Goal: Task Accomplishment & Management: Manage account settings

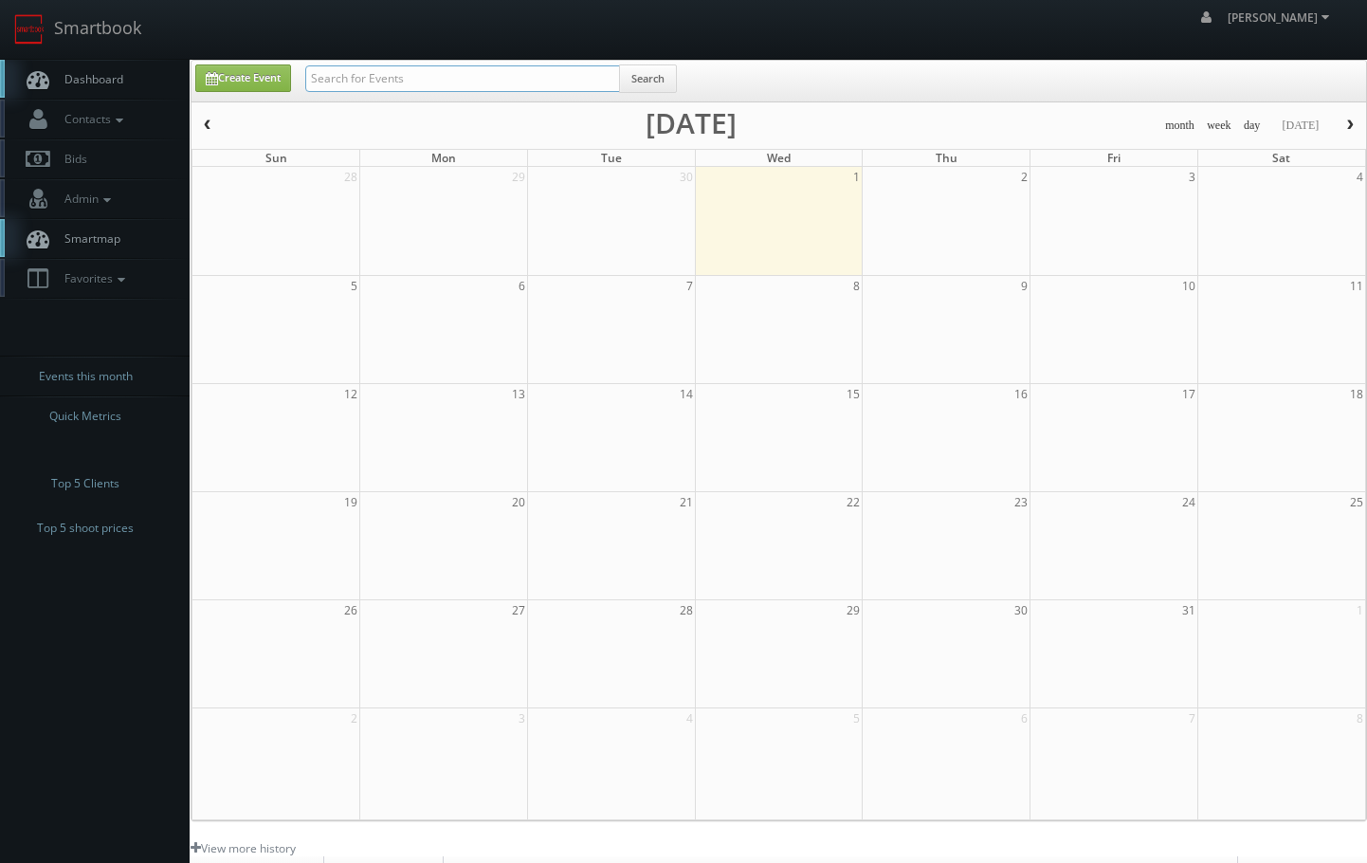
click at [340, 72] on input "text" at bounding box center [462, 78] width 315 height 27
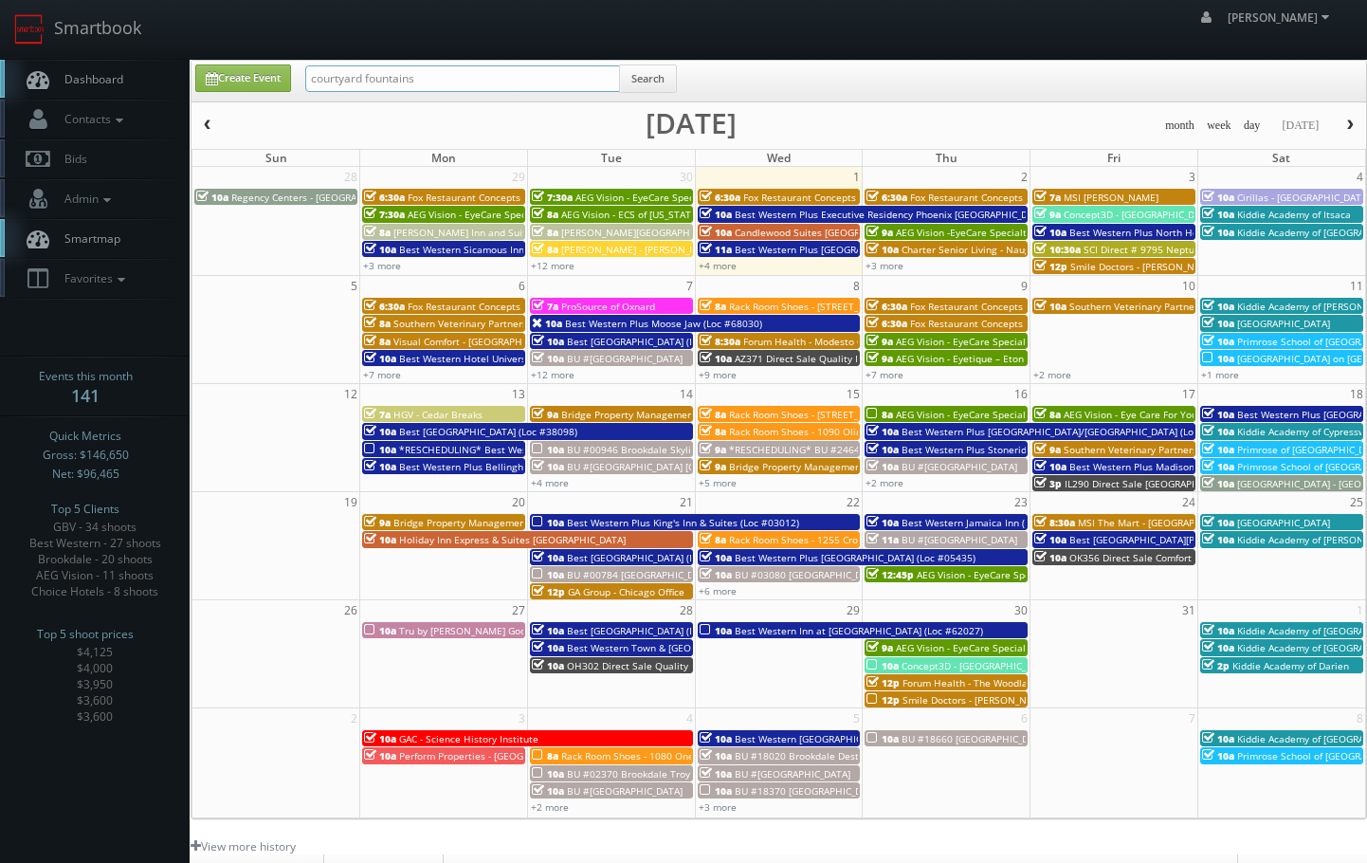
type input "courtyard fountains"
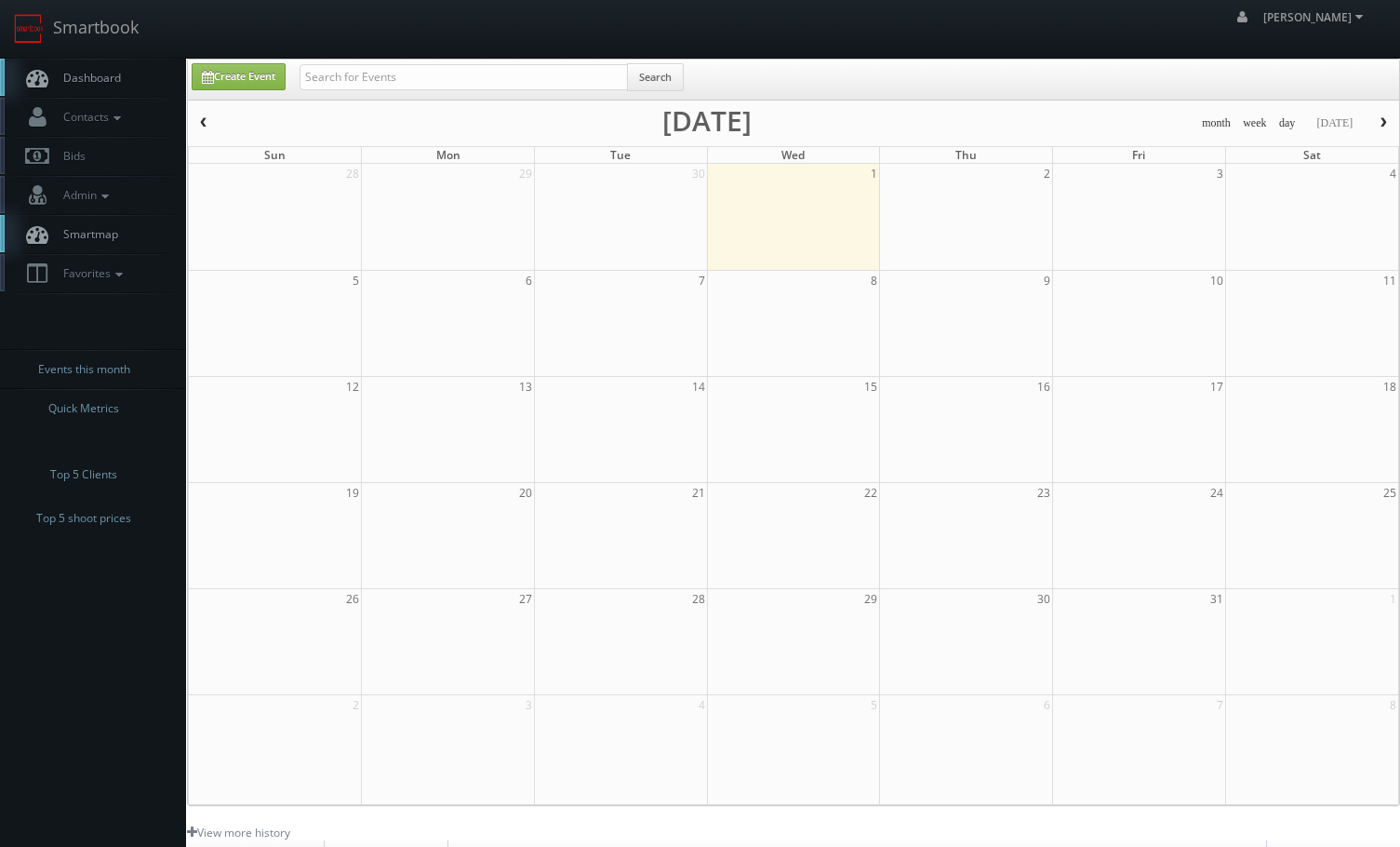
click at [461, 63] on body "Smartbook Toggle Side Navigation Toggle Top Navigation Chris_Sardinas Chris_Sar…" at bounding box center [700, 595] width 1400 height 1190
drag, startPoint x: 459, startPoint y: 66, endPoint x: 477, endPoint y: 77, distance: 21.1
click at [458, 67] on input "text" at bounding box center [463, 77] width 329 height 26
type input "omni"
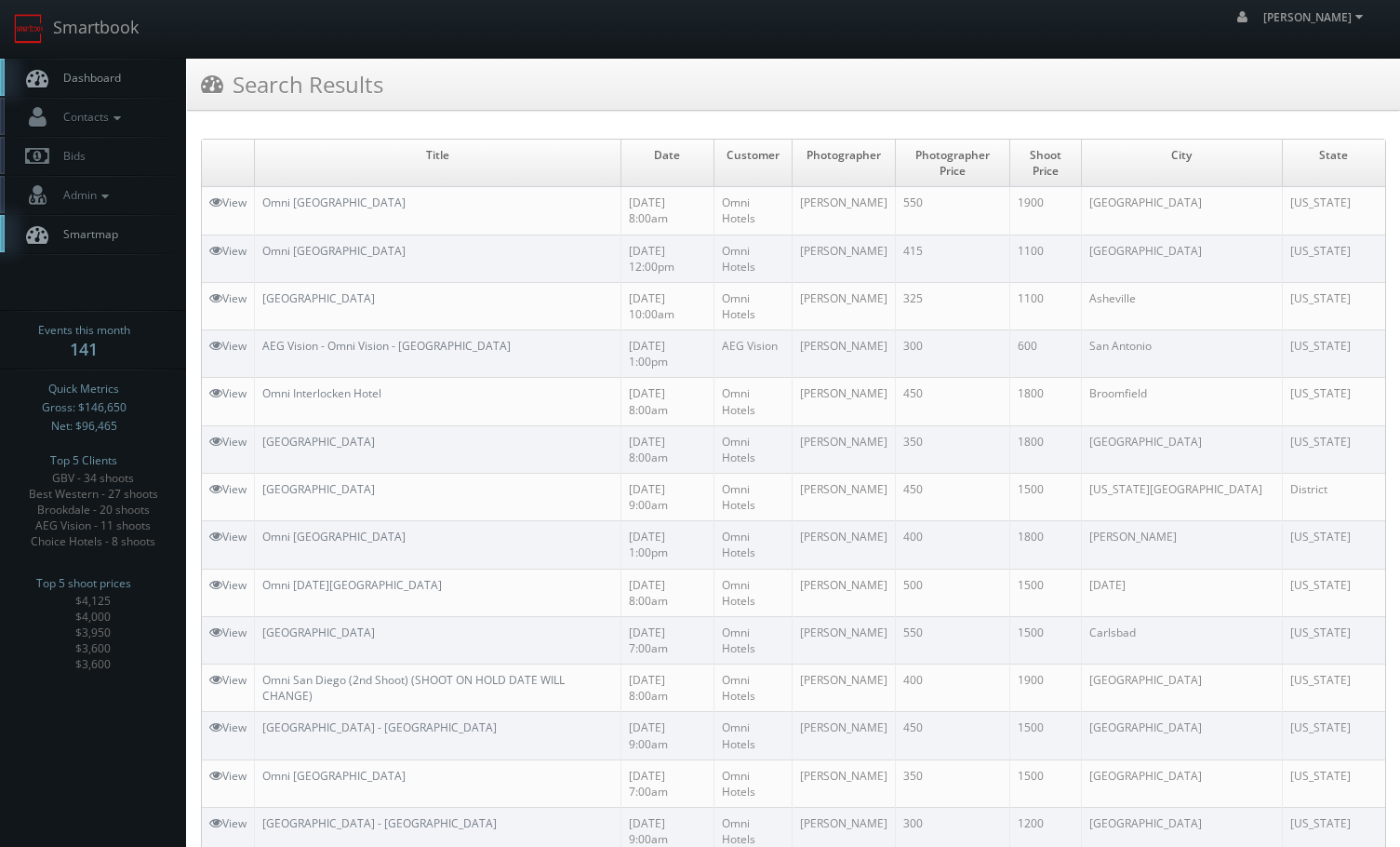
click at [340, 198] on td "Omni Fort Lauderdale" at bounding box center [439, 211] width 367 height 47
click at [340, 194] on link "Omni [GEOGRAPHIC_DATA]" at bounding box center [334, 202] width 143 height 16
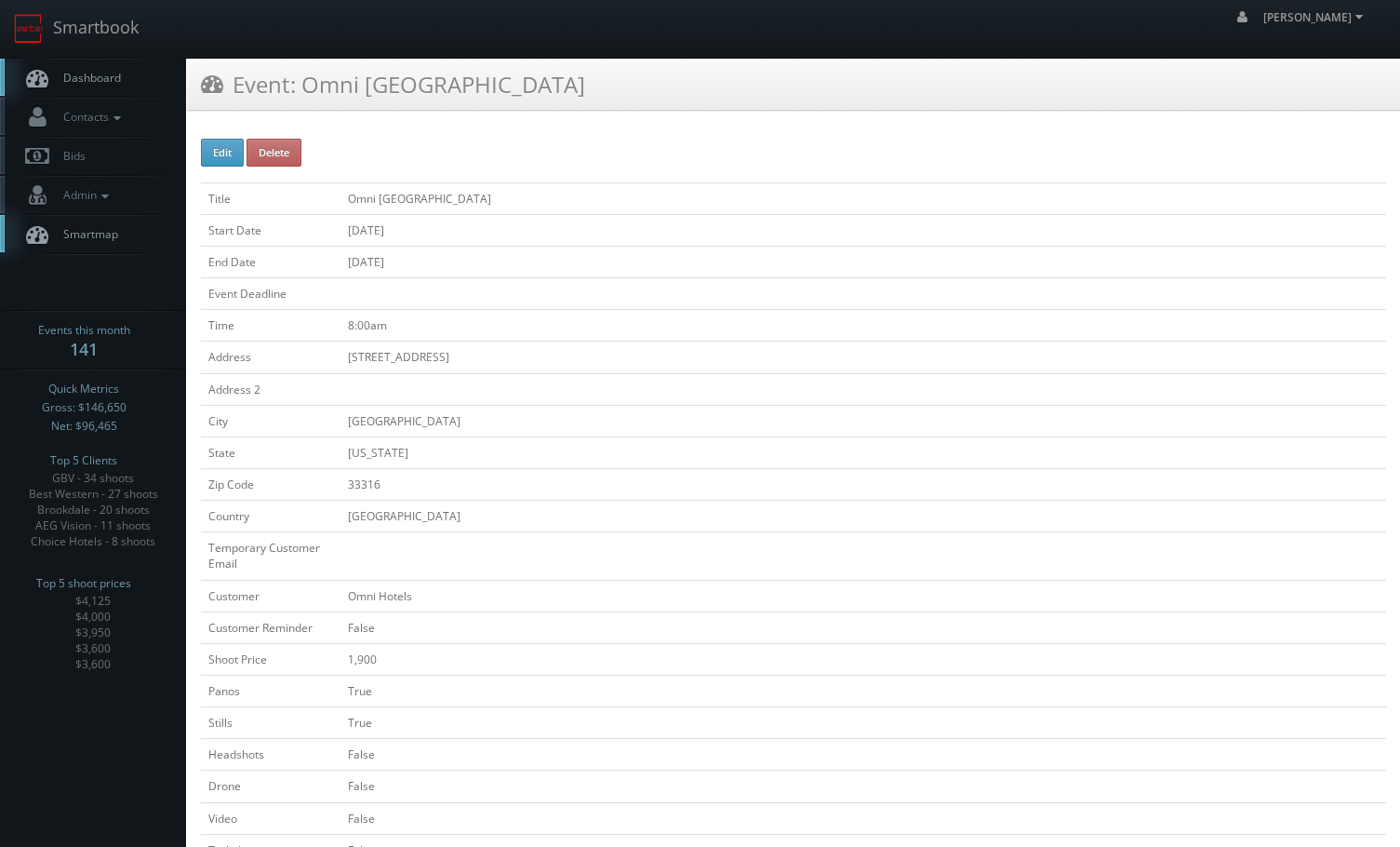
drag, startPoint x: 424, startPoint y: 722, endPoint x: 343, endPoint y: 214, distance: 514.4
click at [288, 158] on button "Delete" at bounding box center [274, 152] width 55 height 27
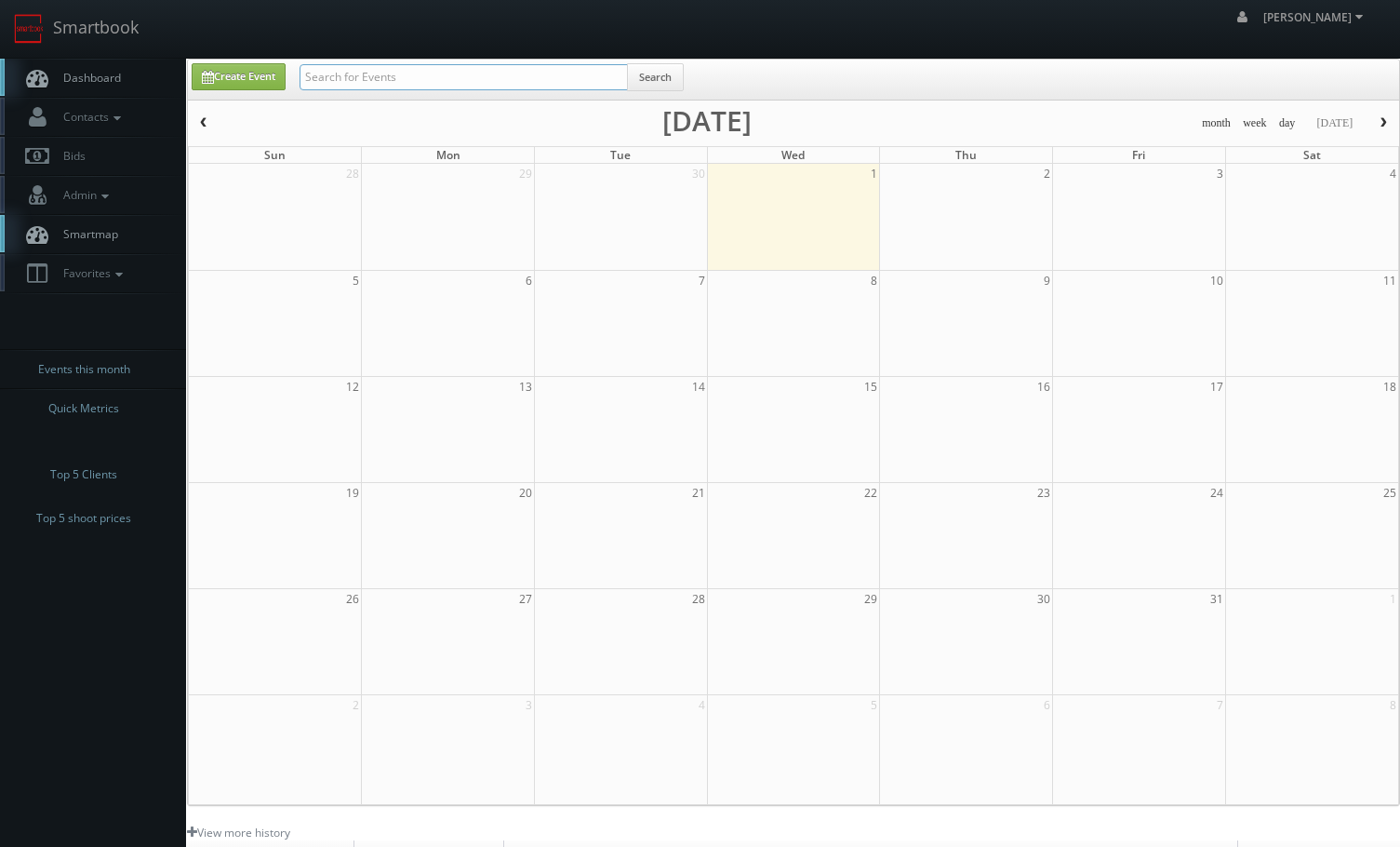
drag, startPoint x: 0, startPoint y: 0, endPoint x: 339, endPoint y: 87, distance: 350.0
click at [339, 87] on input "text" at bounding box center [463, 77] width 329 height 26
type input "o"
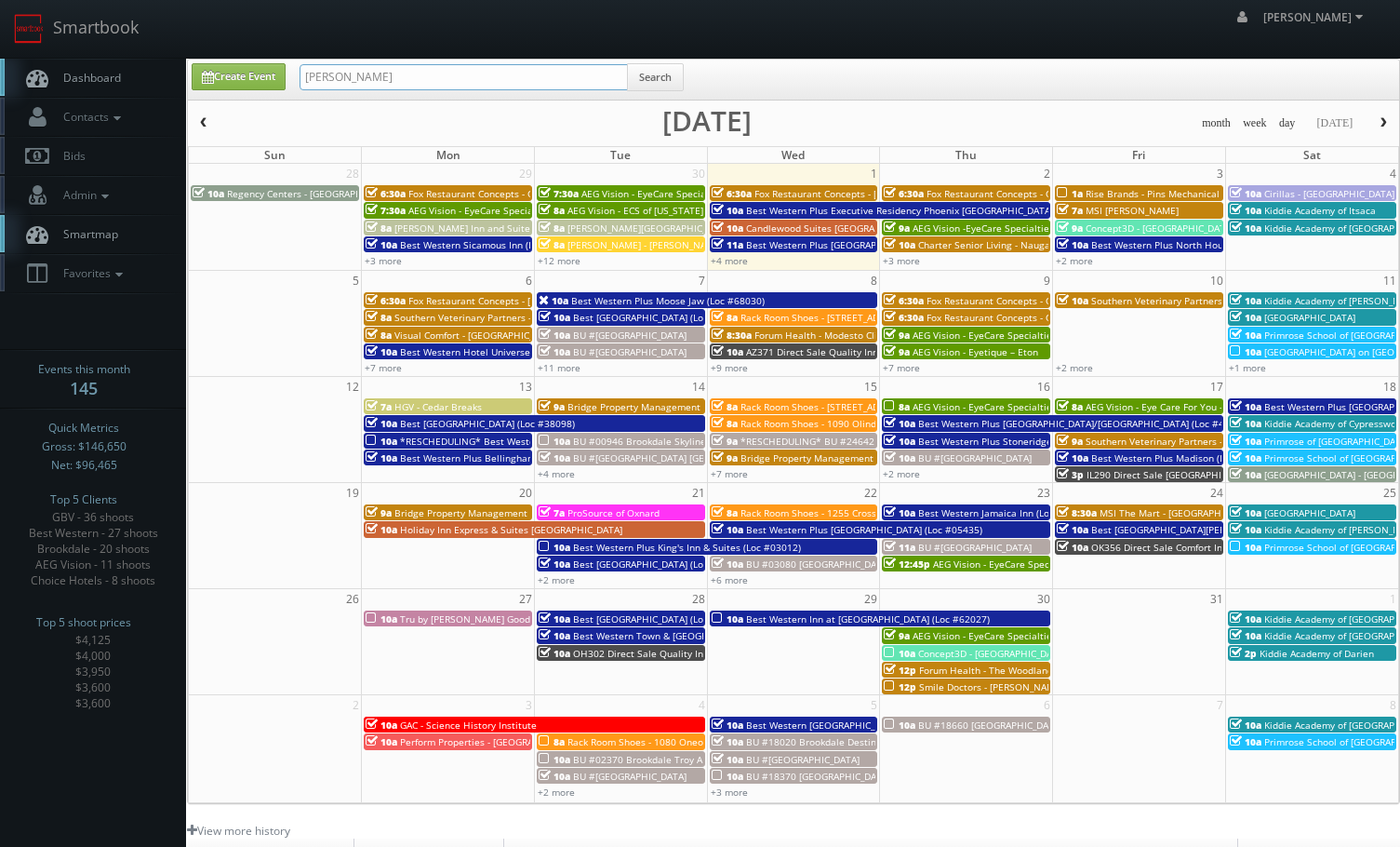
type input "[PERSON_NAME]"
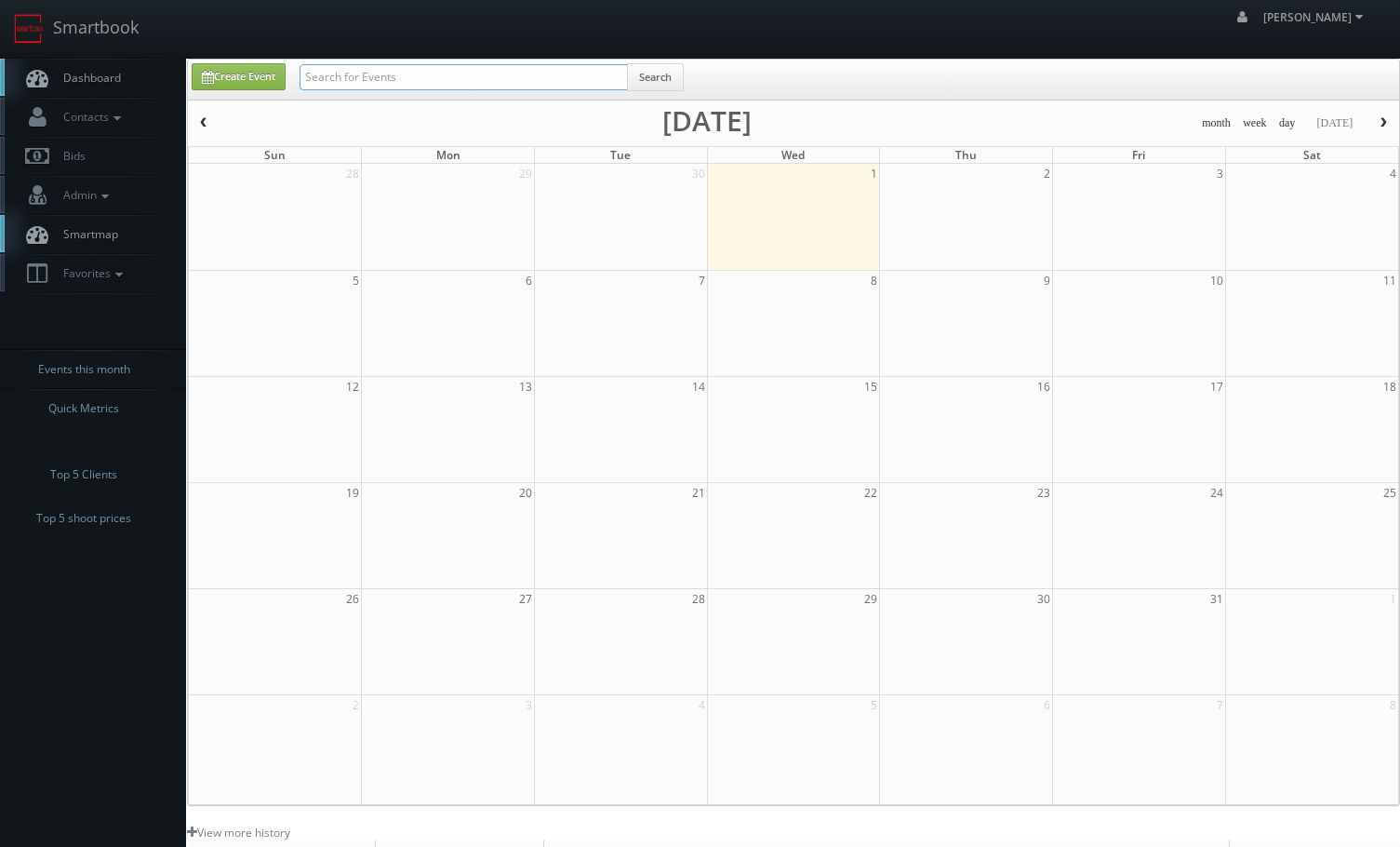
click at [490, 64] on input "text" at bounding box center [463, 77] width 329 height 26
type input "fox"
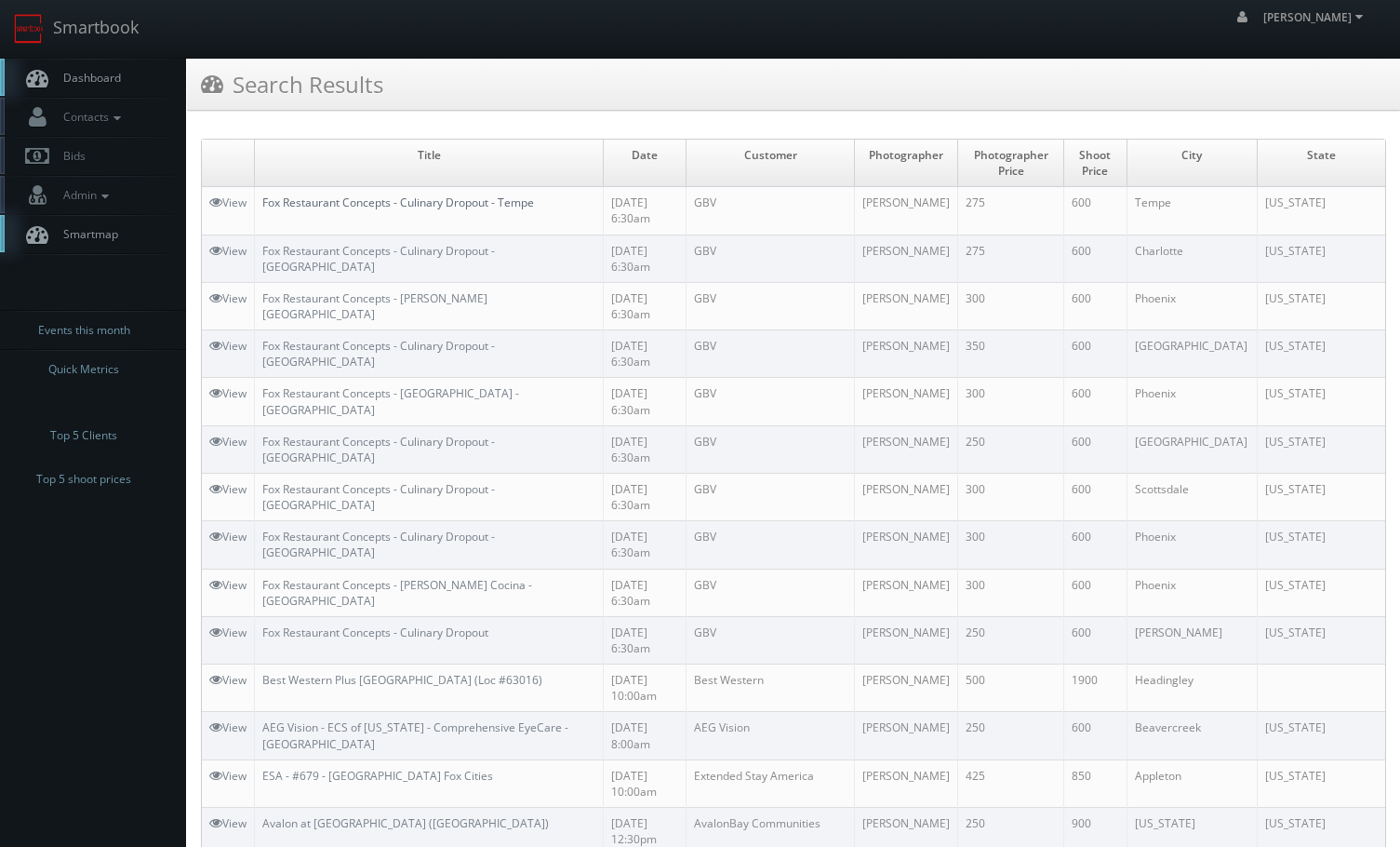
click at [306, 195] on link "Fox Restaurant Concepts - Culinary Dropout - Tempe" at bounding box center [397, 202] width 272 height 16
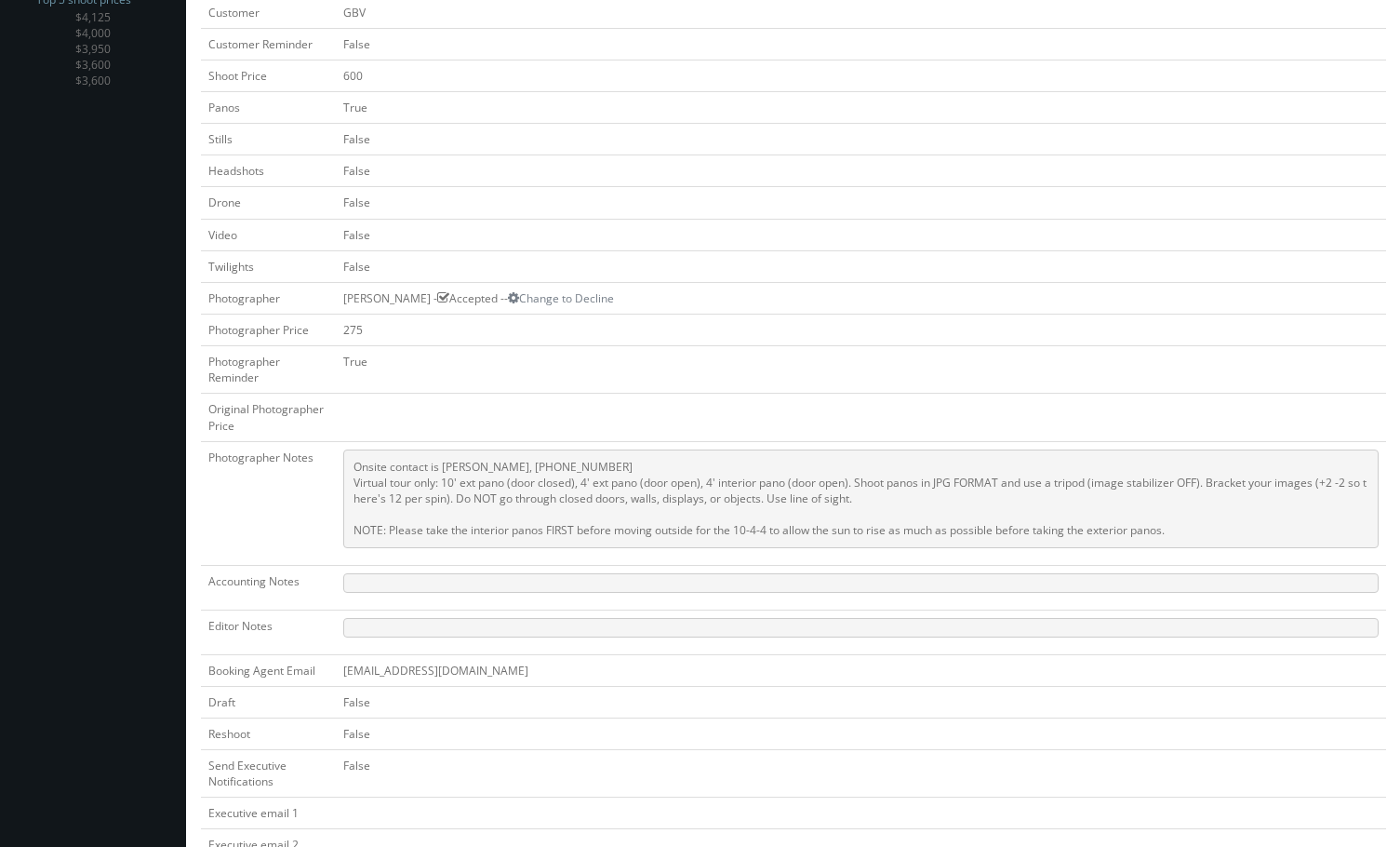
scroll to position [491, 0]
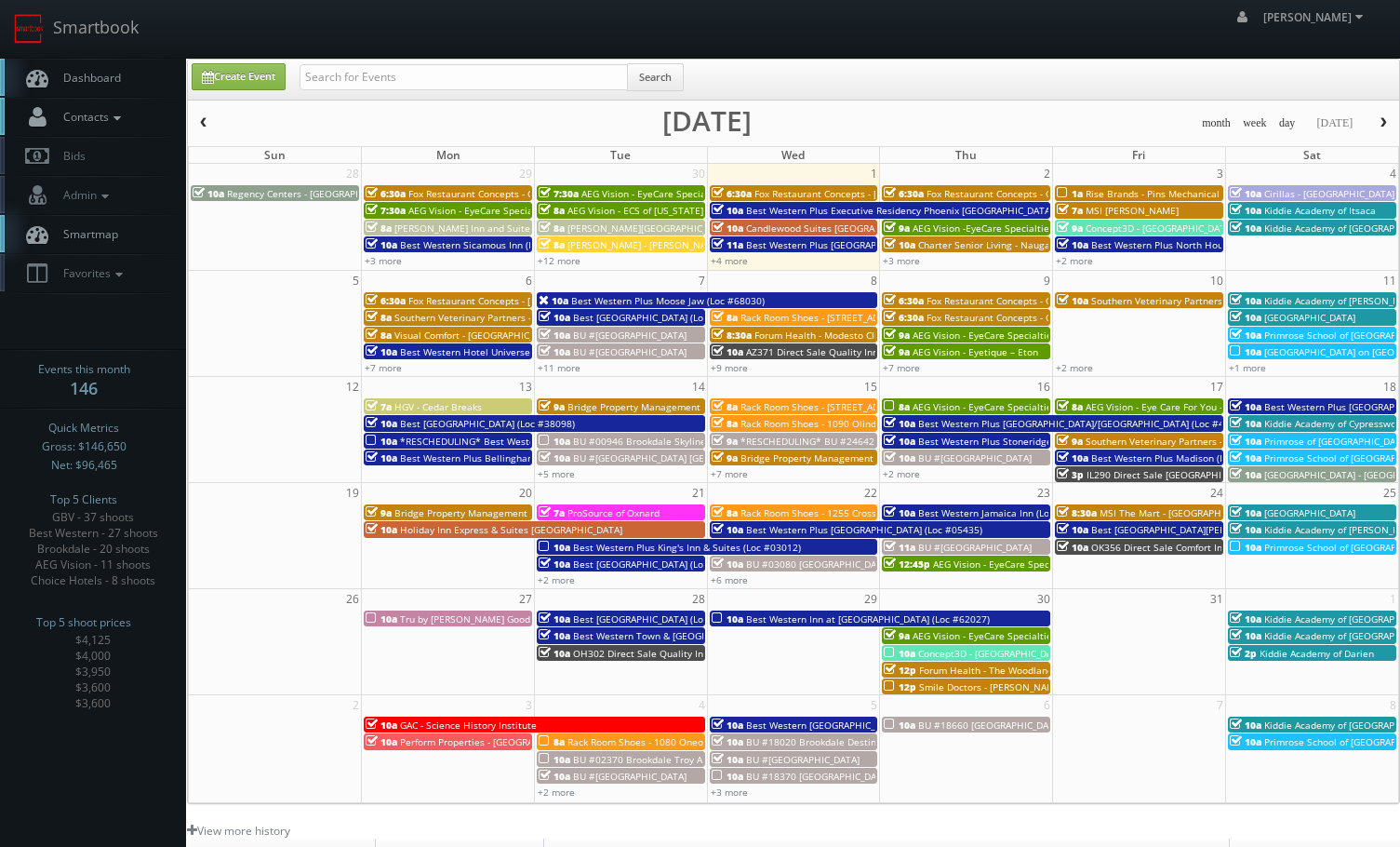
click at [115, 123] on icon at bounding box center [117, 118] width 17 height 13
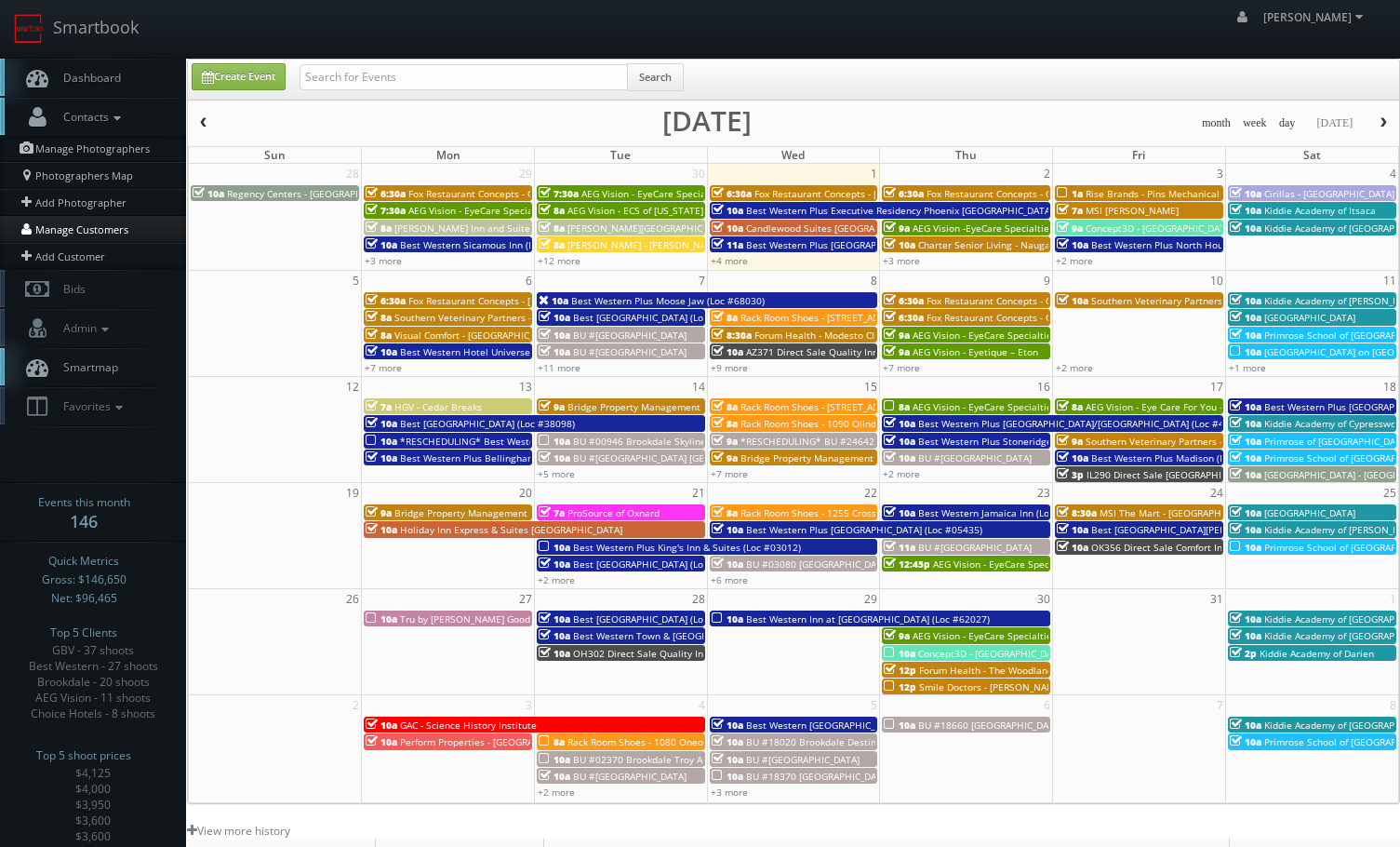
drag, startPoint x: 80, startPoint y: 222, endPoint x: 213, endPoint y: 315, distance: 162.3
click at [79, 222] on link "Manage Customers" at bounding box center [93, 229] width 186 height 26
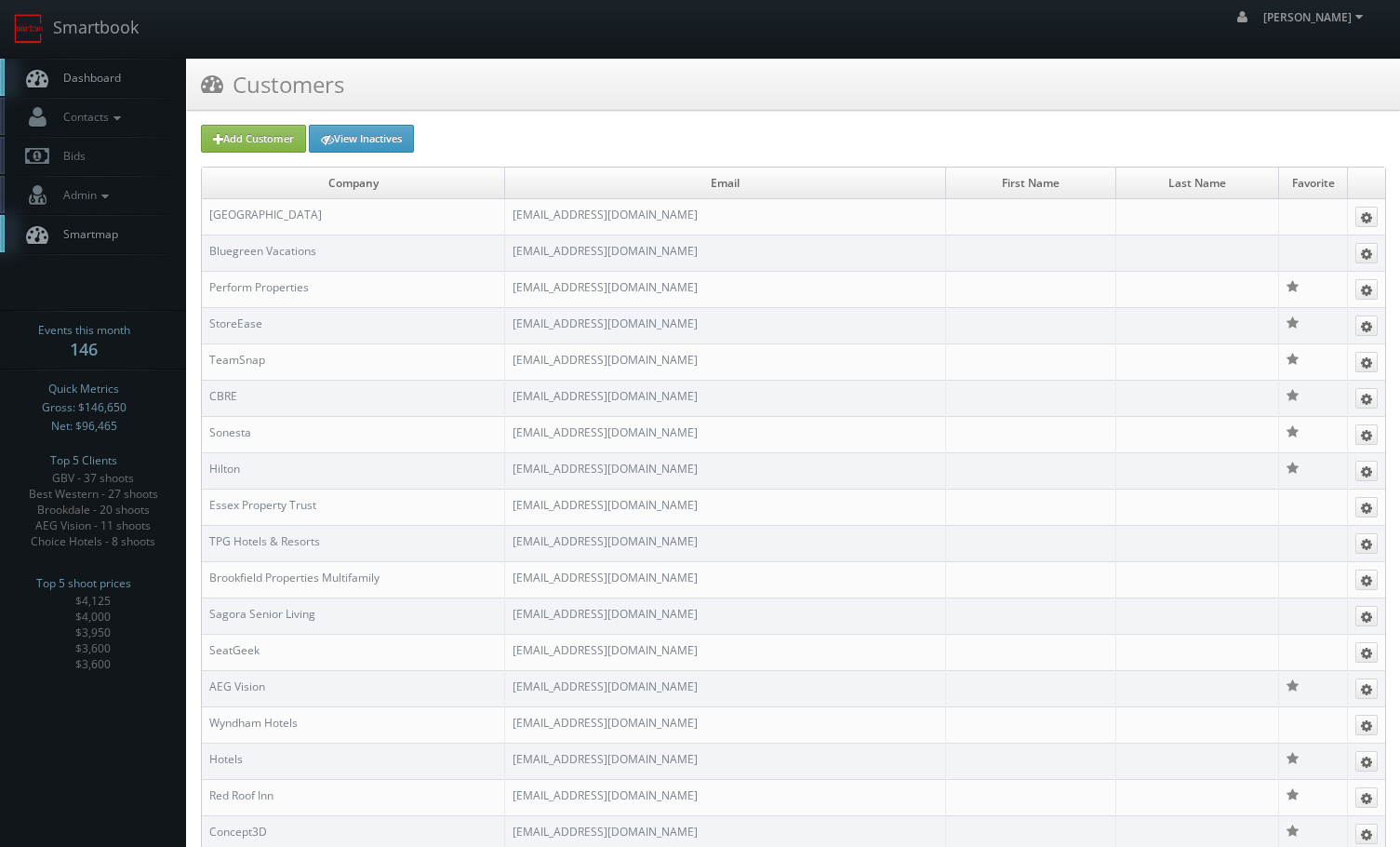
scroll to position [3095, 0]
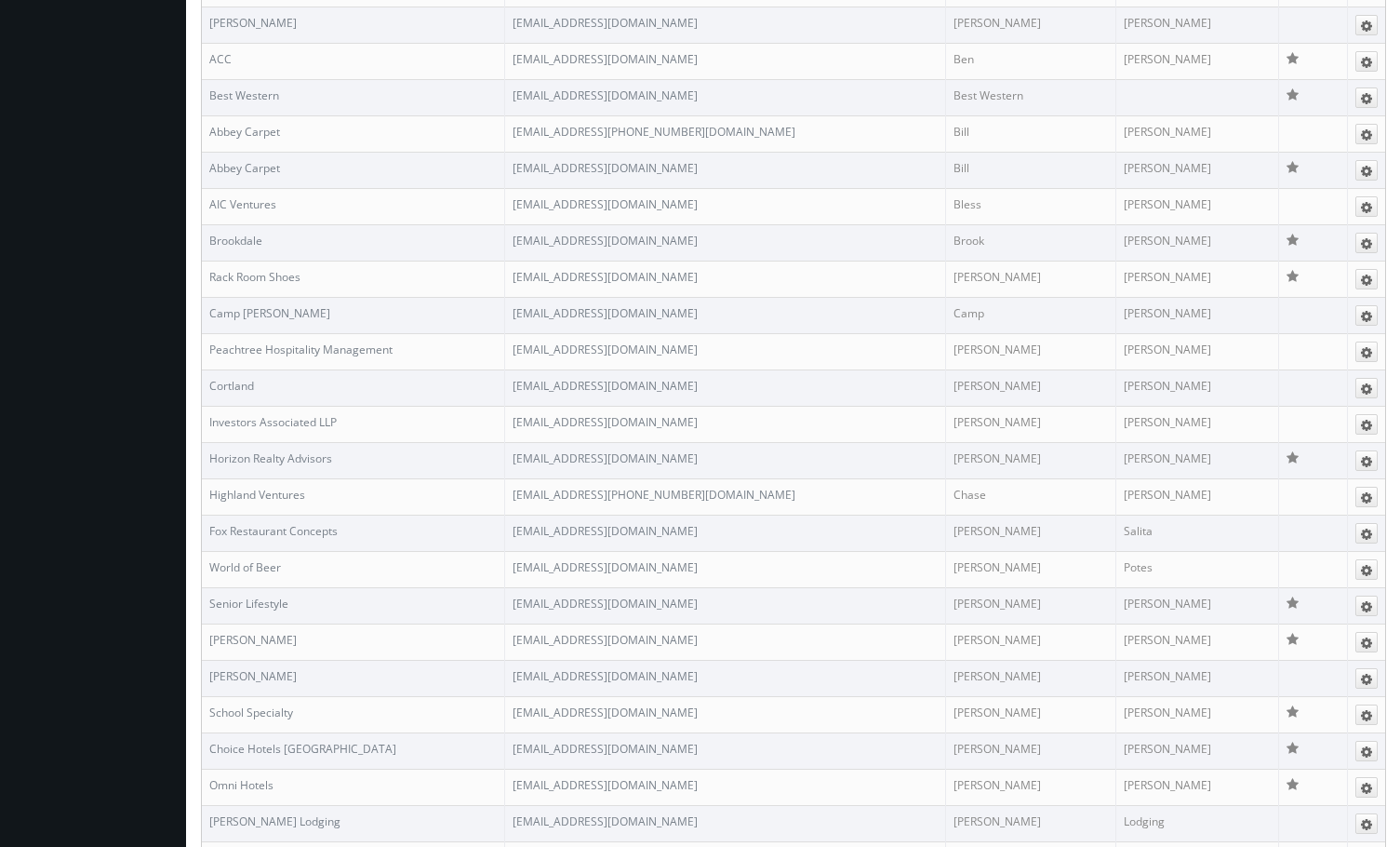
drag, startPoint x: 131, startPoint y: 302, endPoint x: 111, endPoint y: 152, distance: 151.3
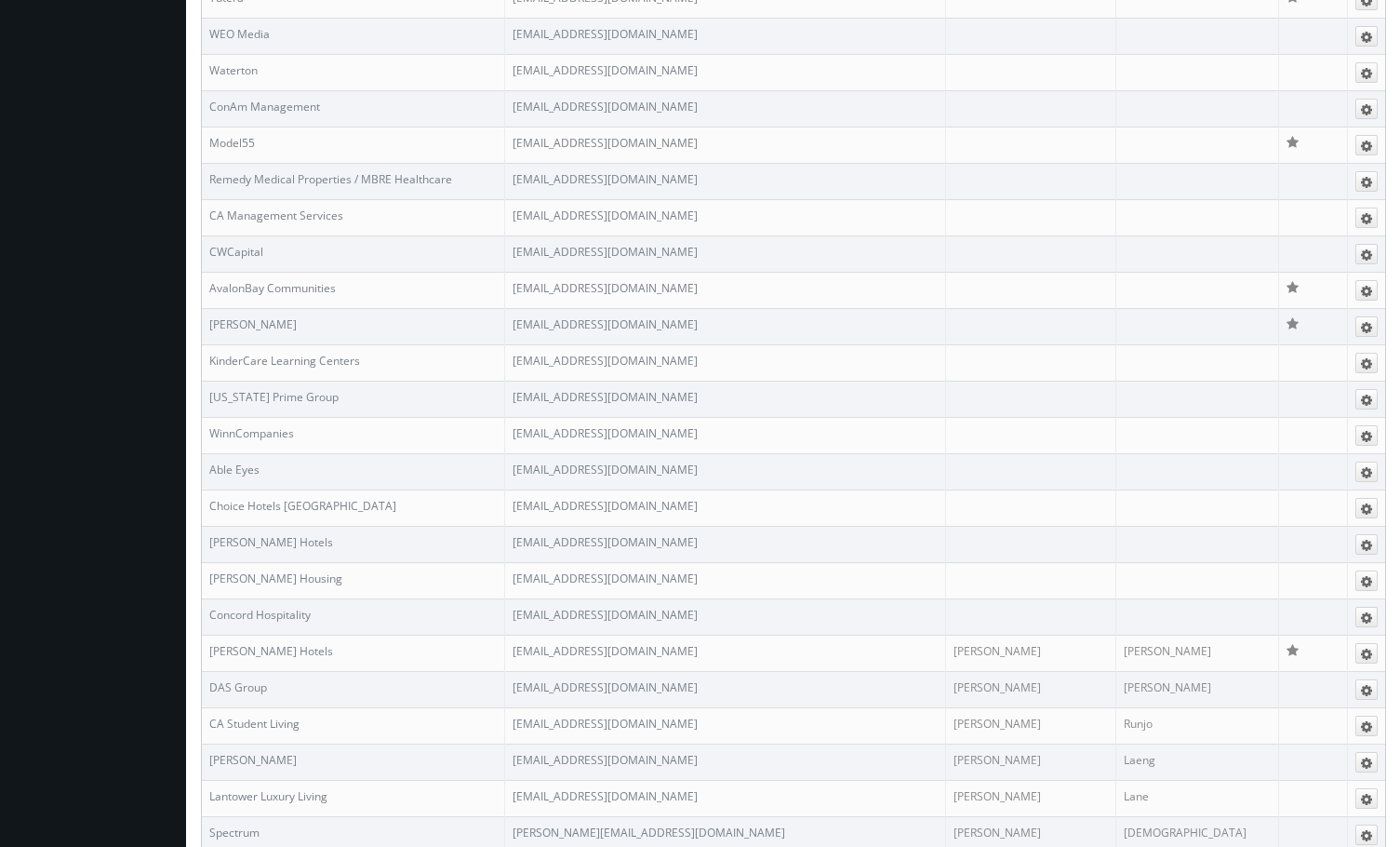
scroll to position [2611, 0]
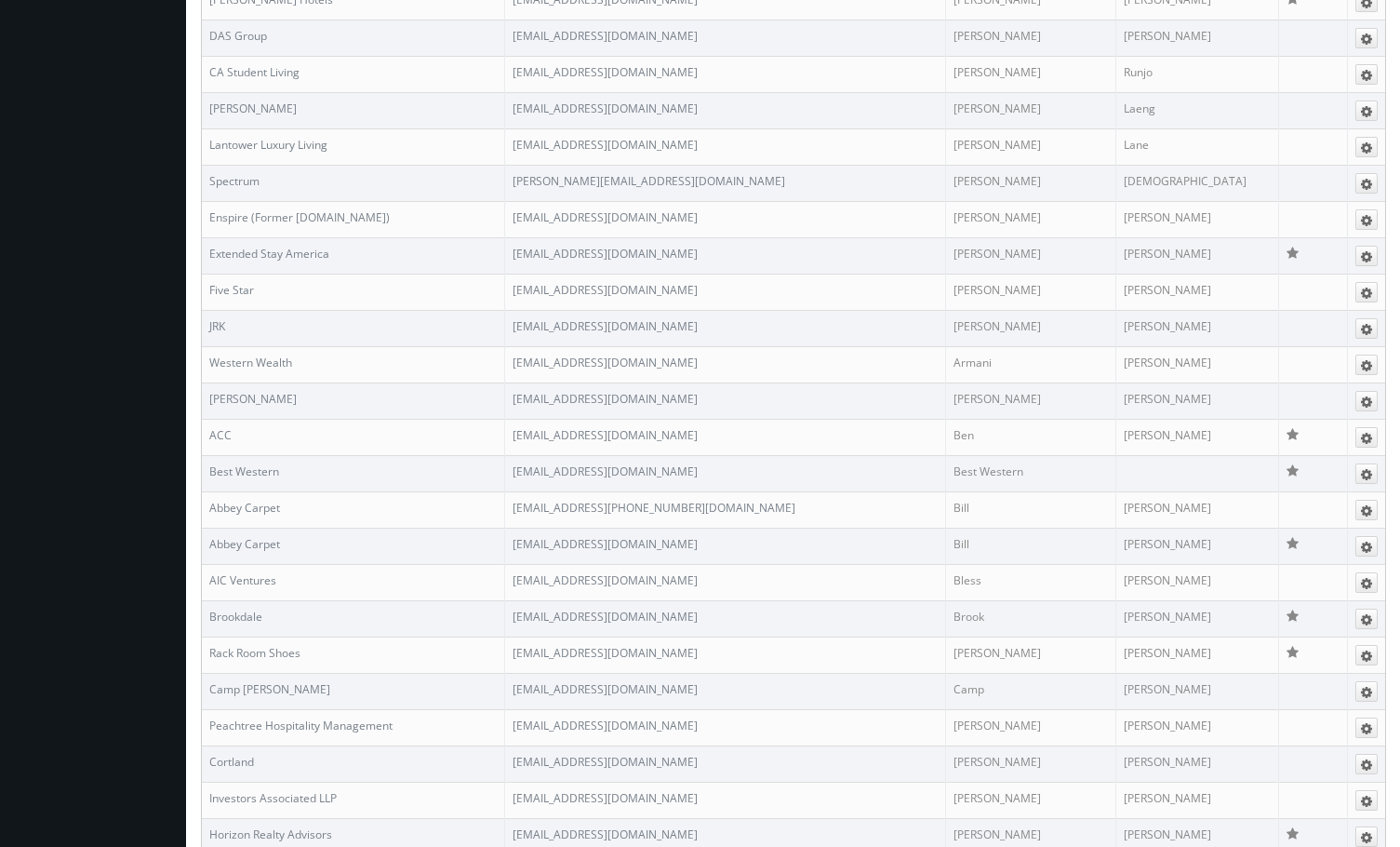
click at [125, 385] on body "Smartbook Toggle Side Navigation Toggle Top Navigation Chris_Sardinas Chris_Sar…" at bounding box center [700, 209] width 1400 height 5639
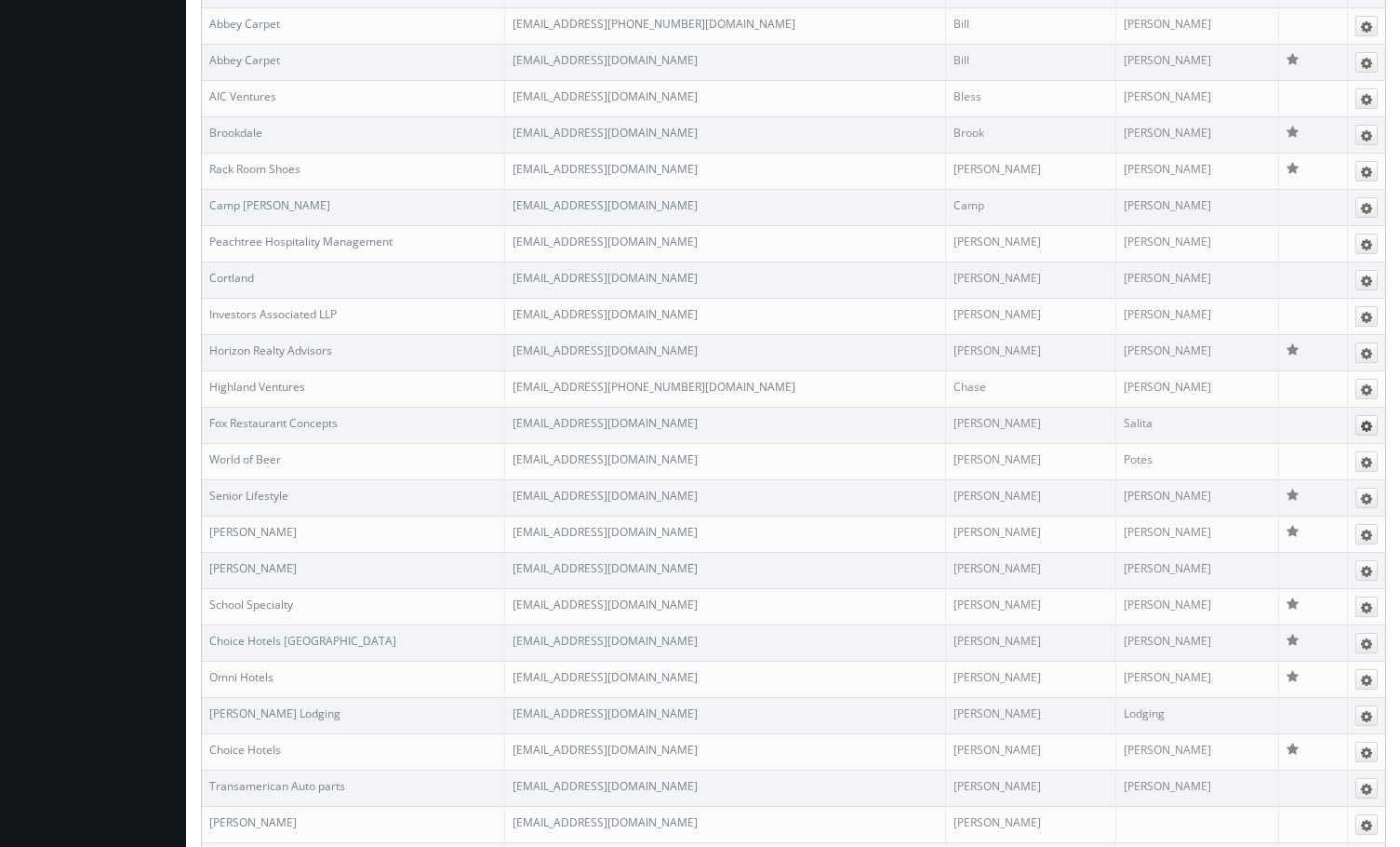
click at [1375, 422] on button at bounding box center [1366, 425] width 23 height 21
click at [1350, 450] on link "Edit" at bounding box center [1347, 453] width 58 height 22
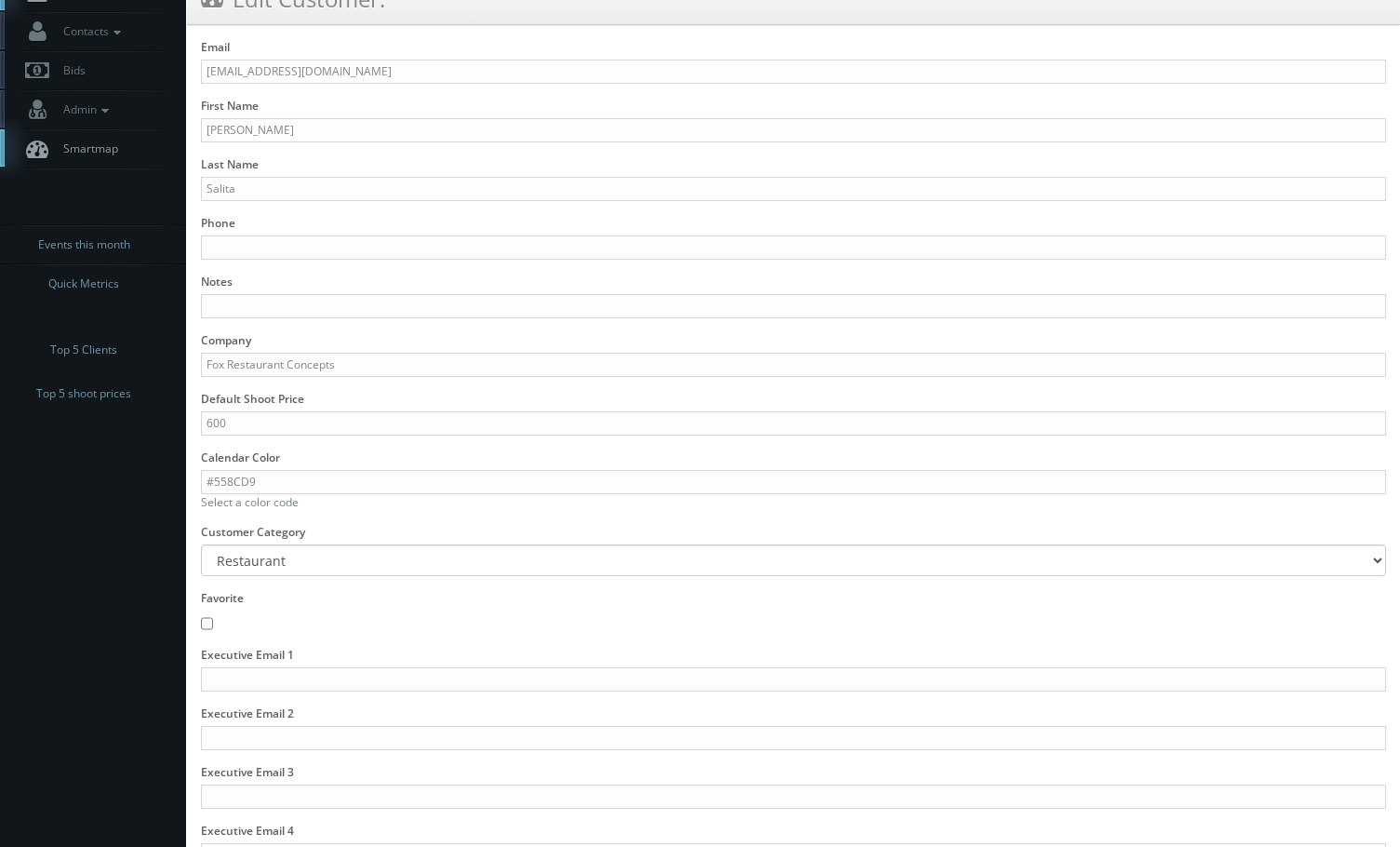
scroll to position [186, 0]
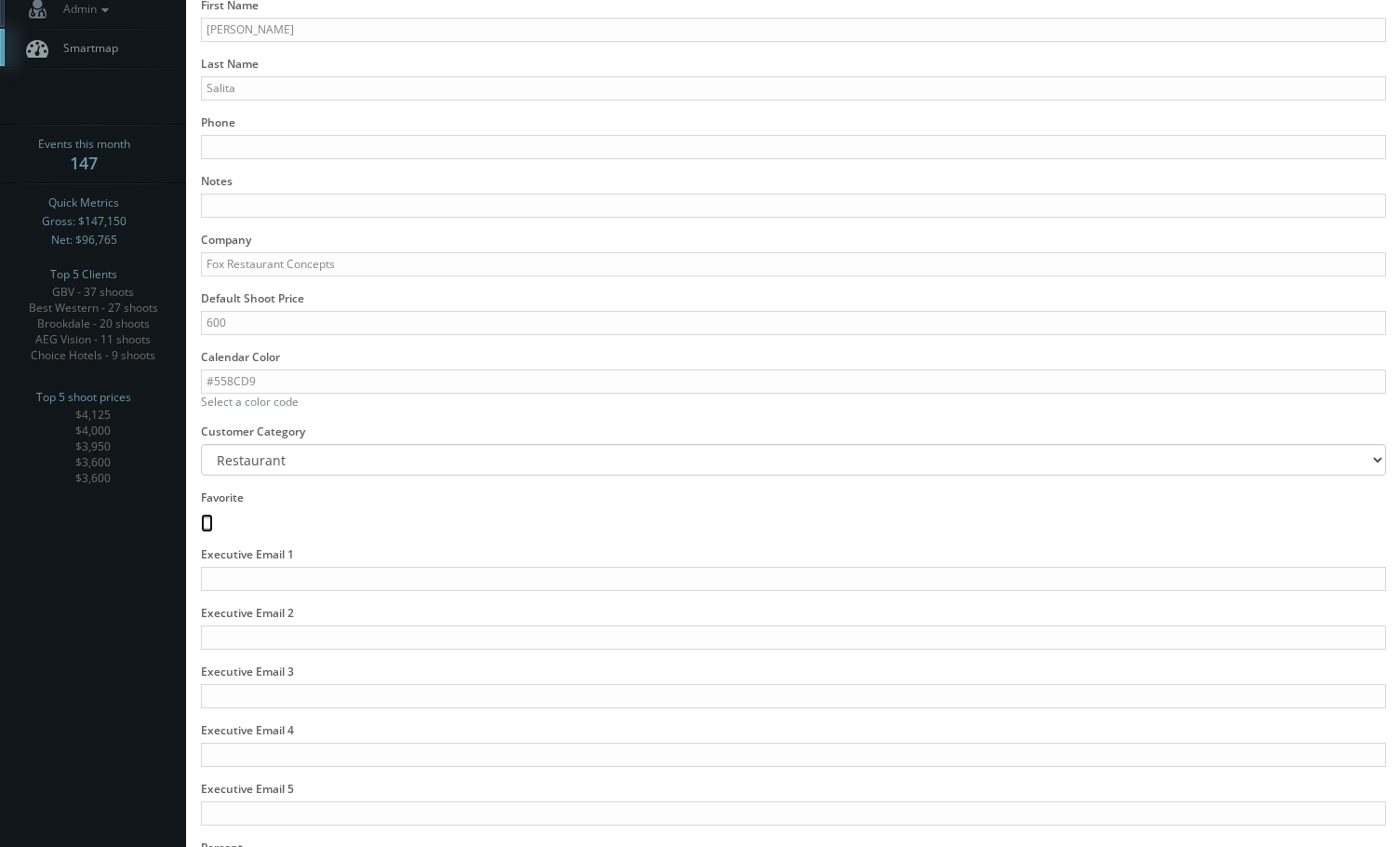
click at [206, 523] on input "Favorite" at bounding box center [207, 522] width 12 height 19
checkbox input "true"
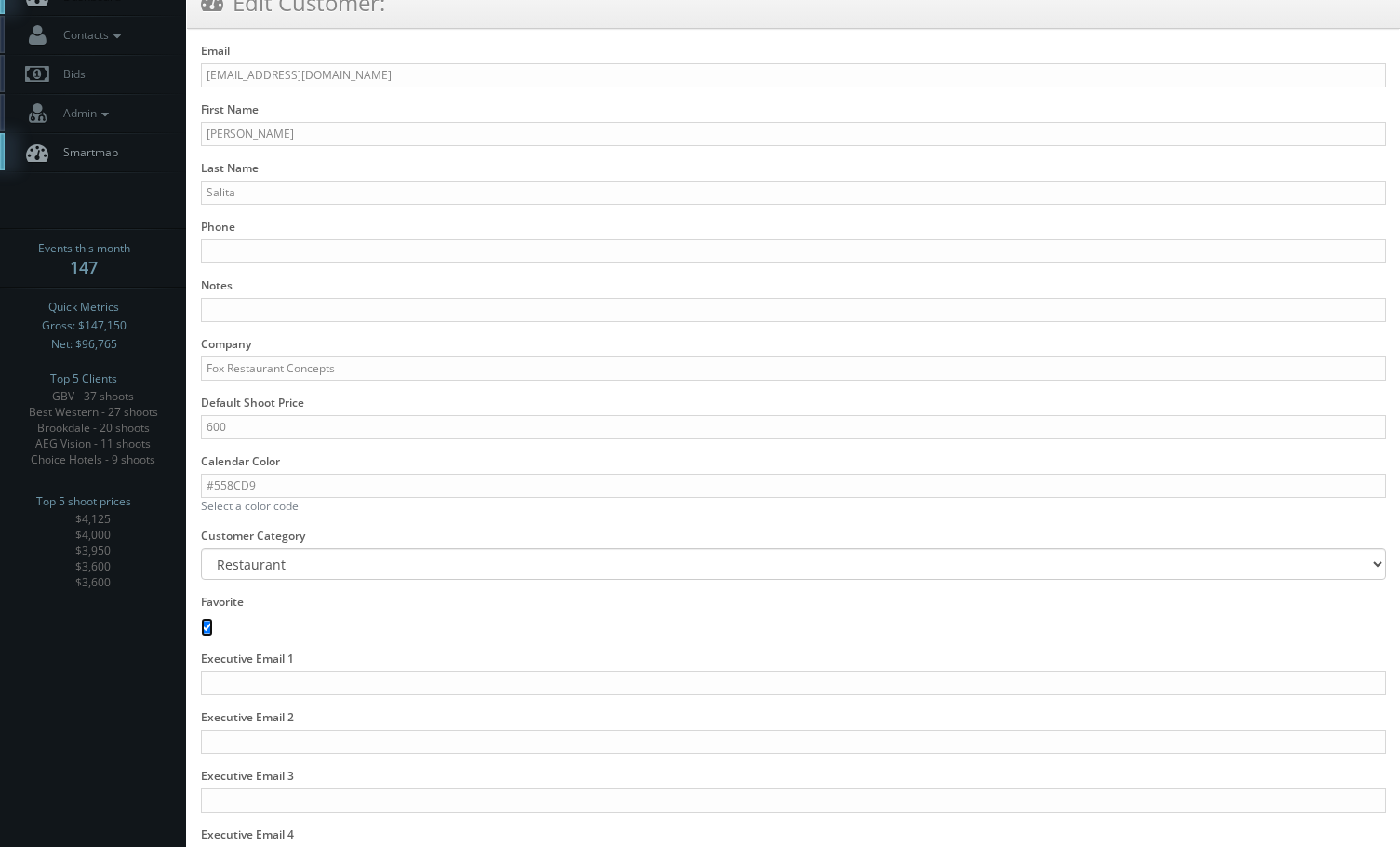
scroll to position [0, 0]
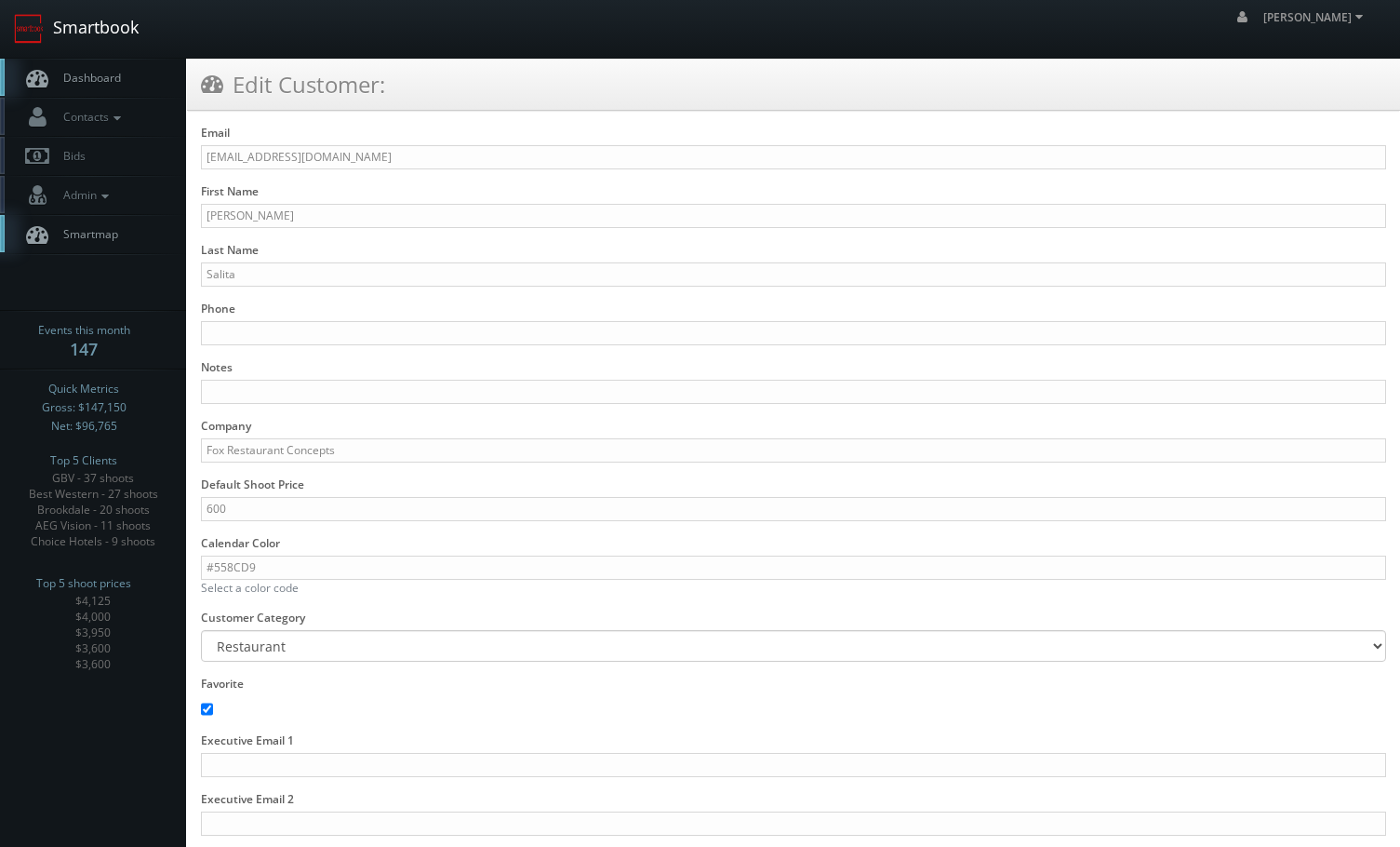
click at [97, 18] on link "Smartbook" at bounding box center [76, 28] width 152 height 58
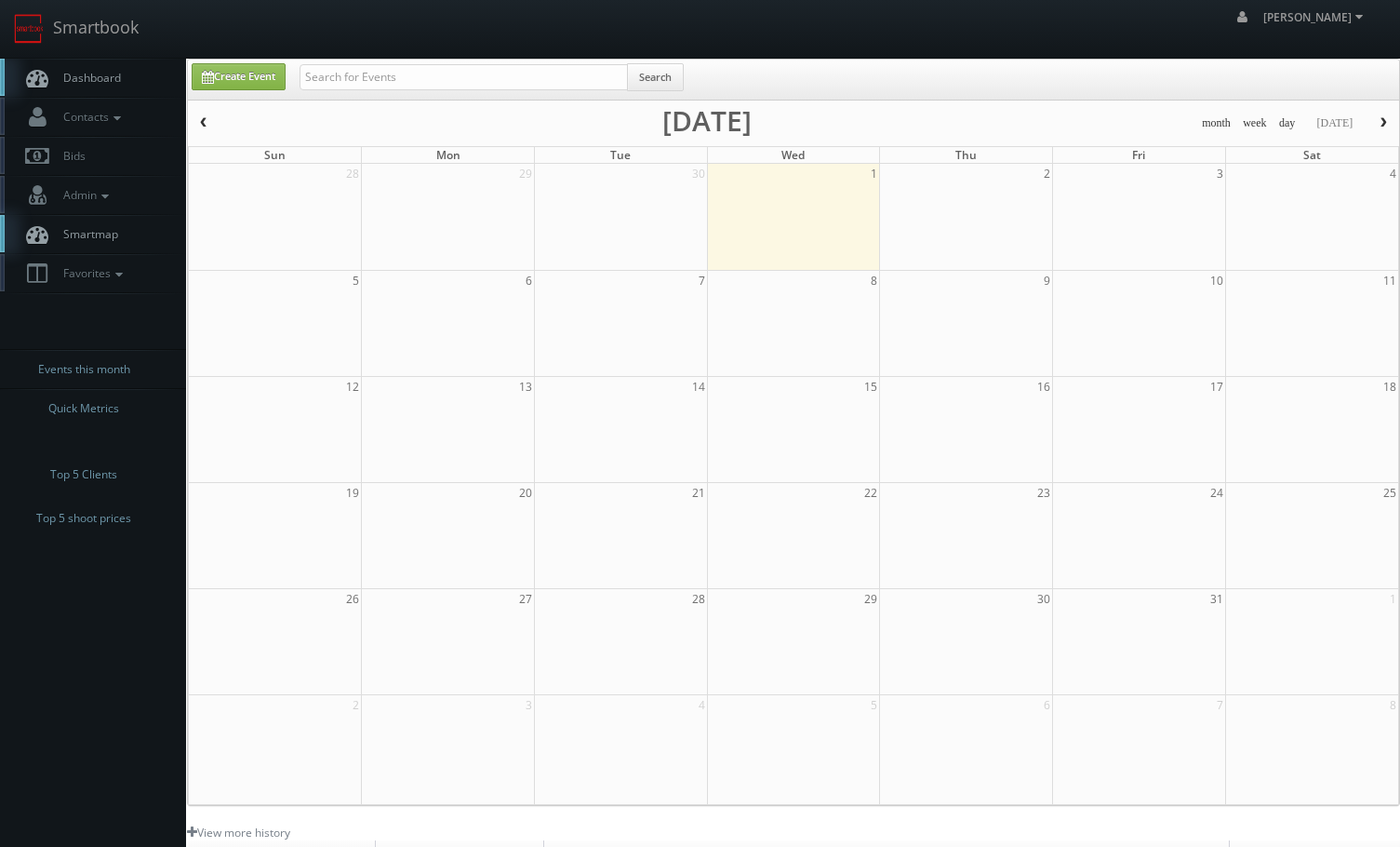
click at [362, 305] on td at bounding box center [448, 324] width 173 height 106
type input "[DATE]"
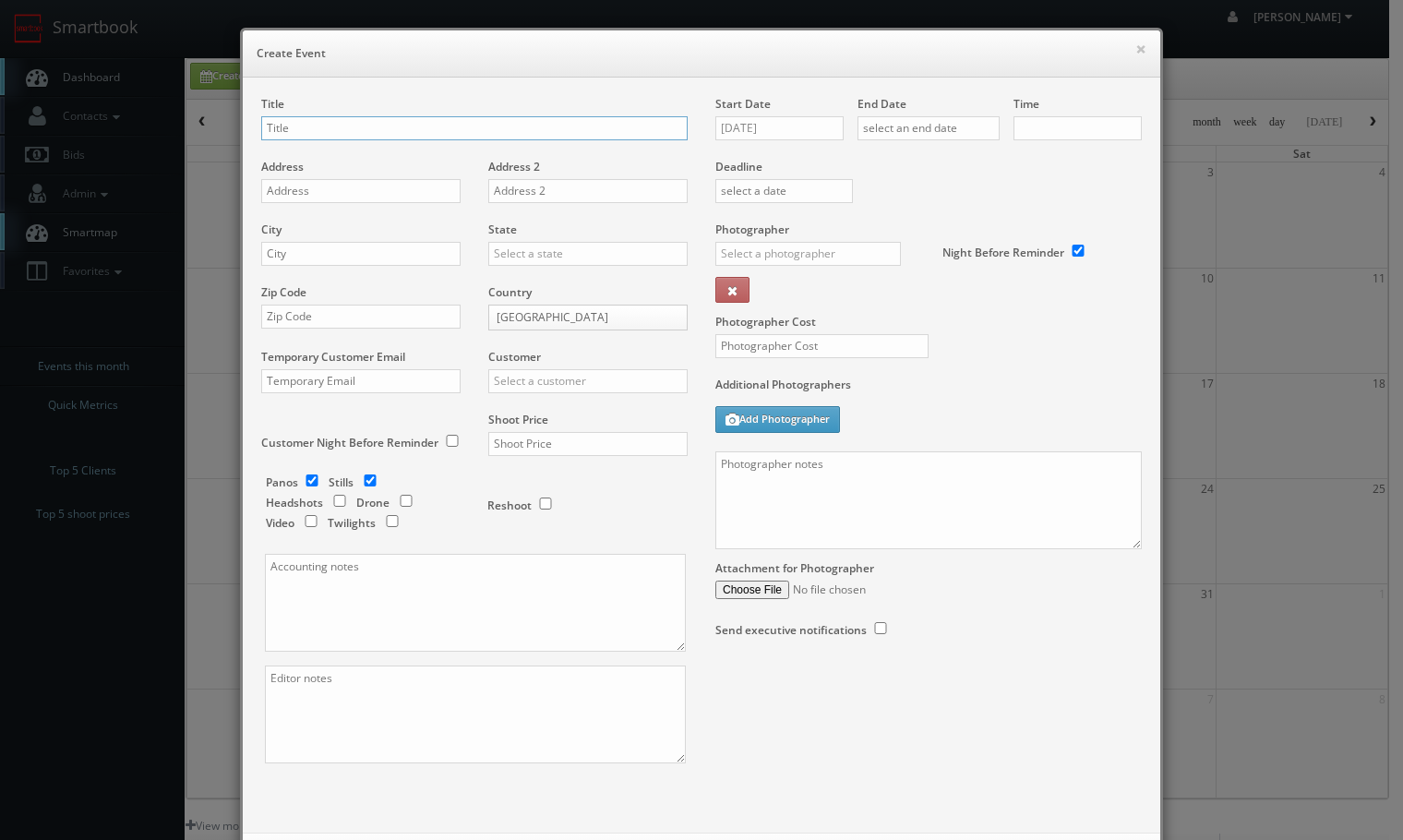
checkbox input "true"
type input "10:00am"
checkbox input "true"
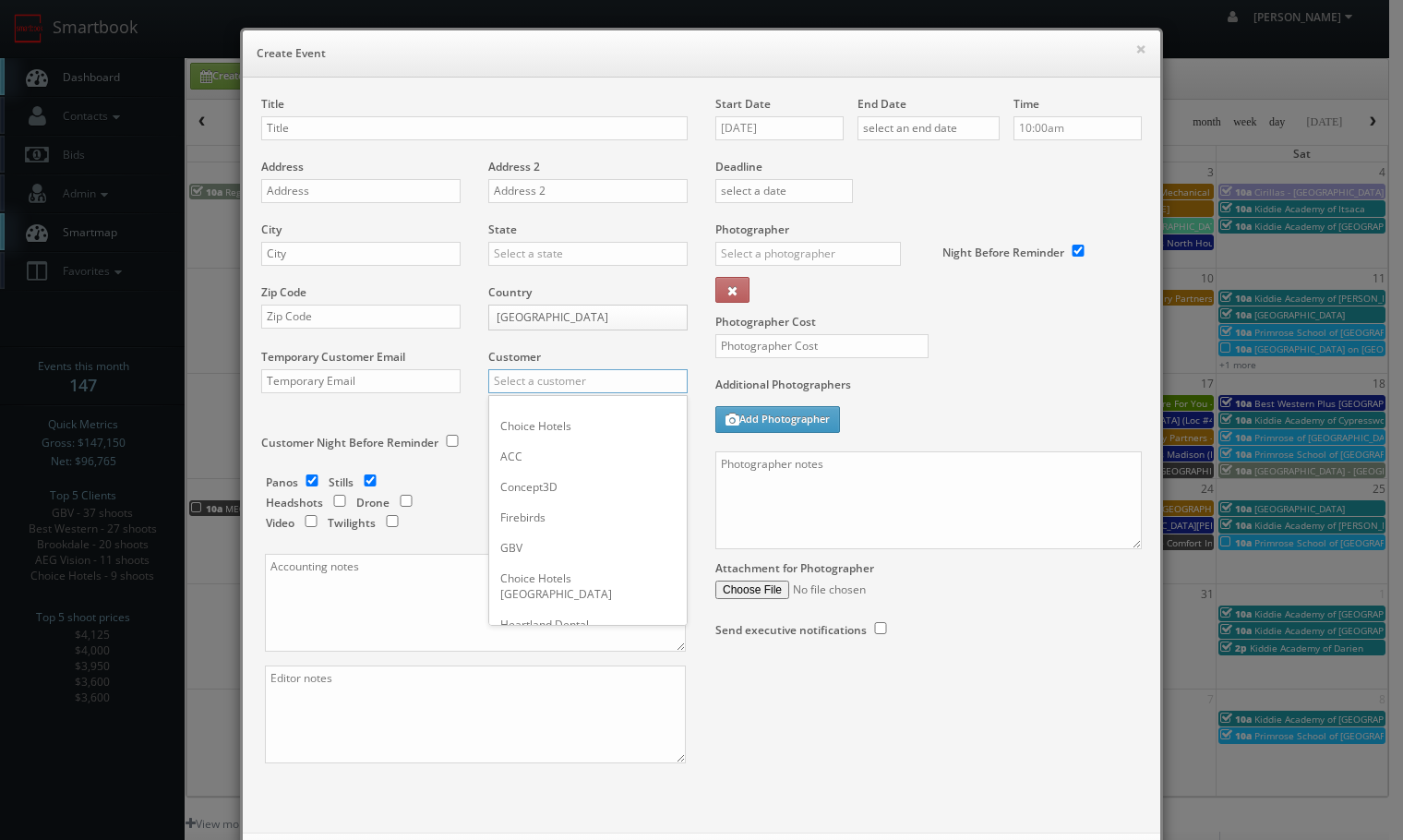
click at [508, 387] on input "text" at bounding box center [588, 381] width 200 height 24
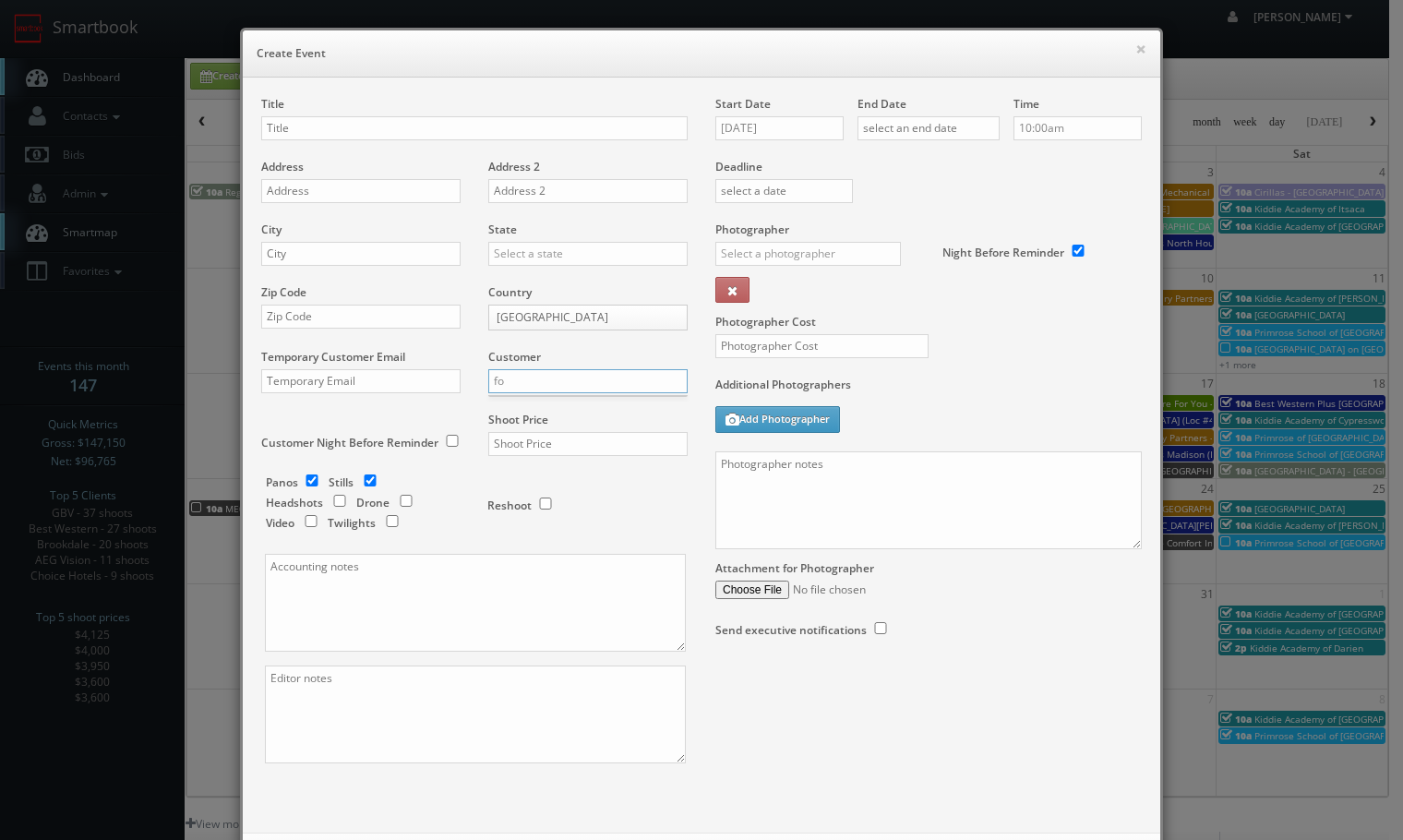
type input "fox"
click at [523, 376] on input "text" at bounding box center [588, 381] width 200 height 24
type input "frc"
click at [1135, 55] on button "×" at bounding box center [1140, 49] width 11 height 13
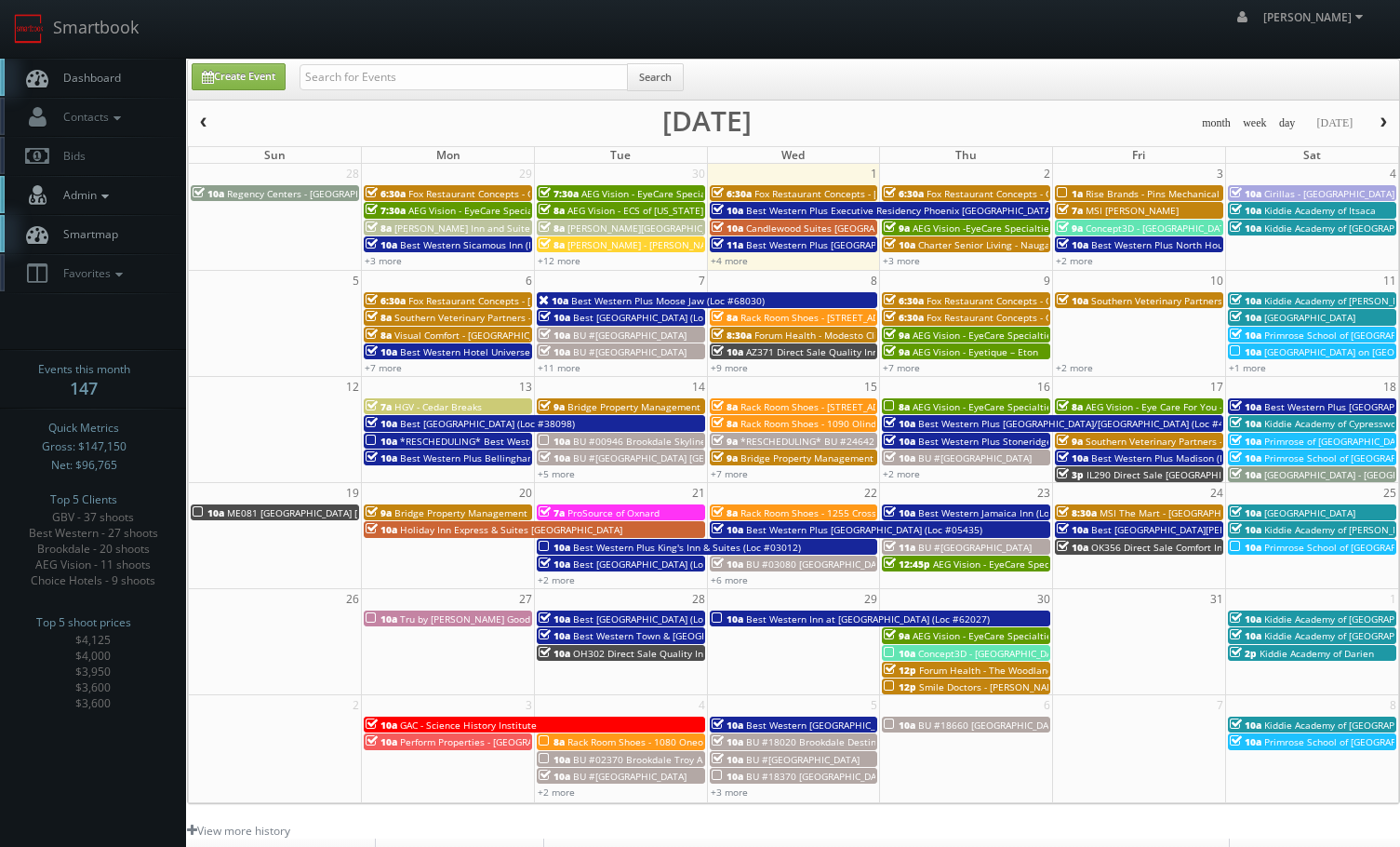
click at [74, 193] on span "Admin" at bounding box center [83, 195] width 60 height 16
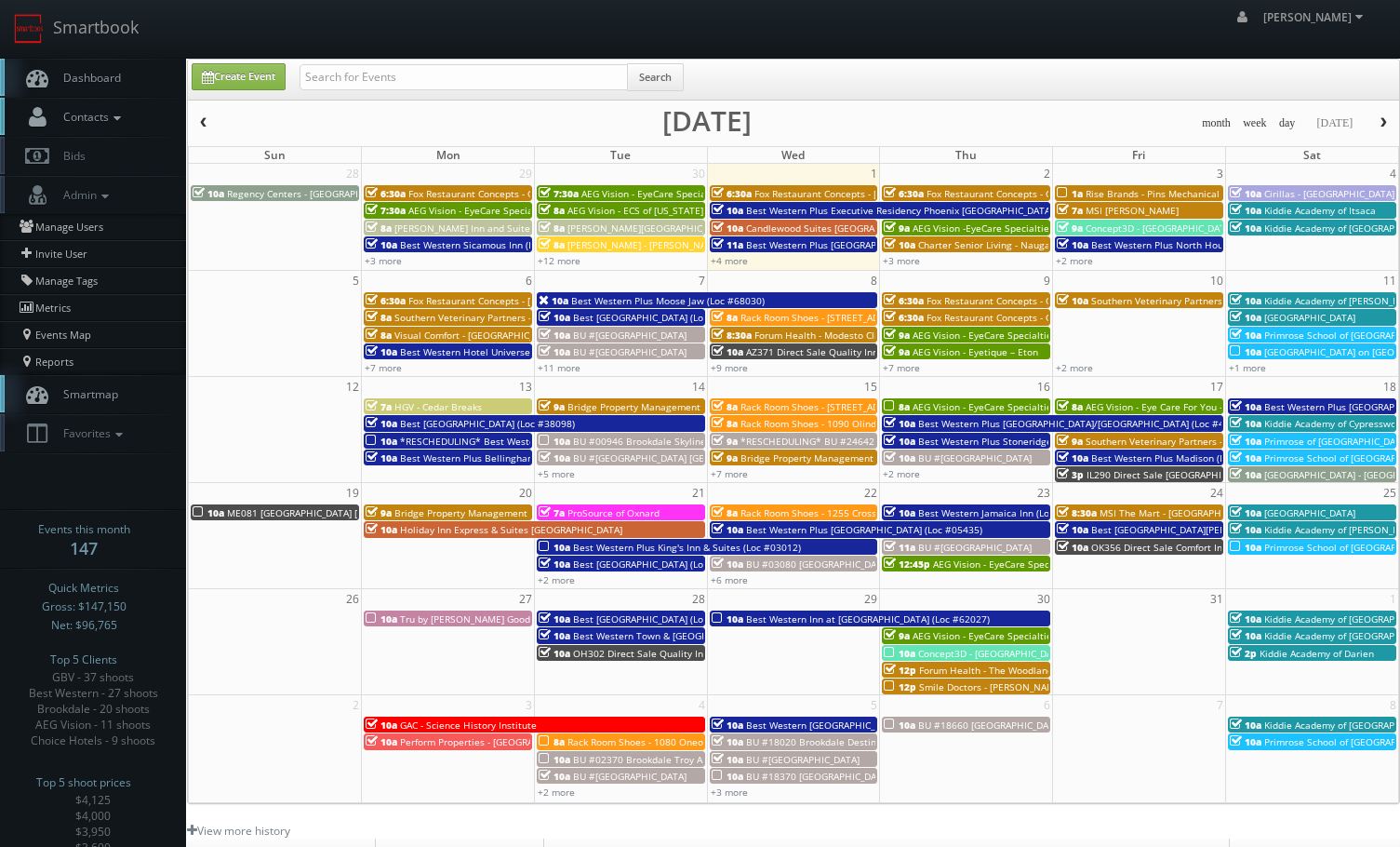
click at [109, 123] on span "Contacts" at bounding box center [89, 117] width 72 height 16
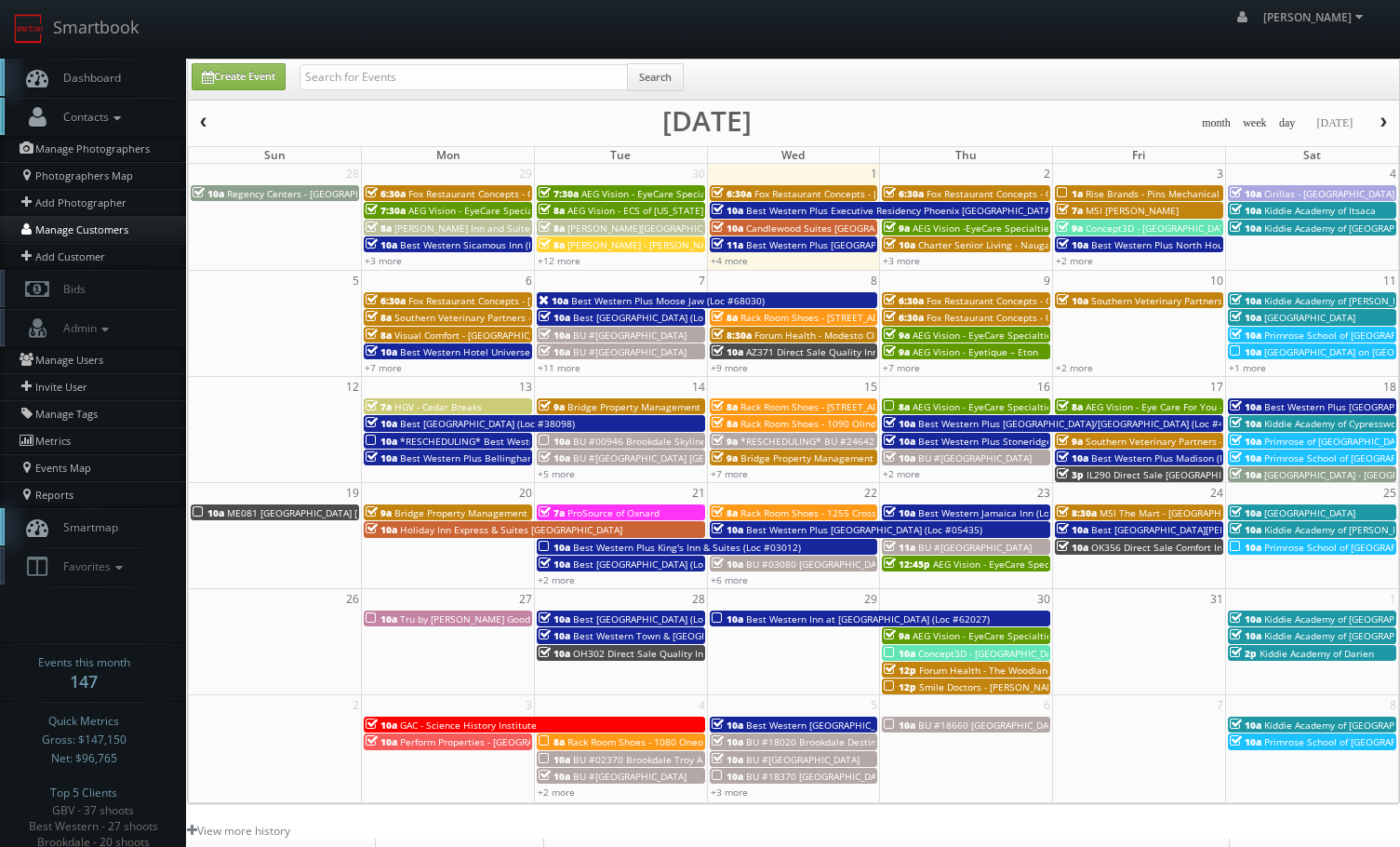
click at [78, 228] on link "Manage Customers" at bounding box center [93, 229] width 186 height 26
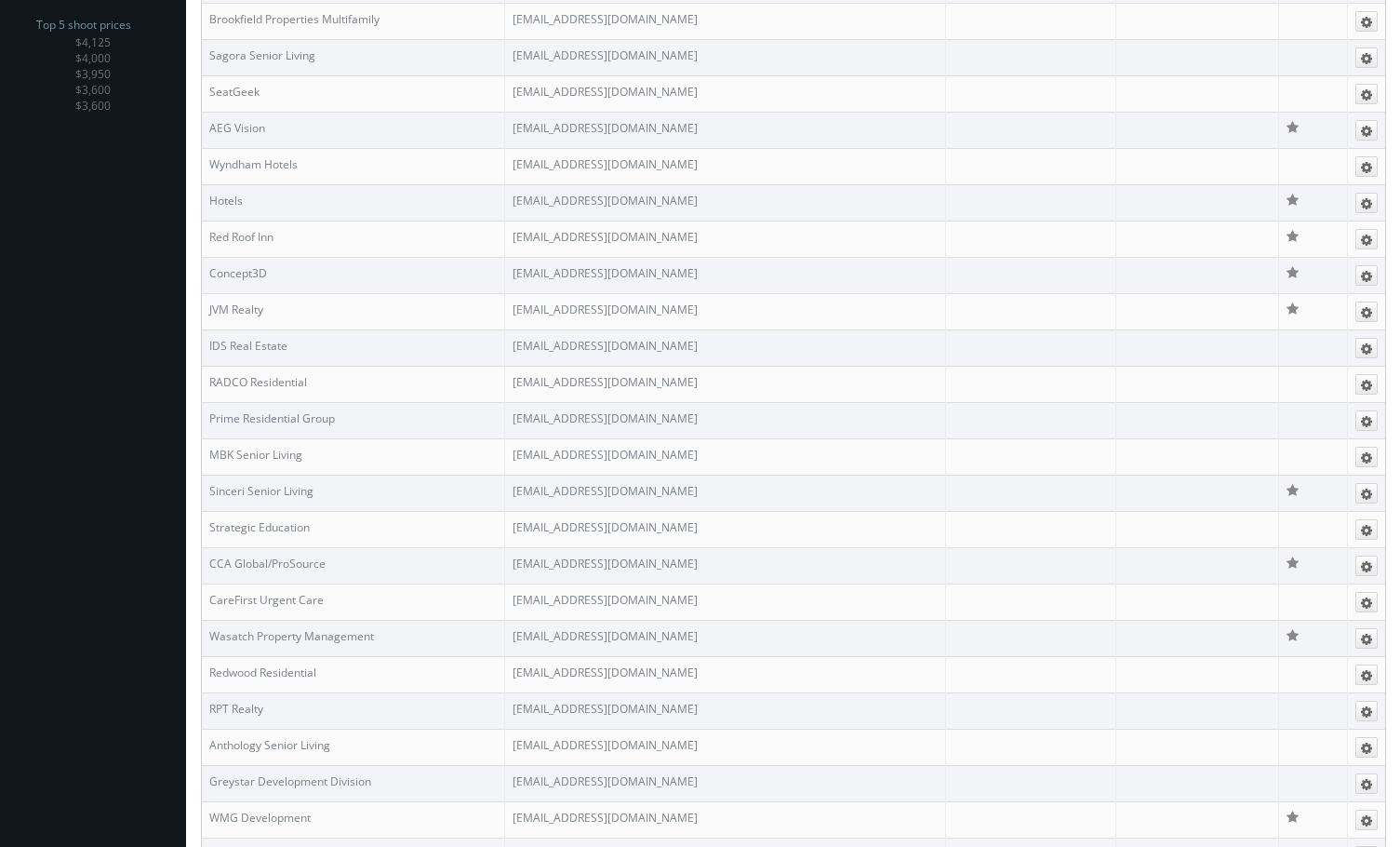
scroll to position [3095, 0]
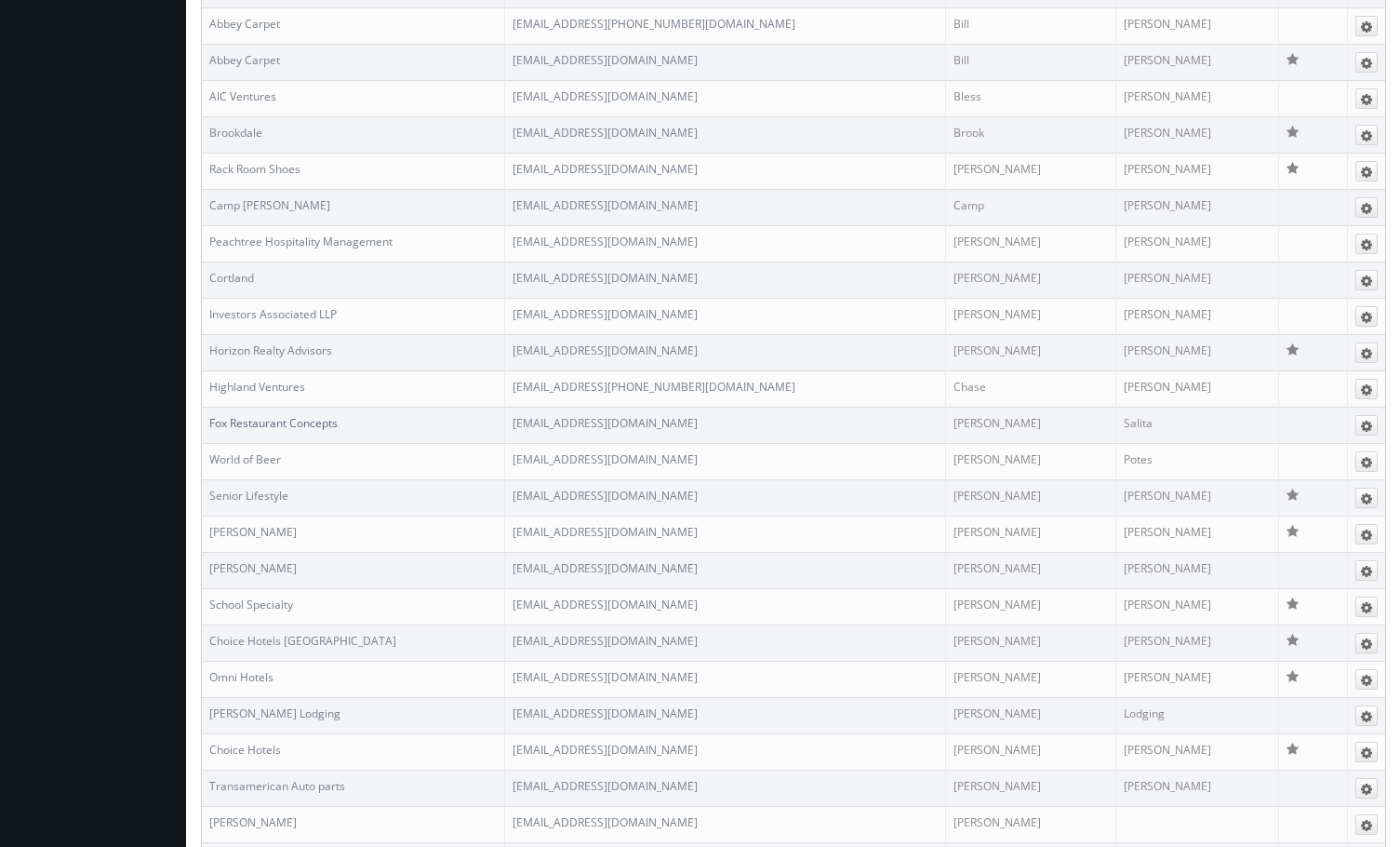
click at [273, 423] on link "Fox Restaurant Concepts" at bounding box center [273, 423] width 129 height 16
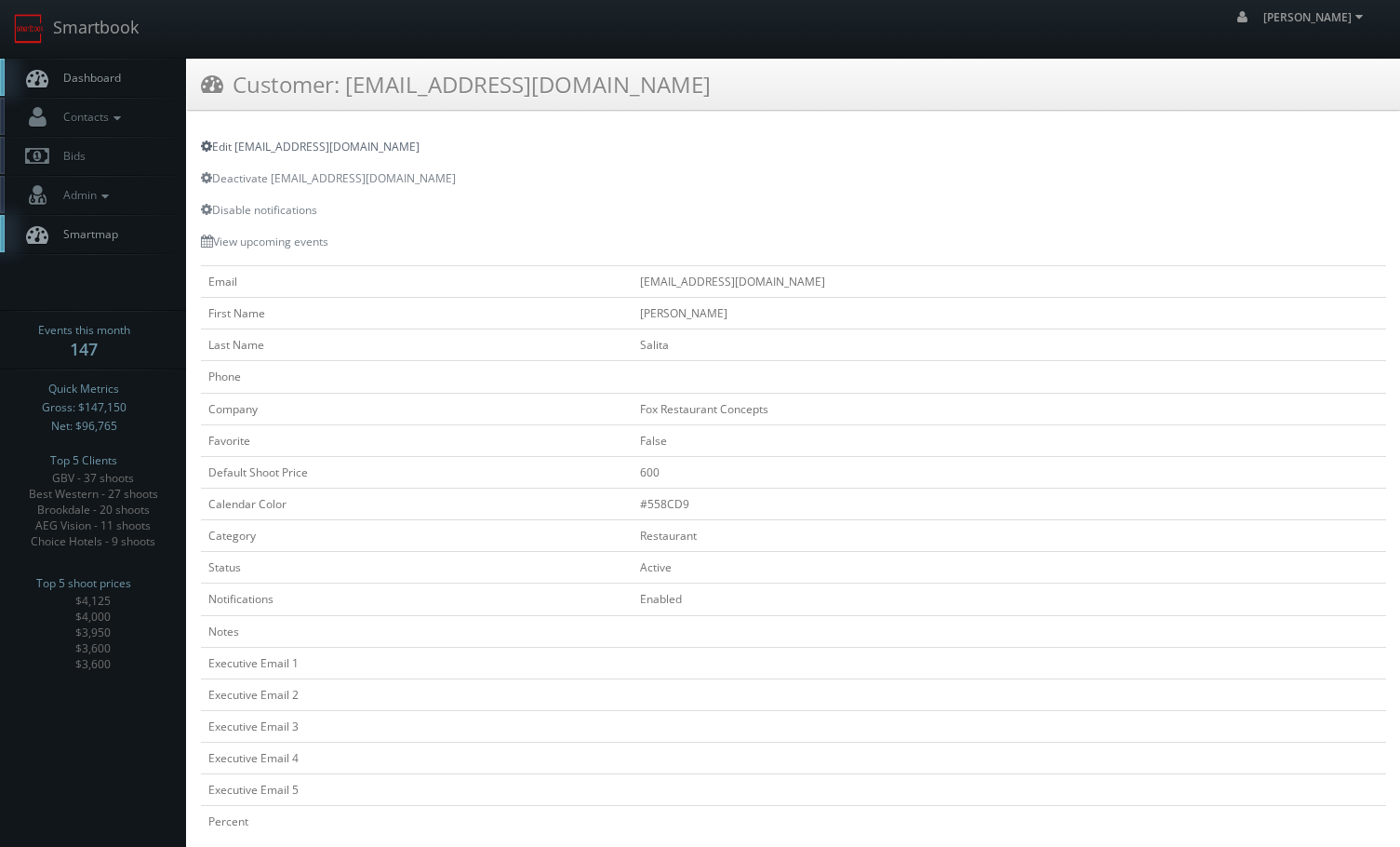
click at [296, 145] on link "Edit [EMAIL_ADDRESS][DOMAIN_NAME]" at bounding box center [310, 146] width 219 height 16
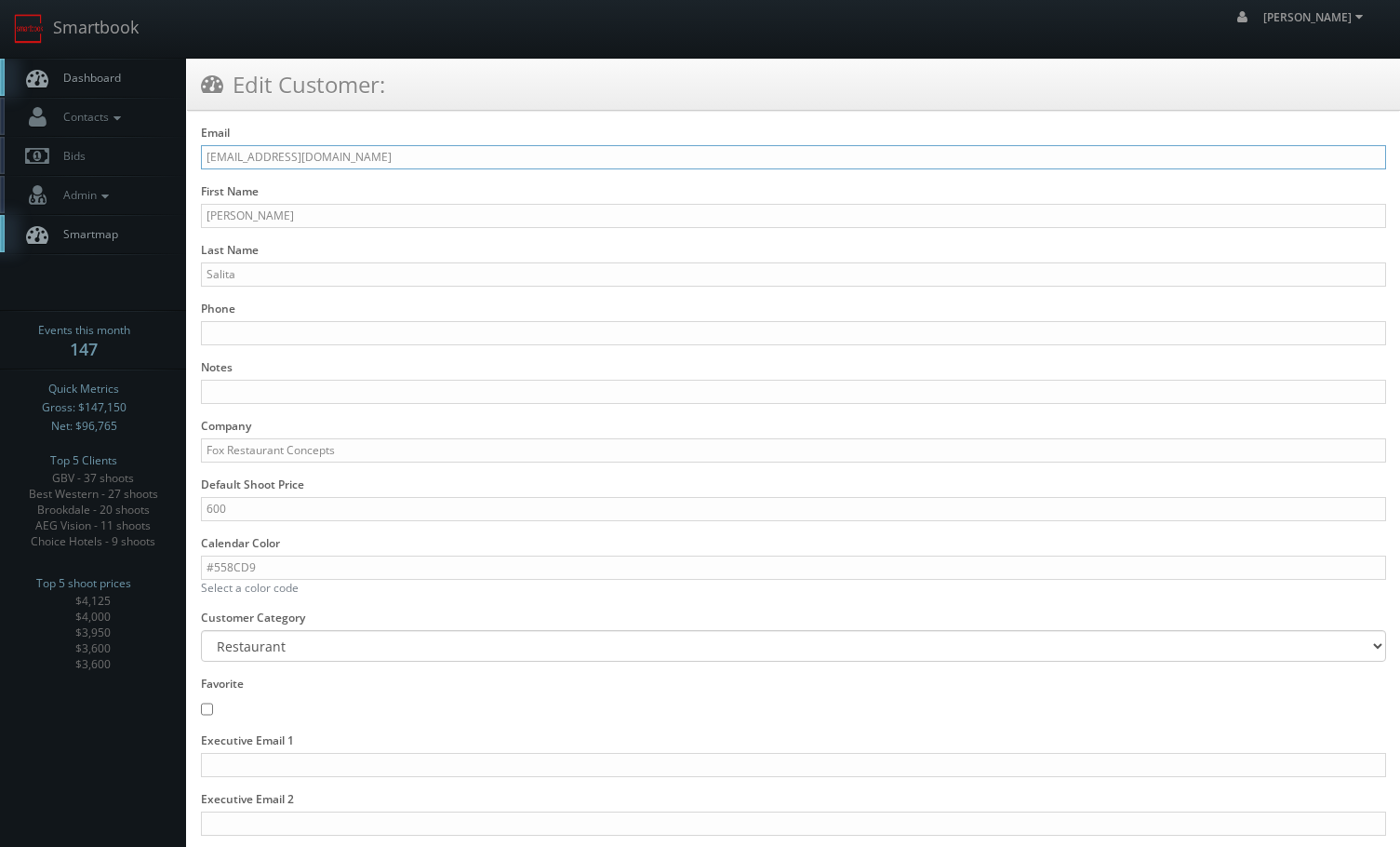
click at [278, 154] on input "fake666634234666666@mg.cs3calendar.com" at bounding box center [794, 157] width 1185 height 25
paste input "cs3design360_+11332adsf333311241443411331"
click at [275, 162] on input "cs3design360_+11332adsf333311241443411331@mg.cs3calendar.com" at bounding box center [794, 157] width 1185 height 25
paste input "d"
click at [334, 163] on input "cs3design360_+11332adsf333311241443411331@mg.cs3calendar.com" at bounding box center [794, 157] width 1185 height 25
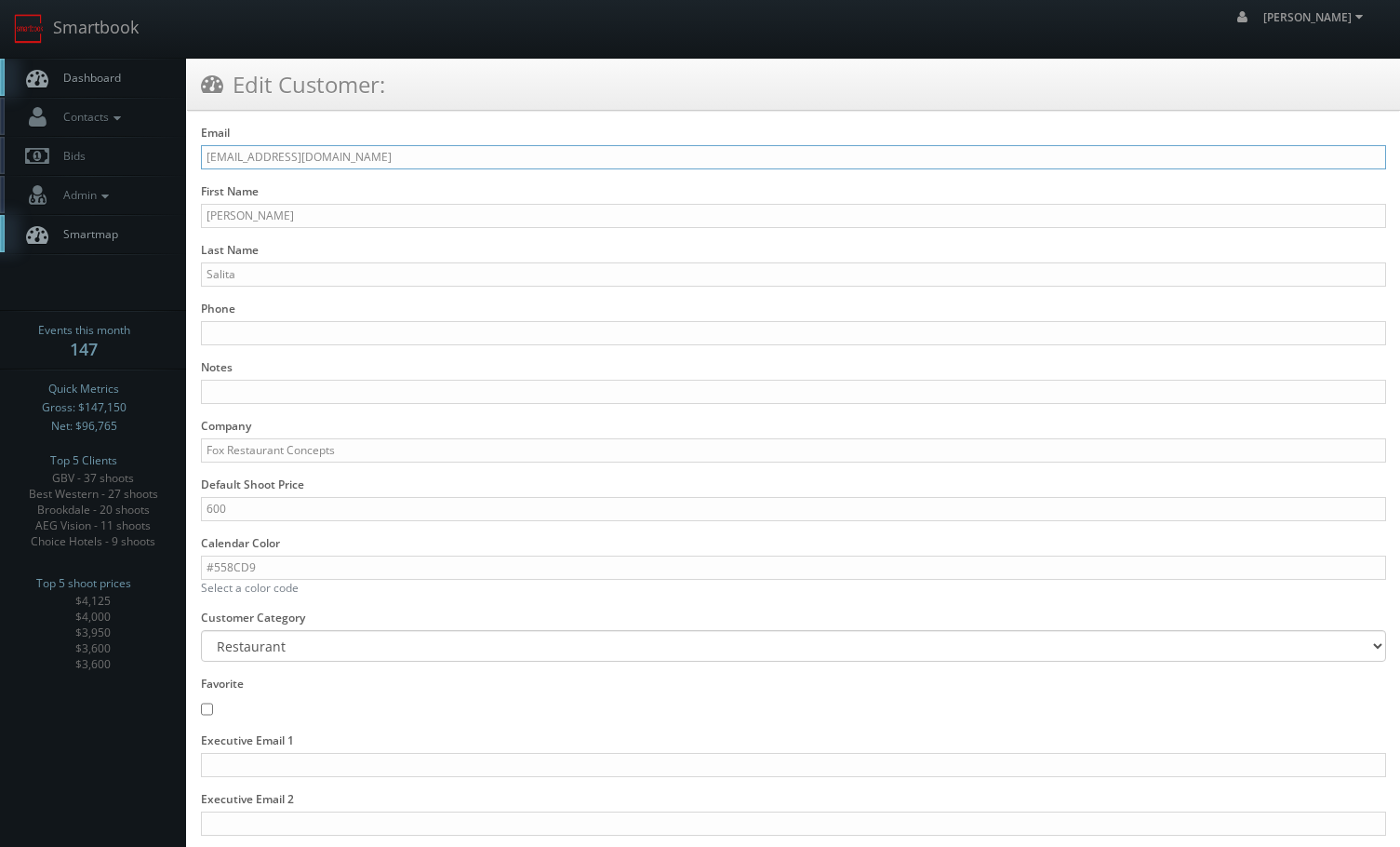
drag, startPoint x: 445, startPoint y: 159, endPoint x: 432, endPoint y: 159, distance: 13.0
click at [432, 159] on input "cs3design360_+11332add3312hgfhr4sf333311241443411331@mg.cs3calendar.com" at bounding box center [794, 157] width 1185 height 25
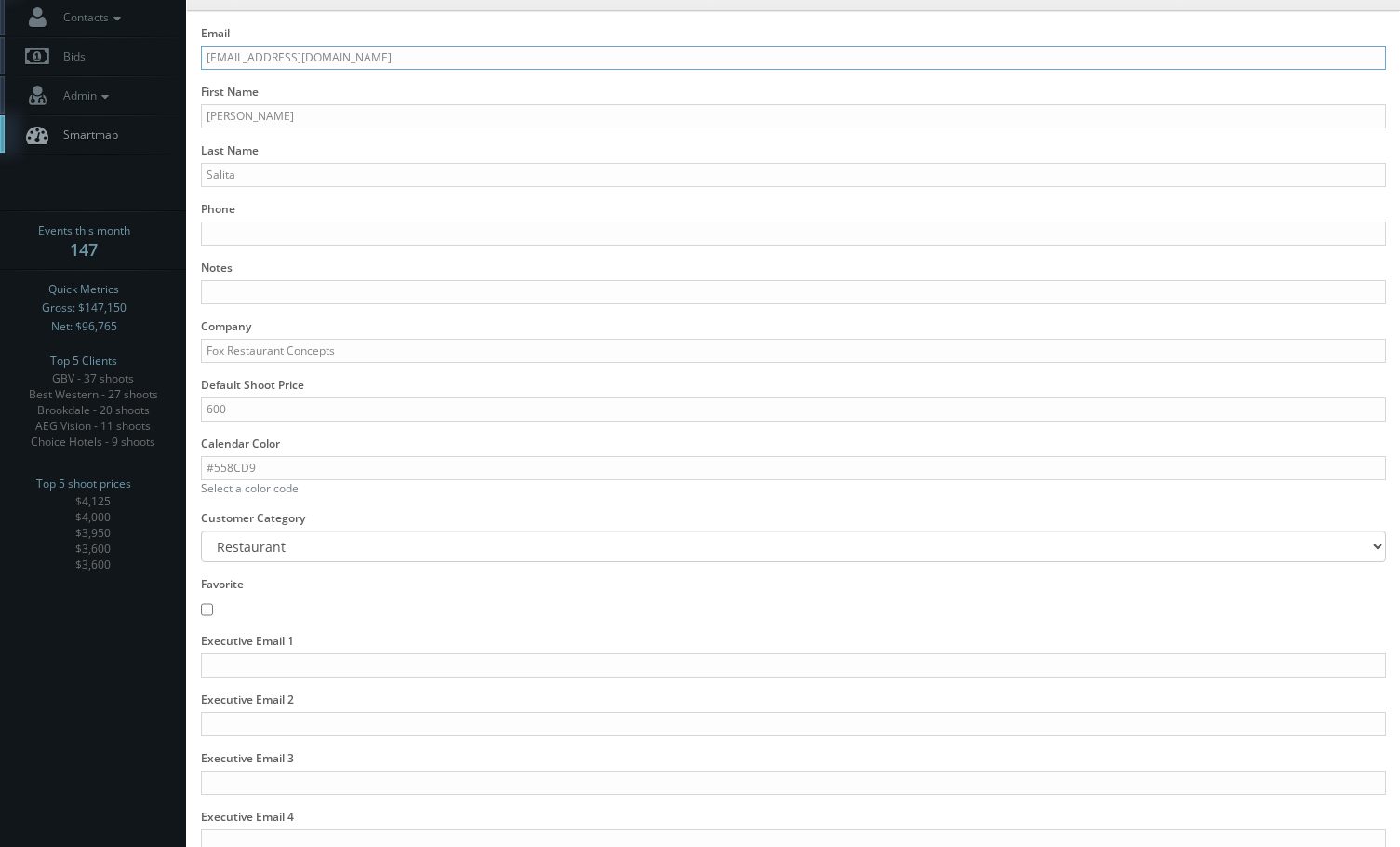
scroll to position [273, 0]
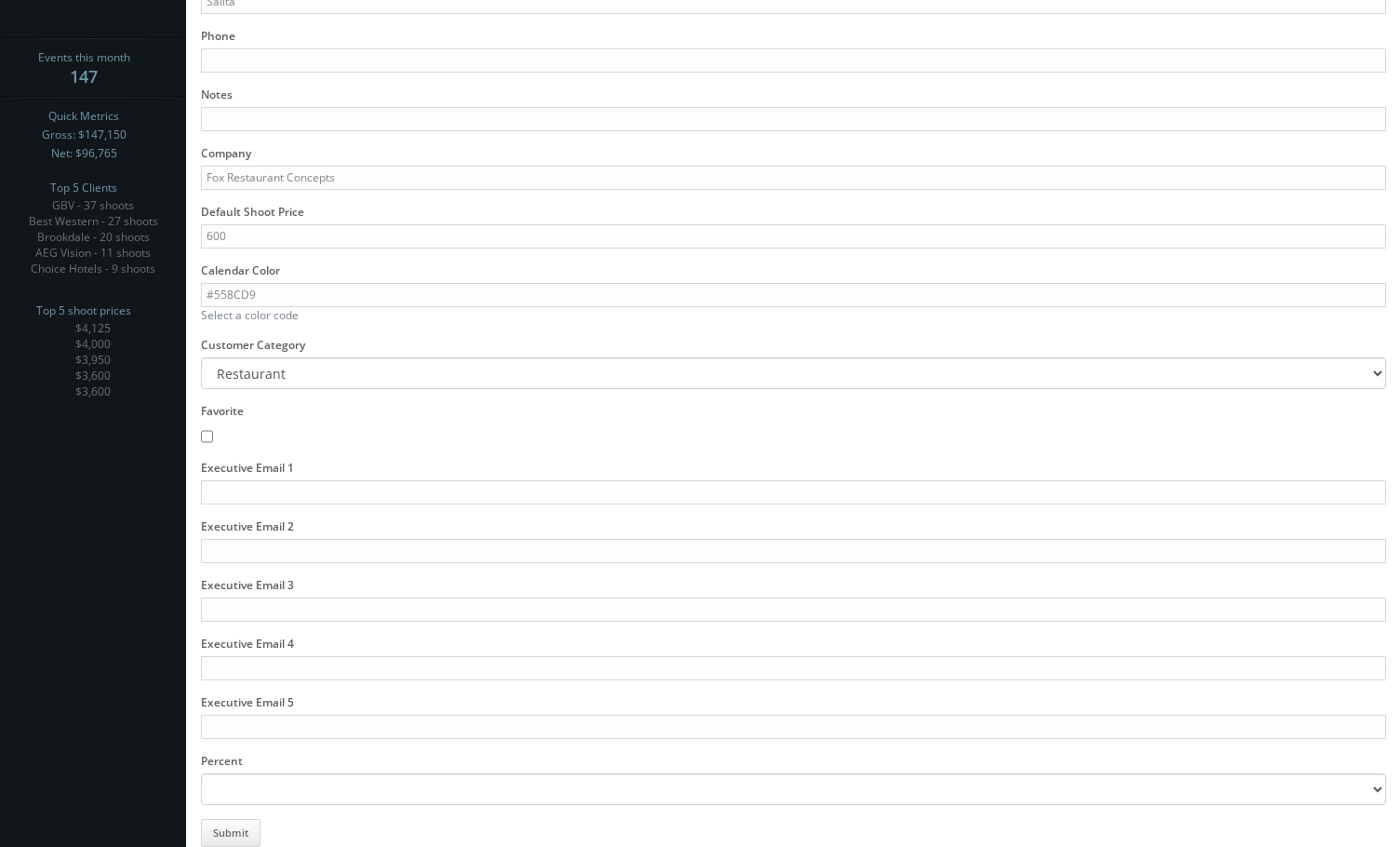
type input "cs3design360_+11332add3312hgfhr4sf3331443411331@mg.cs3calendar.com"
click at [213, 437] on span "Favorite" at bounding box center [794, 425] width 1185 height 43
drag, startPoint x: 209, startPoint y: 437, endPoint x: 272, endPoint y: 492, distance: 83.6
click at [208, 437] on input "Favorite" at bounding box center [207, 436] width 12 height 19
checkbox input "true"
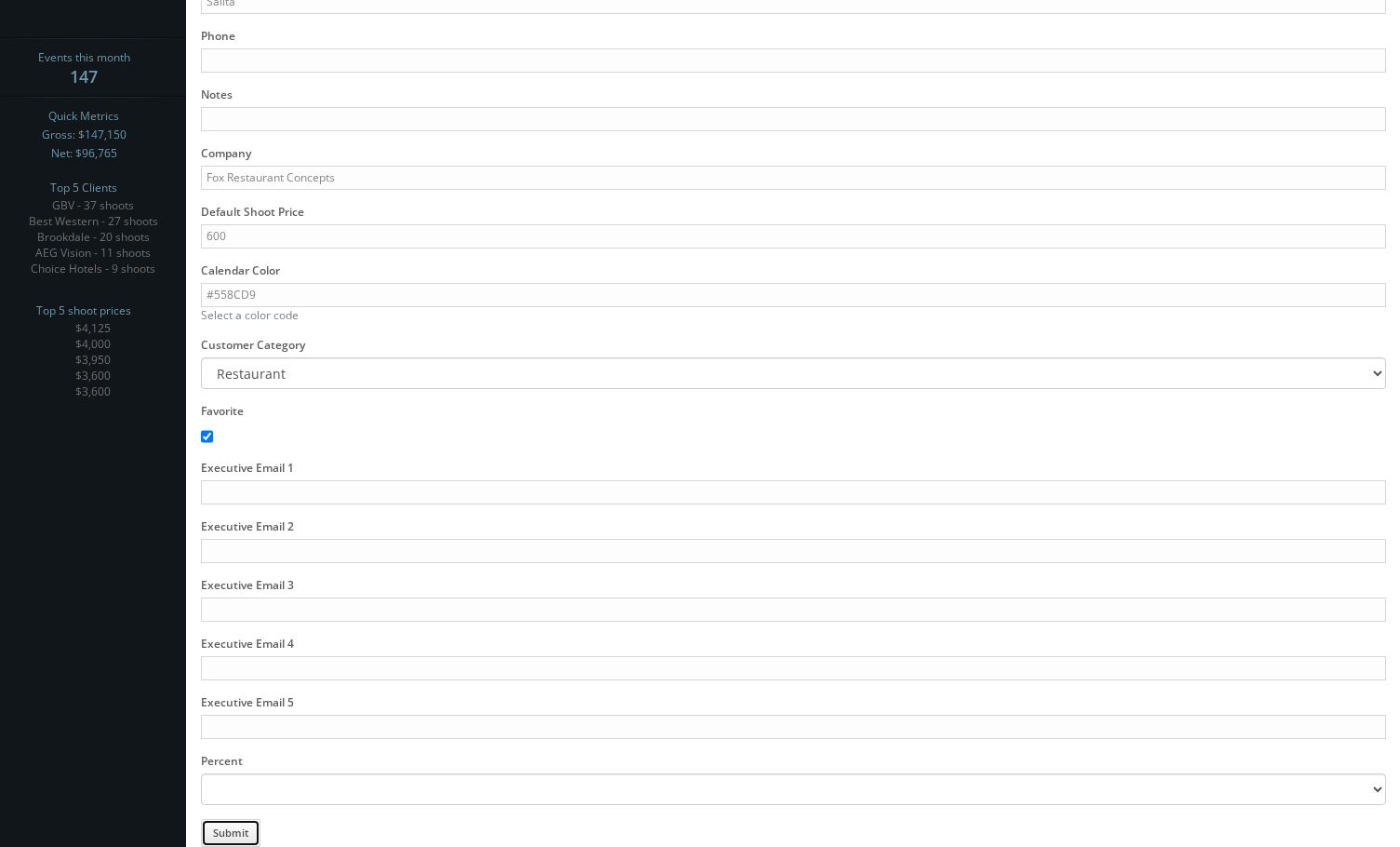
click at [237, 830] on button "Submit" at bounding box center [231, 832] width 60 height 27
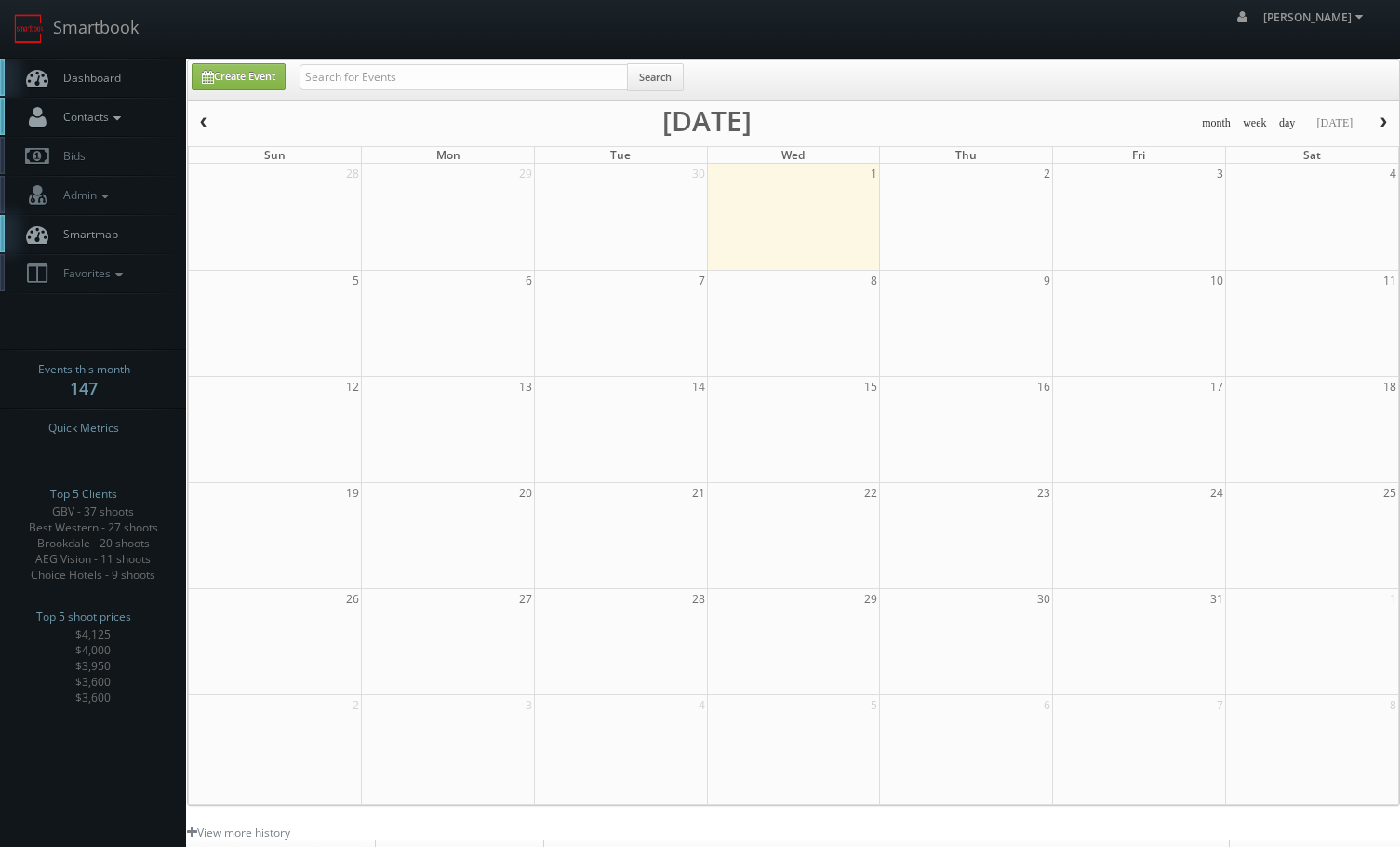
click at [99, 115] on span "Contacts" at bounding box center [89, 117] width 72 height 16
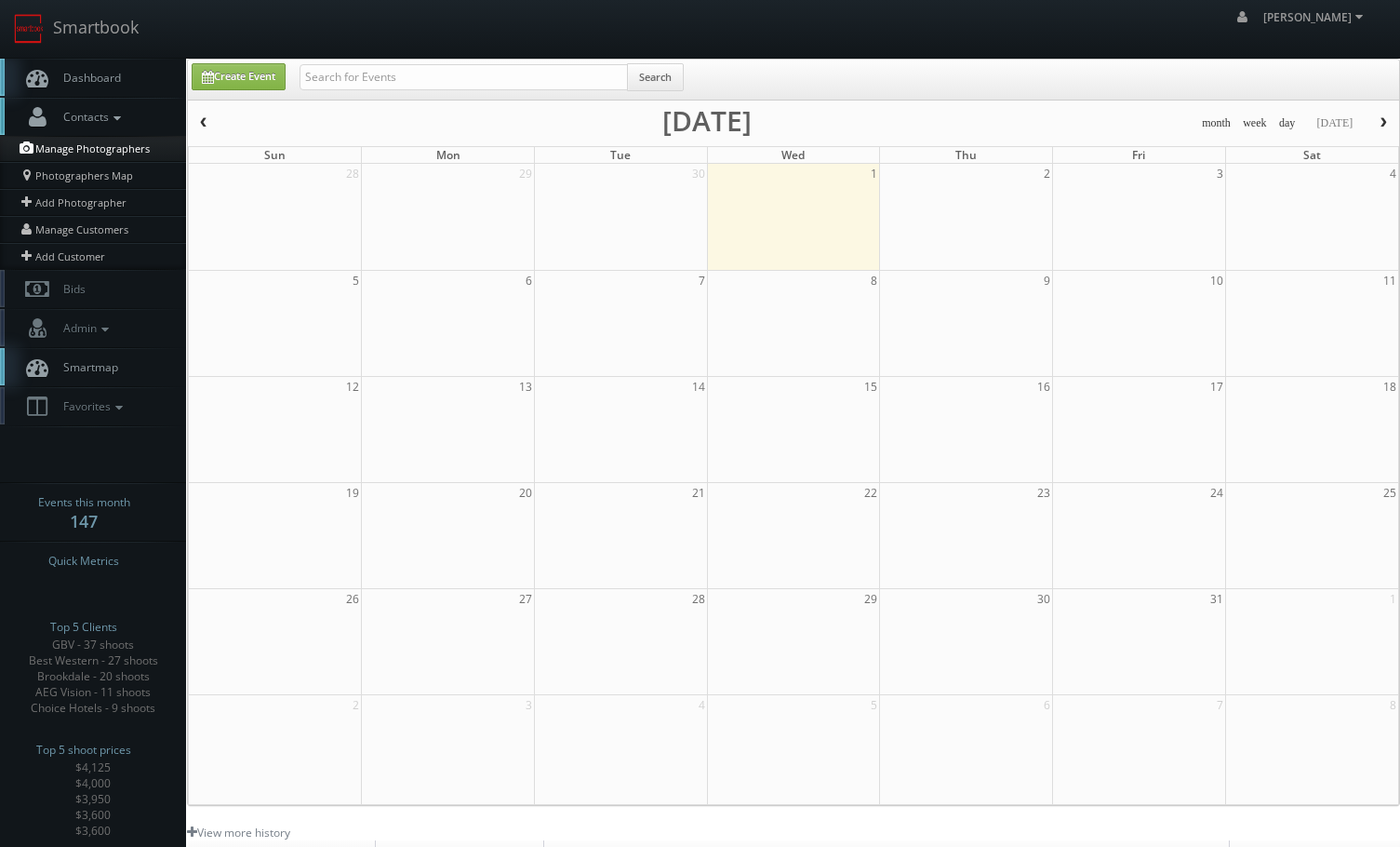
click at [88, 159] on link "Manage Photographers" at bounding box center [93, 148] width 186 height 26
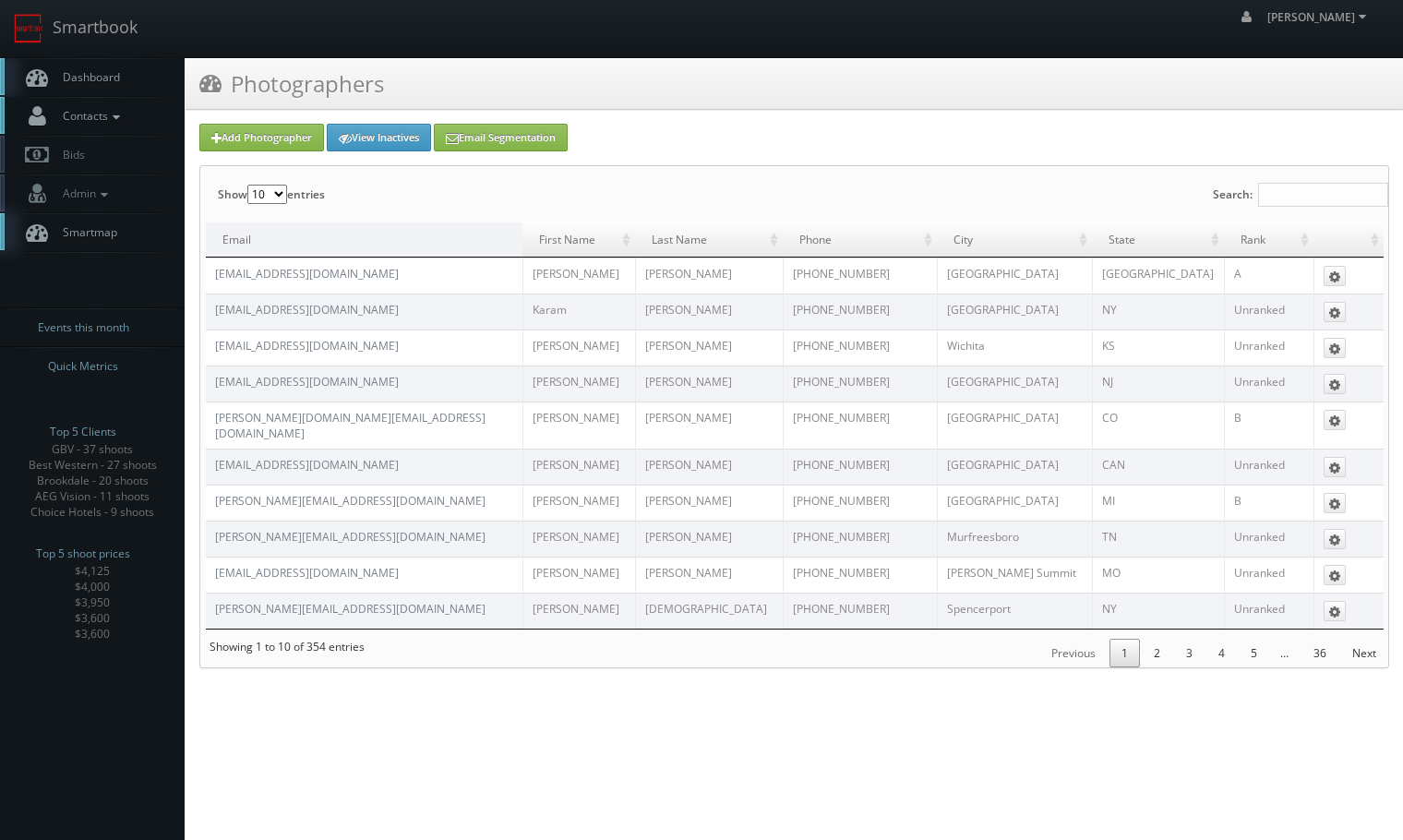
click at [93, 110] on span "Contacts" at bounding box center [89, 116] width 71 height 16
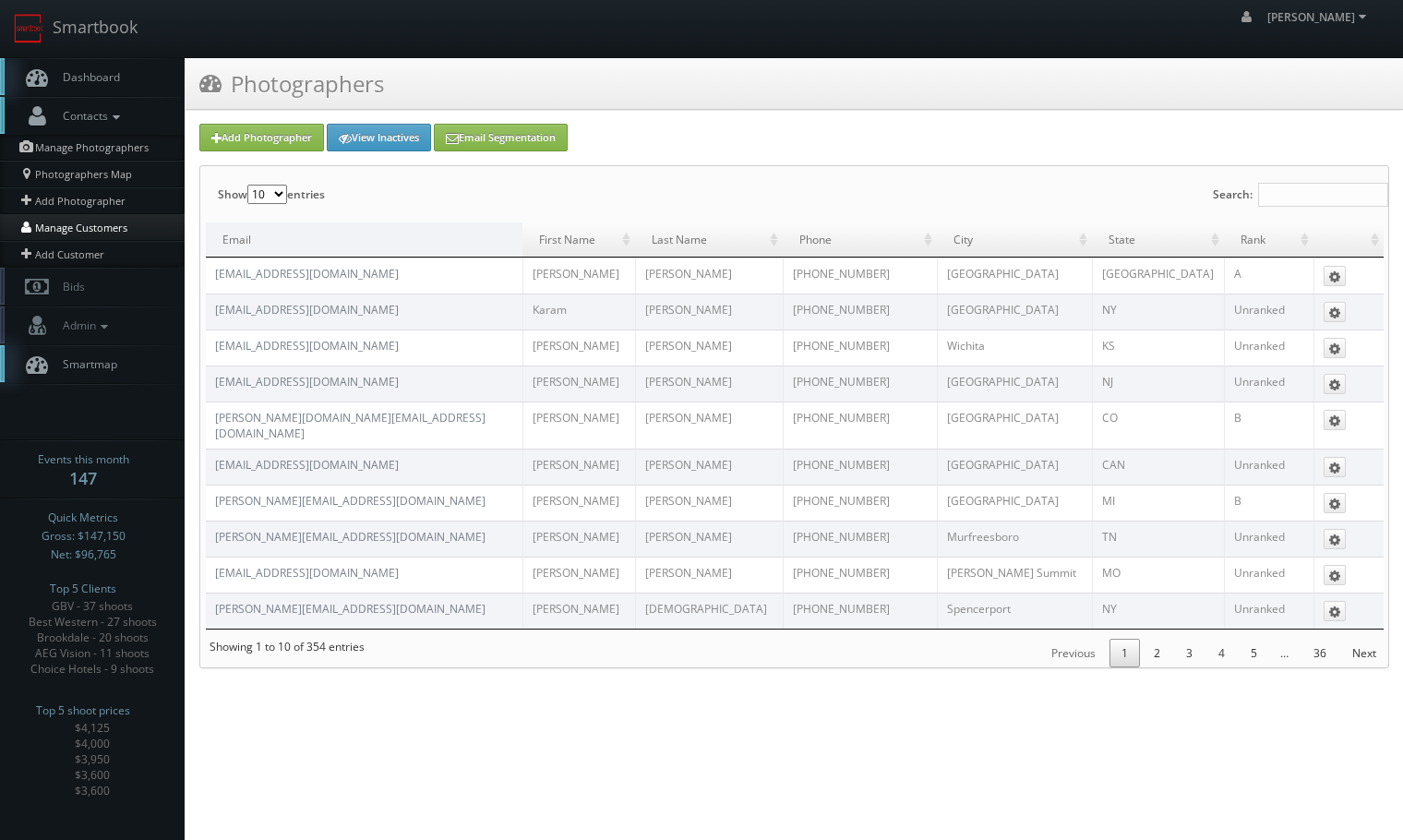
click at [78, 233] on link "Manage Customers" at bounding box center [92, 227] width 185 height 26
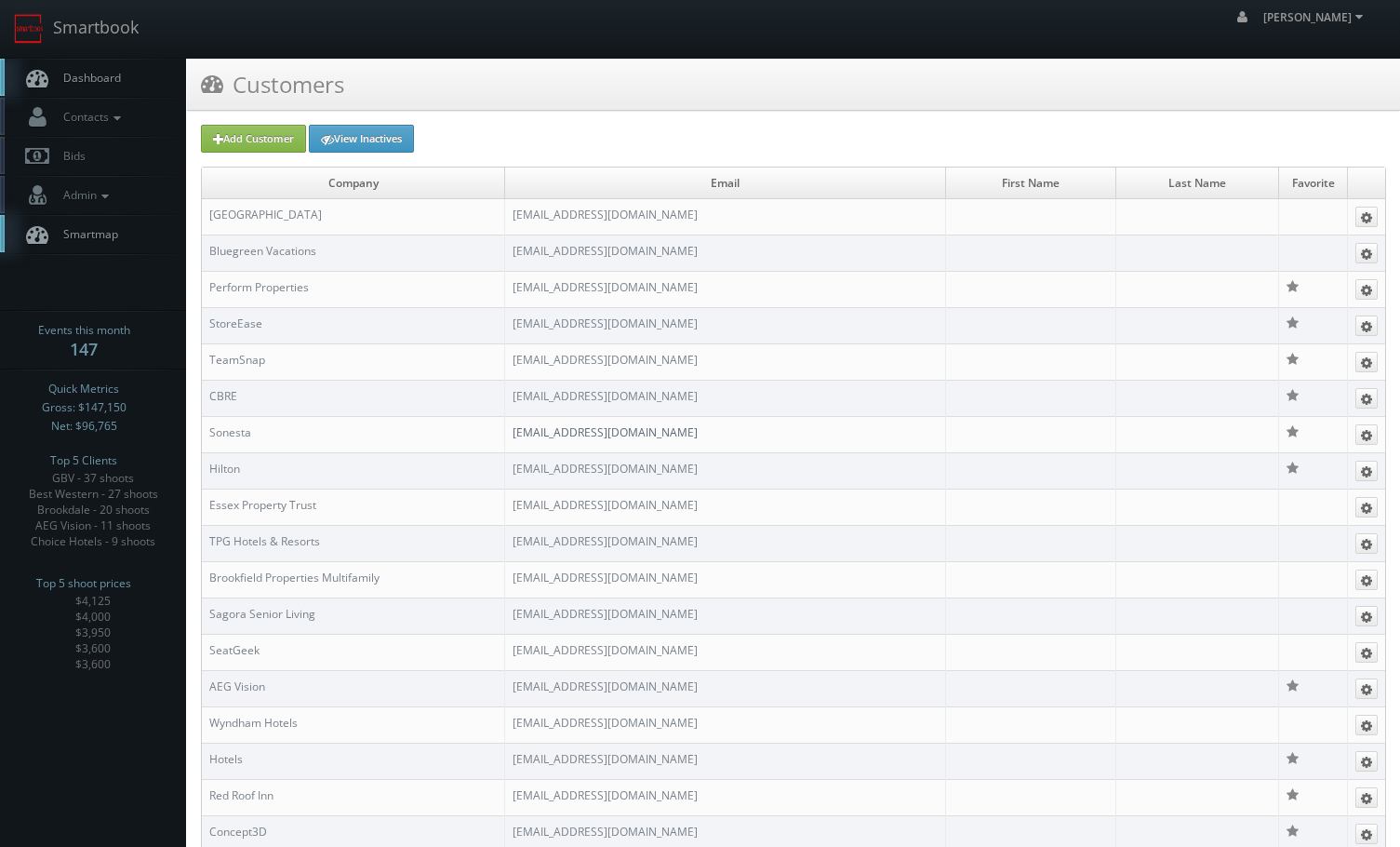
click at [698, 429] on link "cs3design360_+11332adsf333311241443411331@mg.cs3calendar.com" at bounding box center [604, 432] width 185 height 16
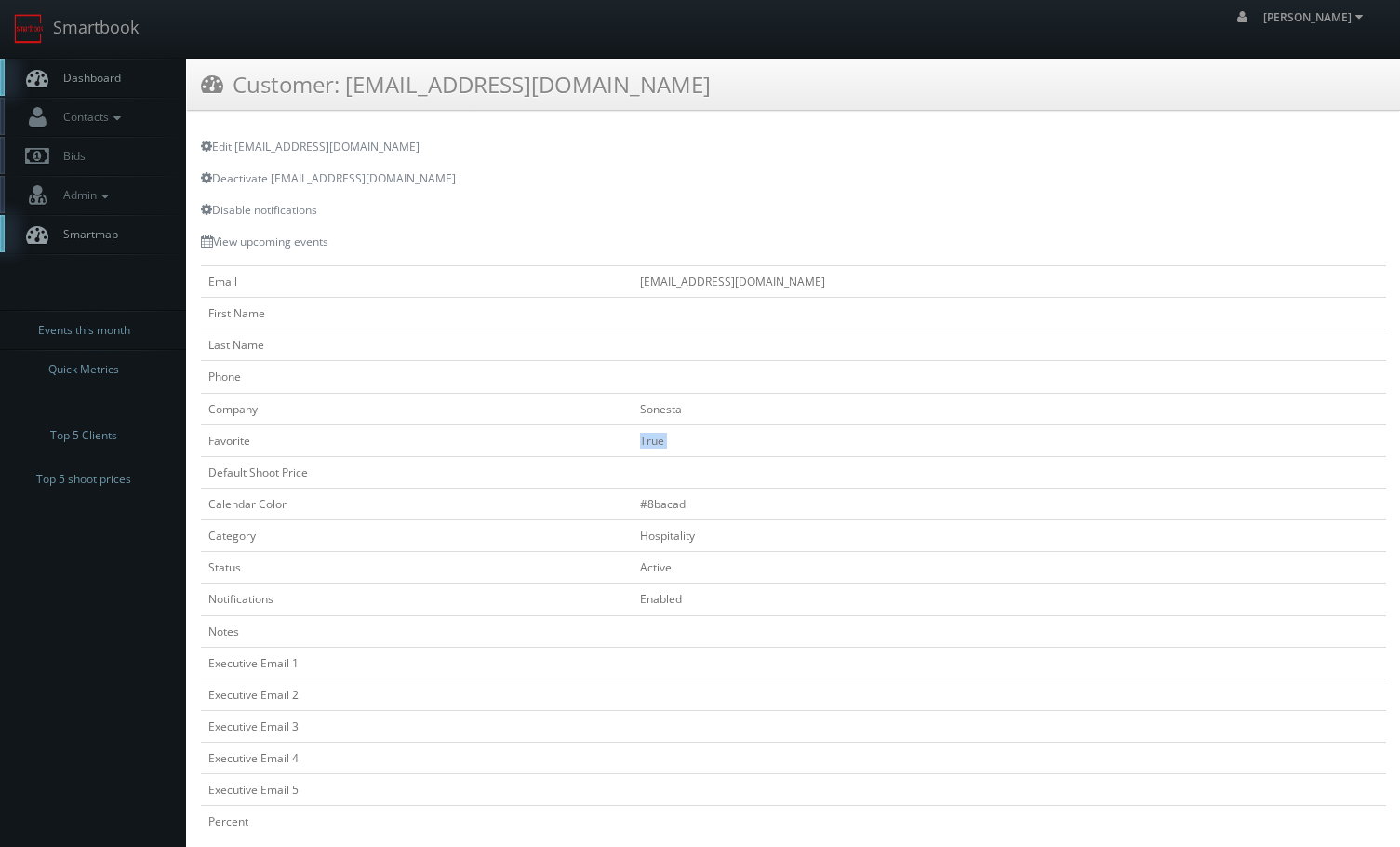
click at [723, 429] on td "True" at bounding box center [1010, 440] width 753 height 31
drag, startPoint x: 899, startPoint y: 295, endPoint x: 486, endPoint y: 276, distance: 413.4
click at [633, 276] on td "[EMAIL_ADDRESS][DOMAIN_NAME]" at bounding box center [1010, 282] width 753 height 31
copy td "s3design360_+11332adsf333311241443411331@mg.cs3calendar.com"
click at [633, 273] on td "[EMAIL_ADDRESS][DOMAIN_NAME]" at bounding box center [1010, 282] width 753 height 31
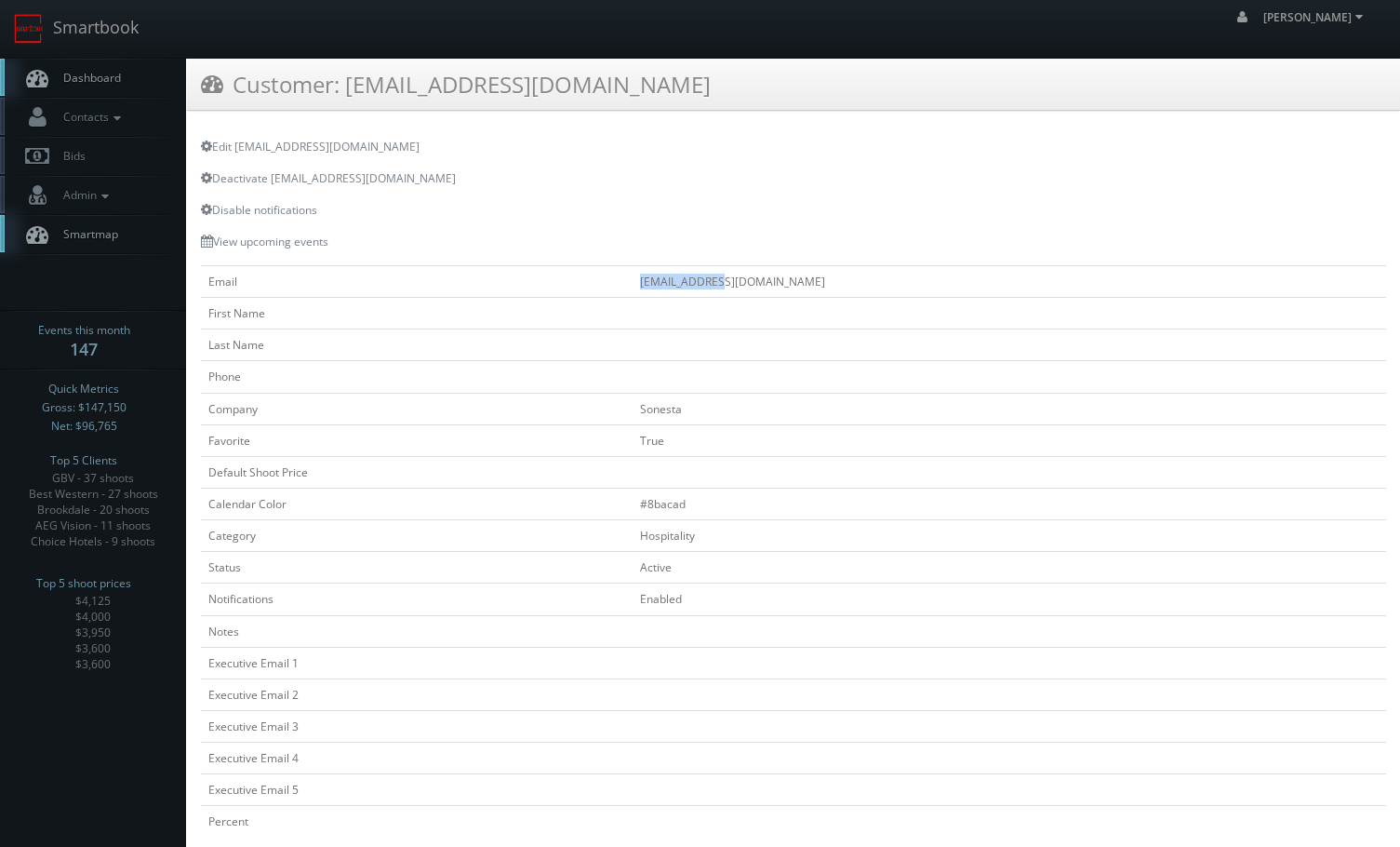
click at [633, 273] on td "[EMAIL_ADDRESS][DOMAIN_NAME]" at bounding box center [1010, 282] width 753 height 31
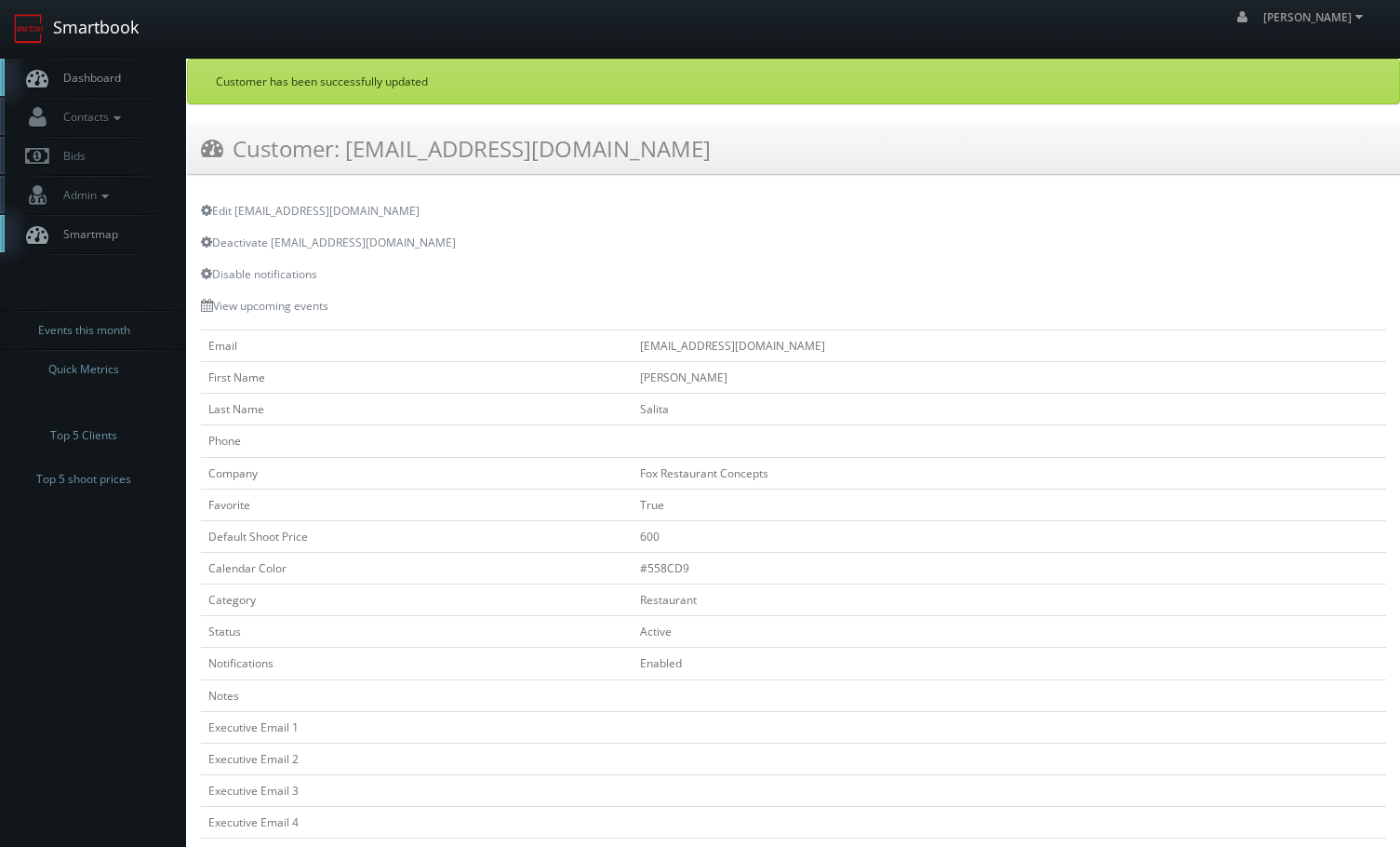
click at [61, 22] on link "Smartbook" at bounding box center [76, 28] width 152 height 58
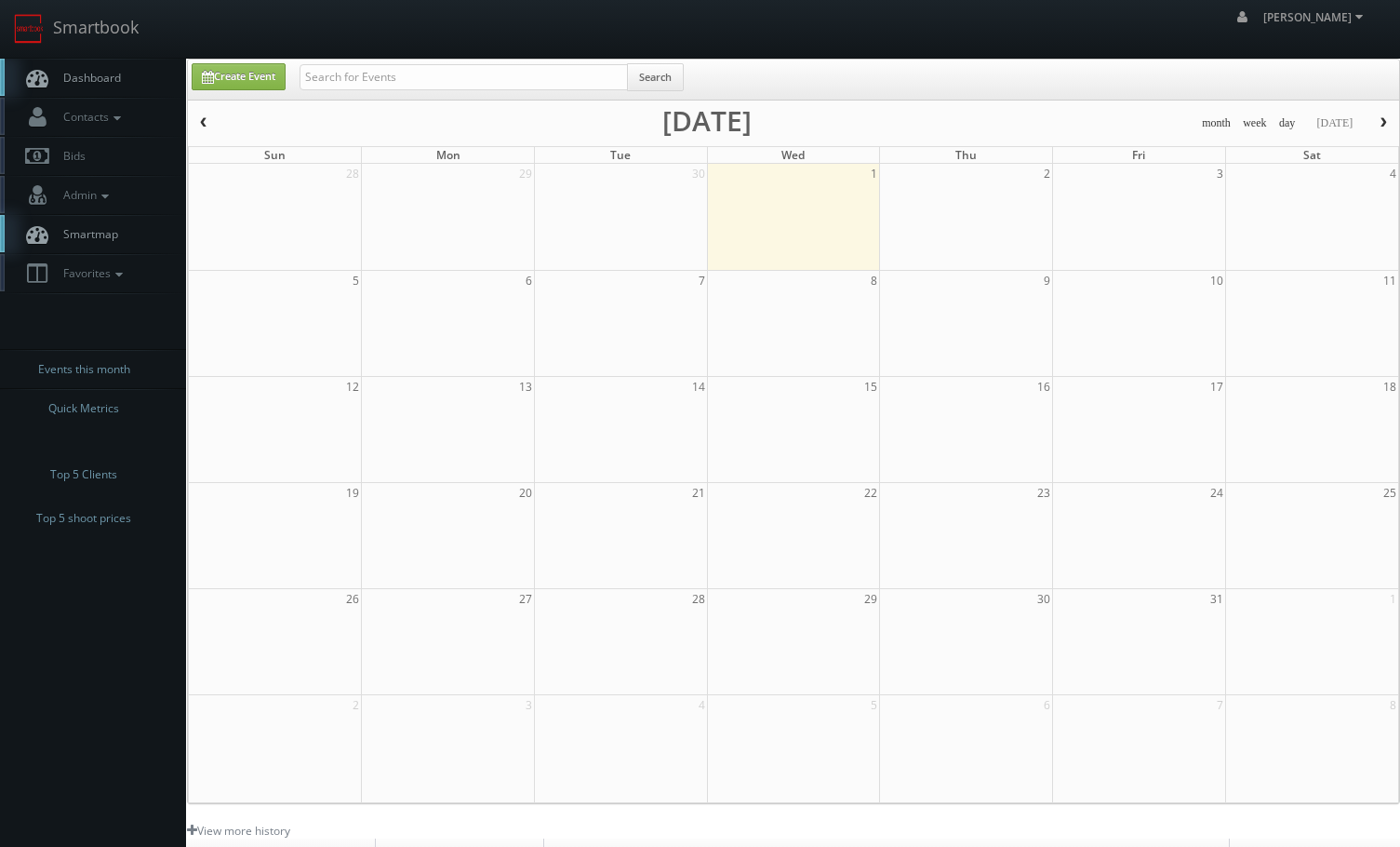
click at [588, 379] on td "14" at bounding box center [620, 387] width 173 height 21
type input "[DATE]"
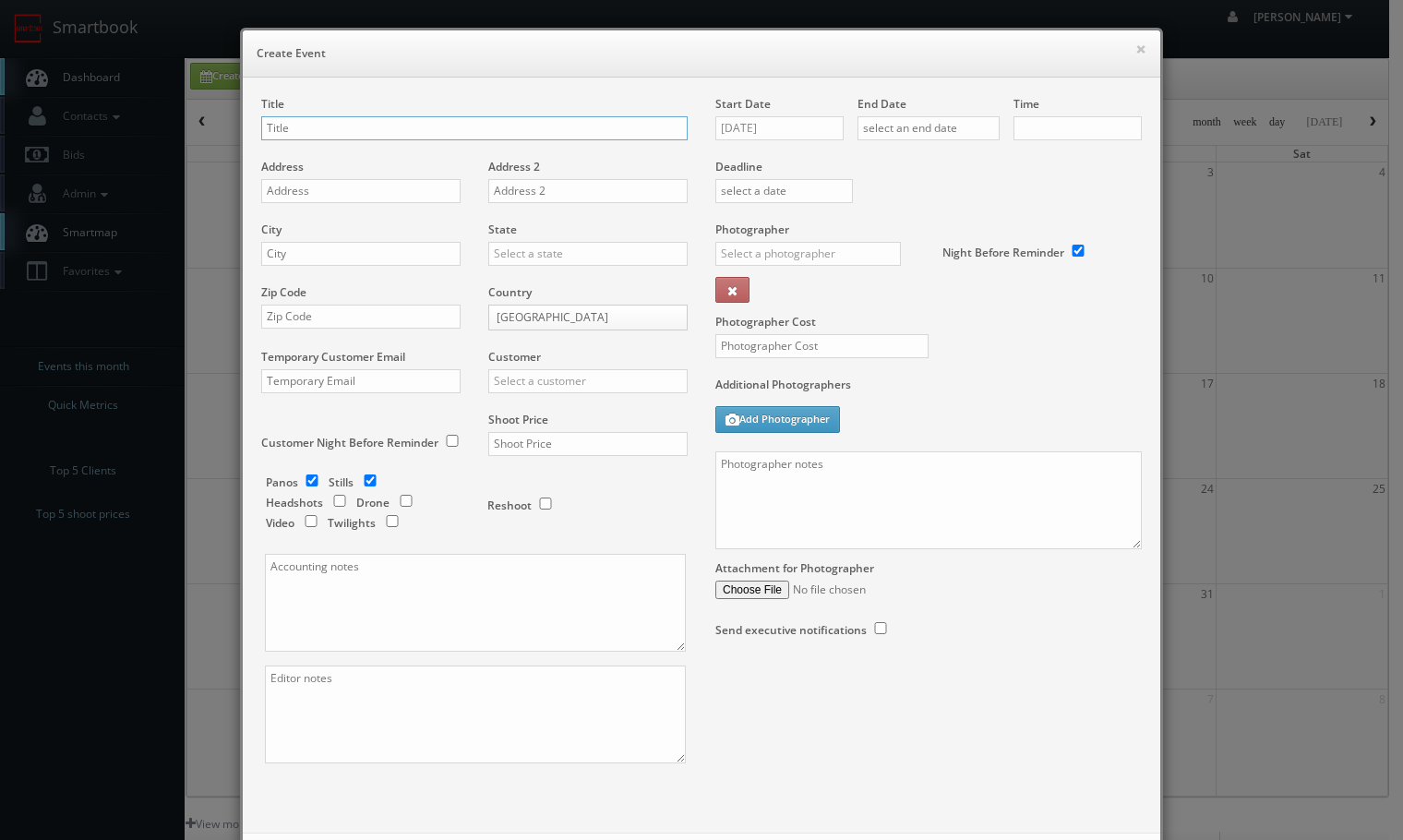
checkbox input "true"
type input "10:00am"
checkbox input "true"
click at [541, 379] on input "text" at bounding box center [588, 381] width 200 height 24
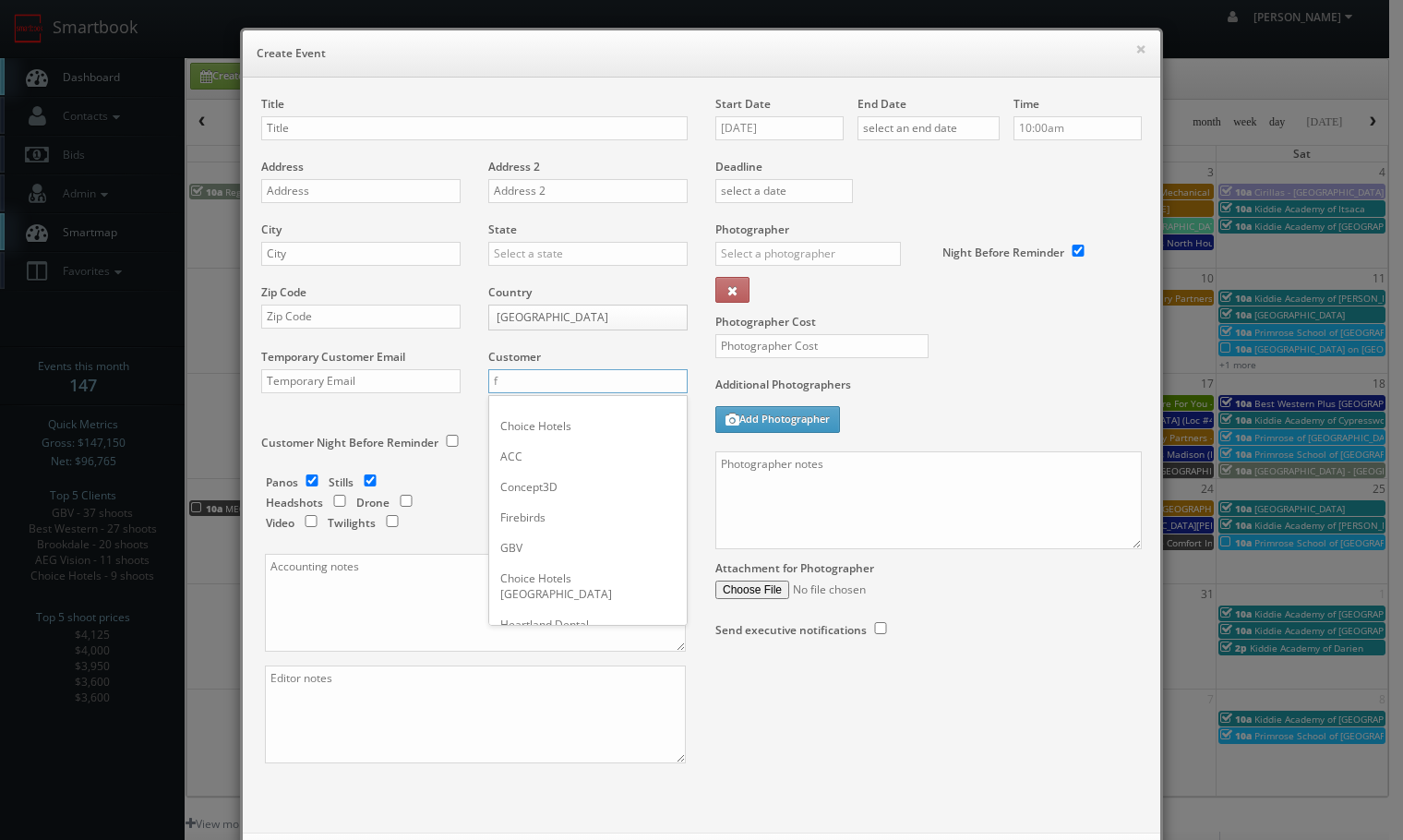
type input "fo"
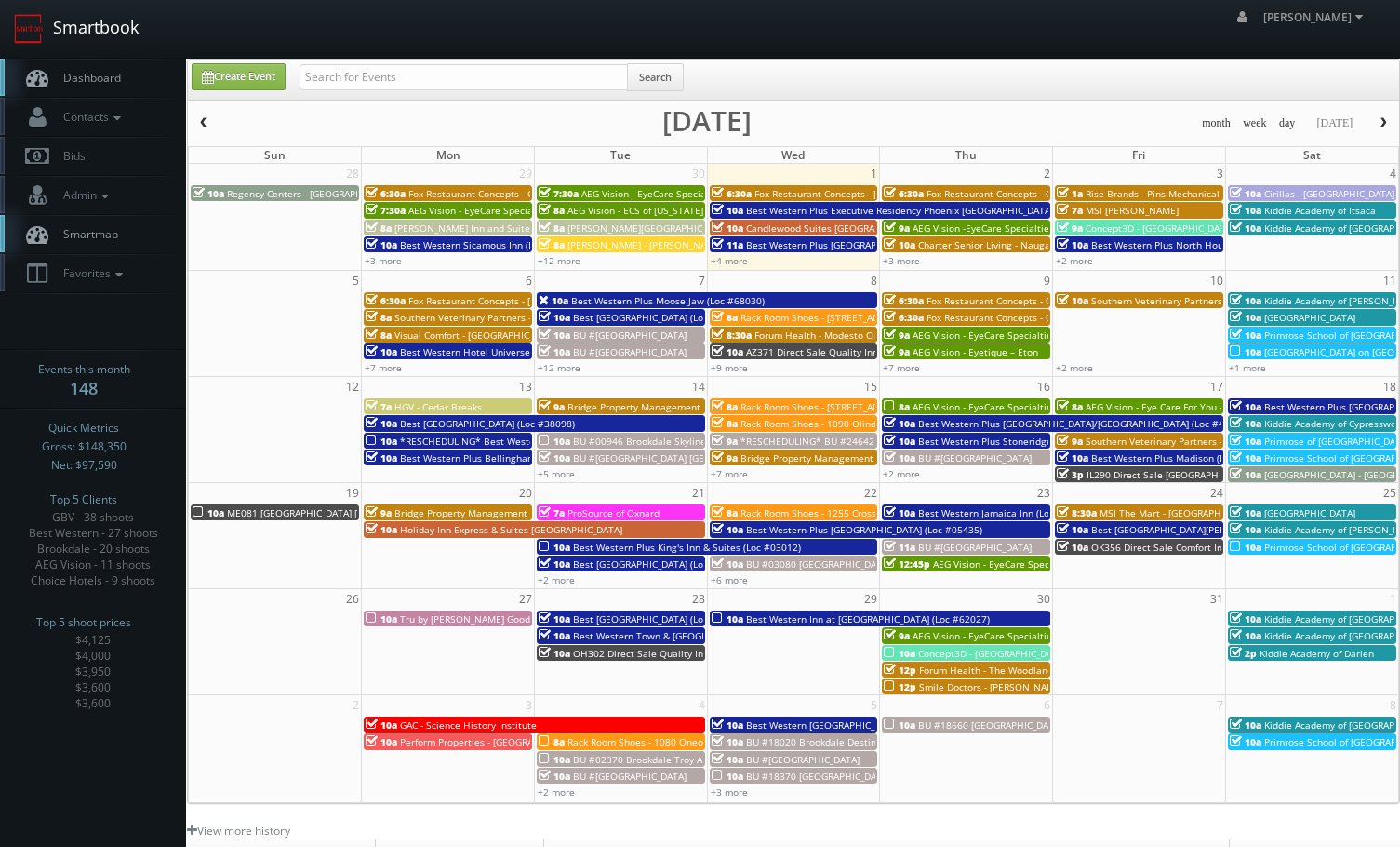
click at [143, 29] on link "Smartbook" at bounding box center [76, 28] width 152 height 58
click at [324, 76] on input "text" at bounding box center [463, 77] width 329 height 26
click at [630, 44] on div "Chris_Sardinas Chris_Sardinas Profile Logout" at bounding box center [700, 28] width 1400 height 58
click at [556, 370] on link "+12 more" at bounding box center [559, 367] width 43 height 13
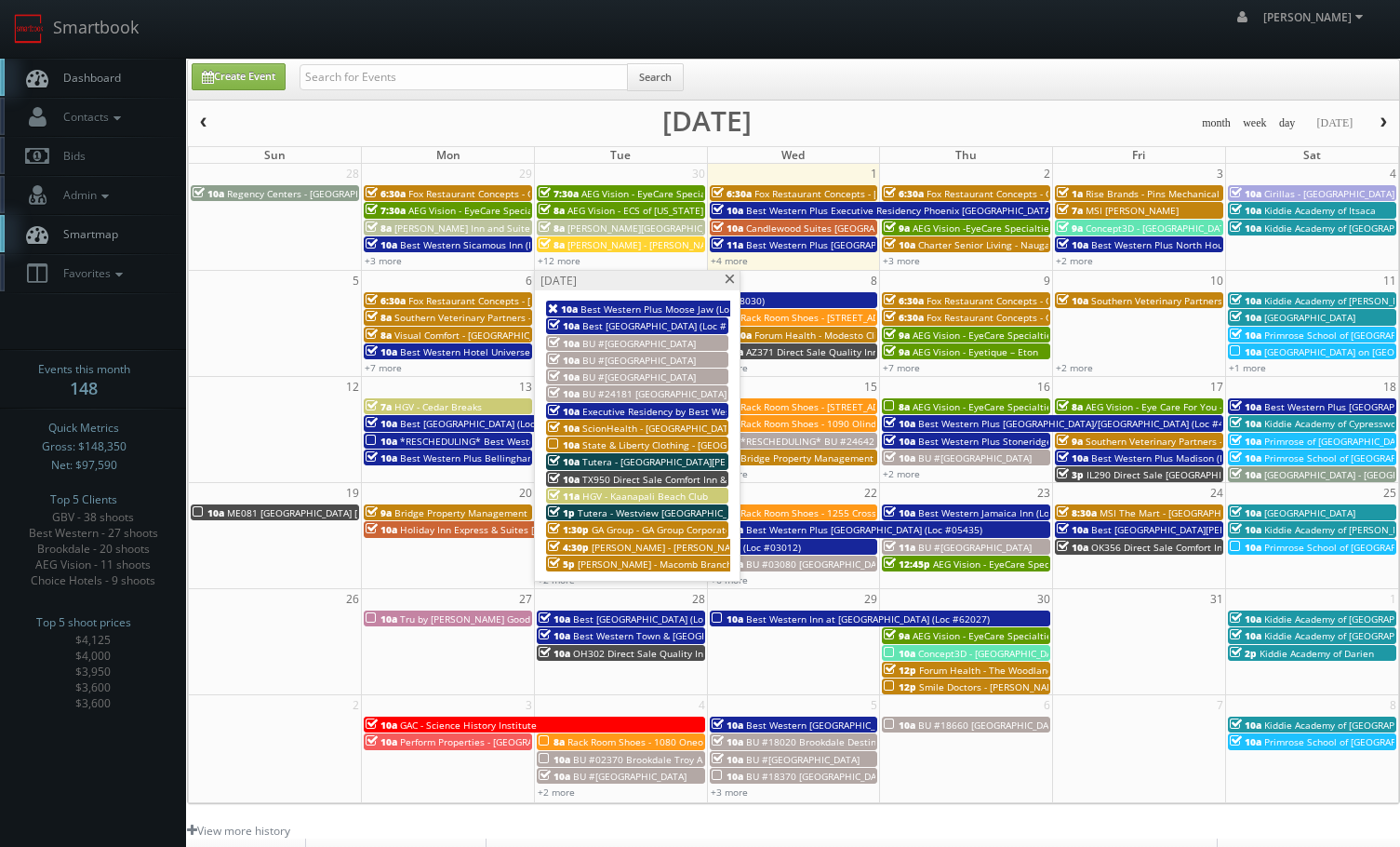
click at [725, 281] on span at bounding box center [730, 280] width 12 height 10
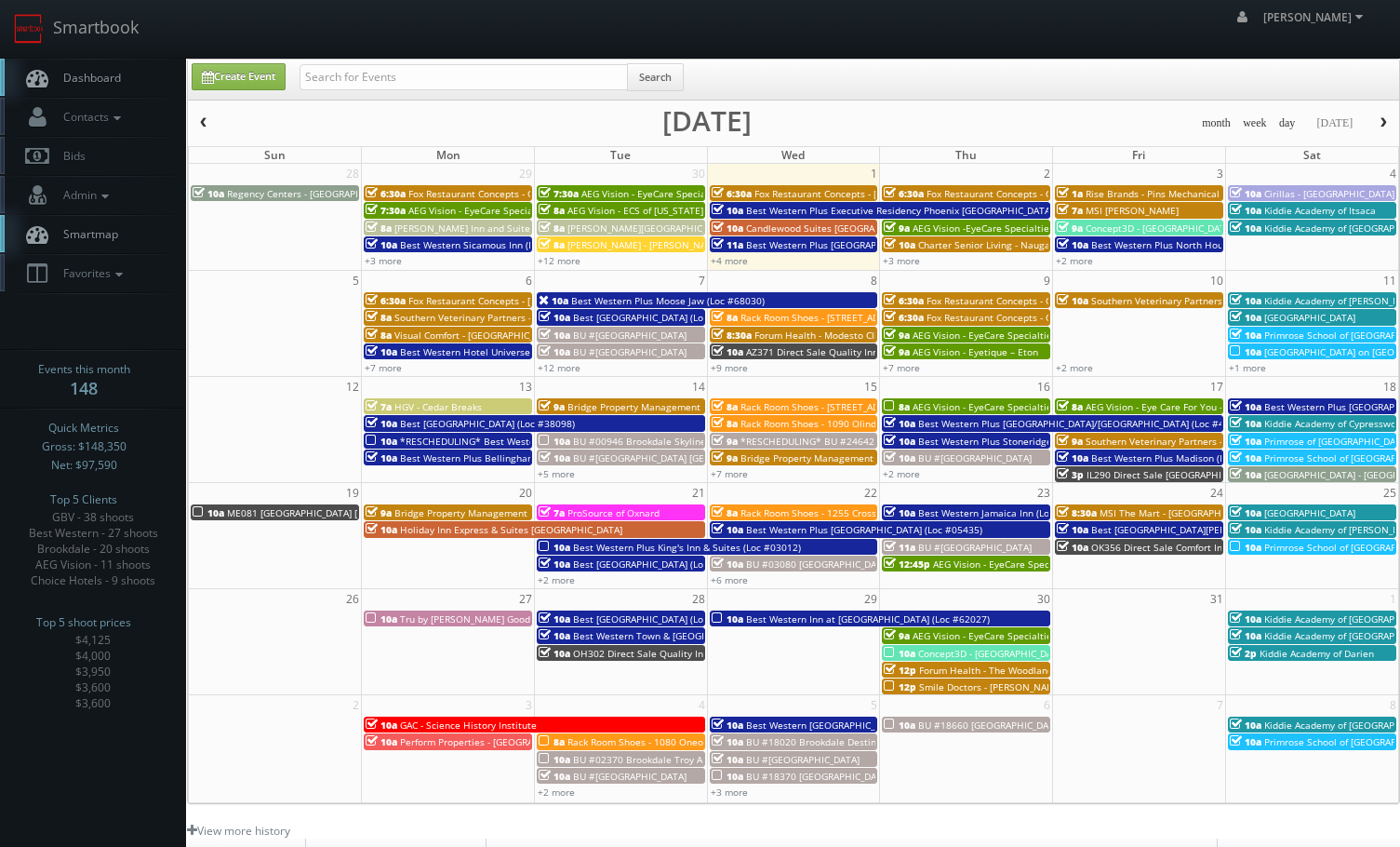
click at [648, 299] on span "Best Western Plus Moose Jaw (Loc #68030)" at bounding box center [667, 300] width 193 height 13
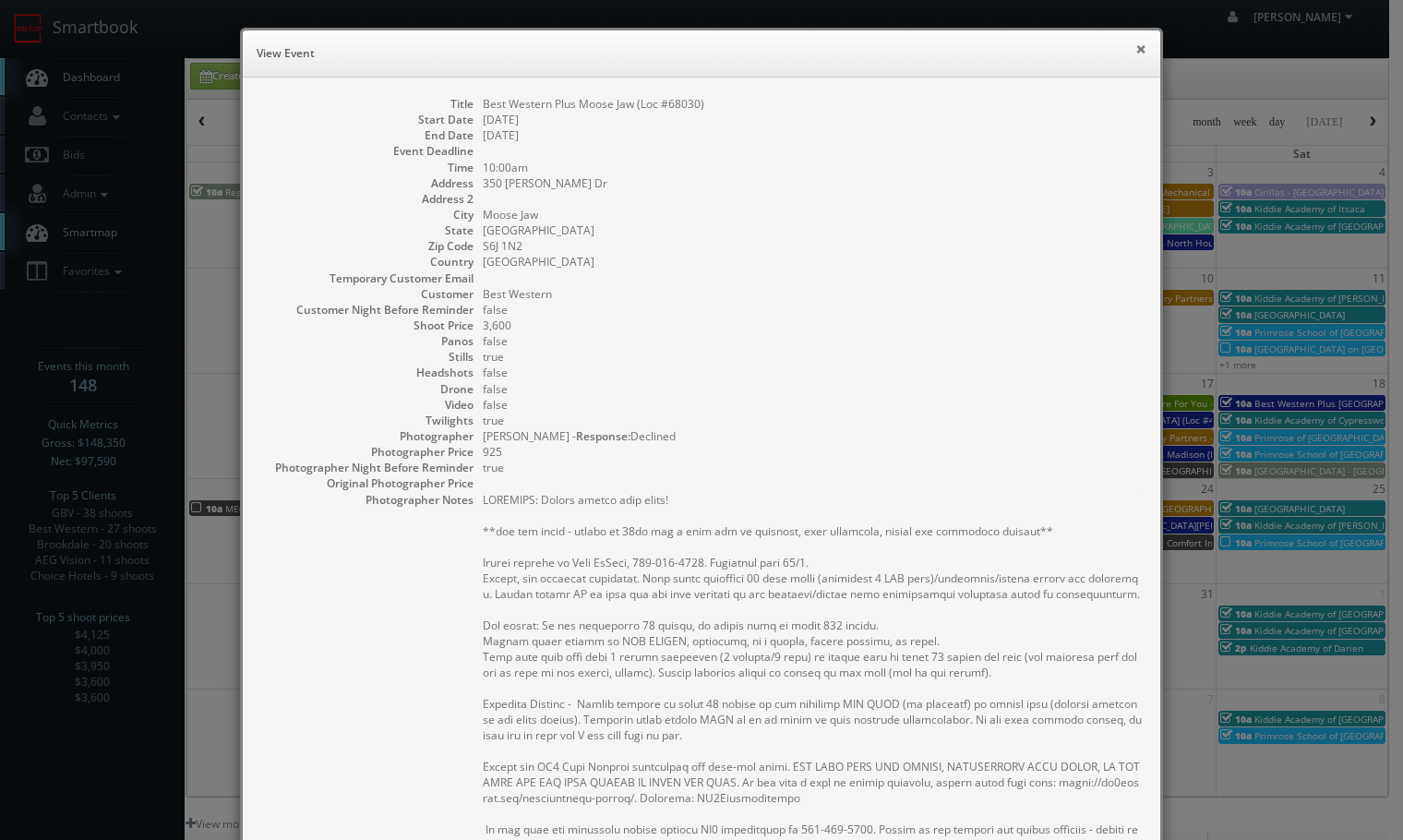
click at [1135, 51] on button "×" at bounding box center [1140, 49] width 11 height 13
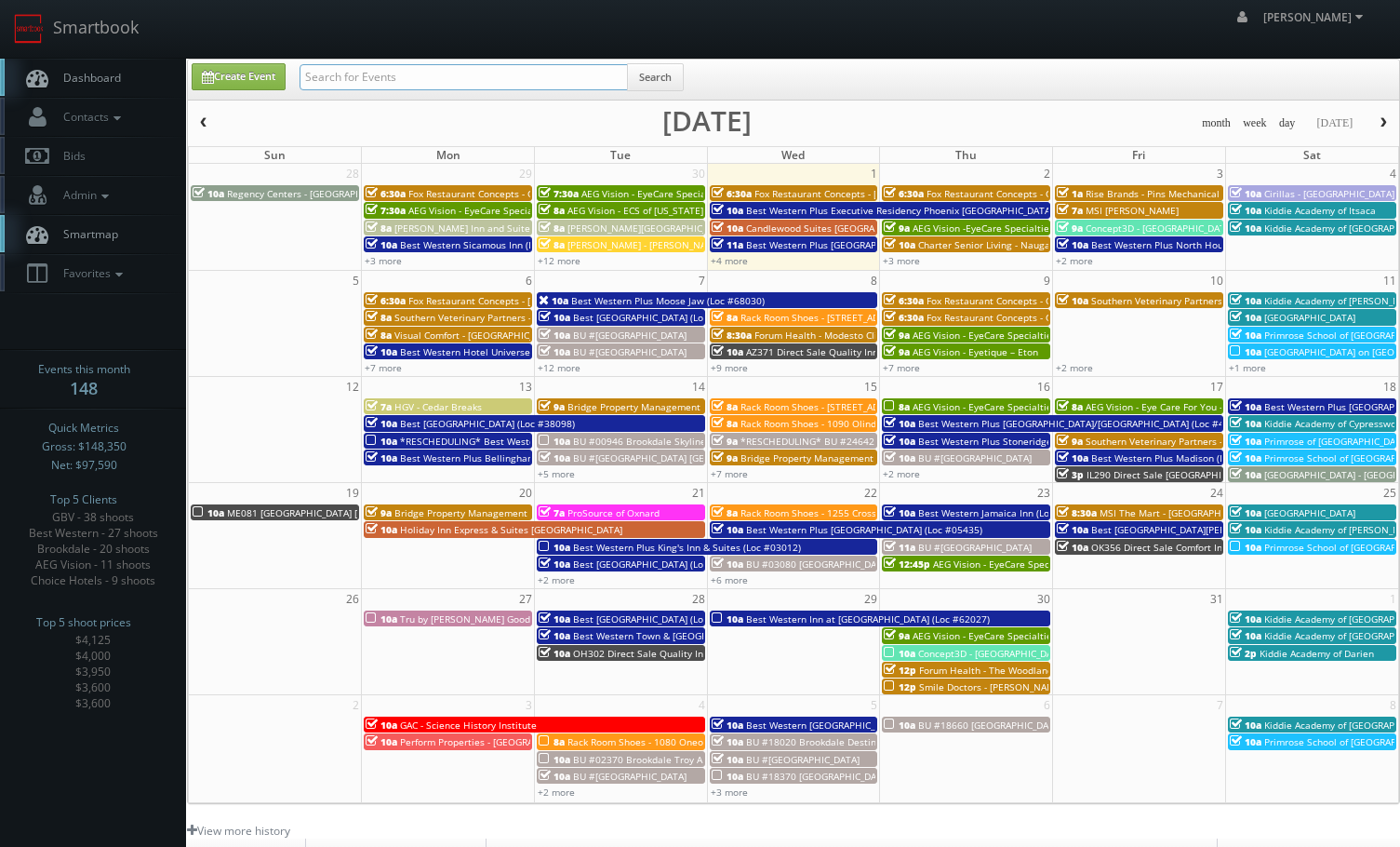
click at [419, 81] on input "text" at bounding box center [463, 77] width 329 height 26
type input "harrisonburg university"
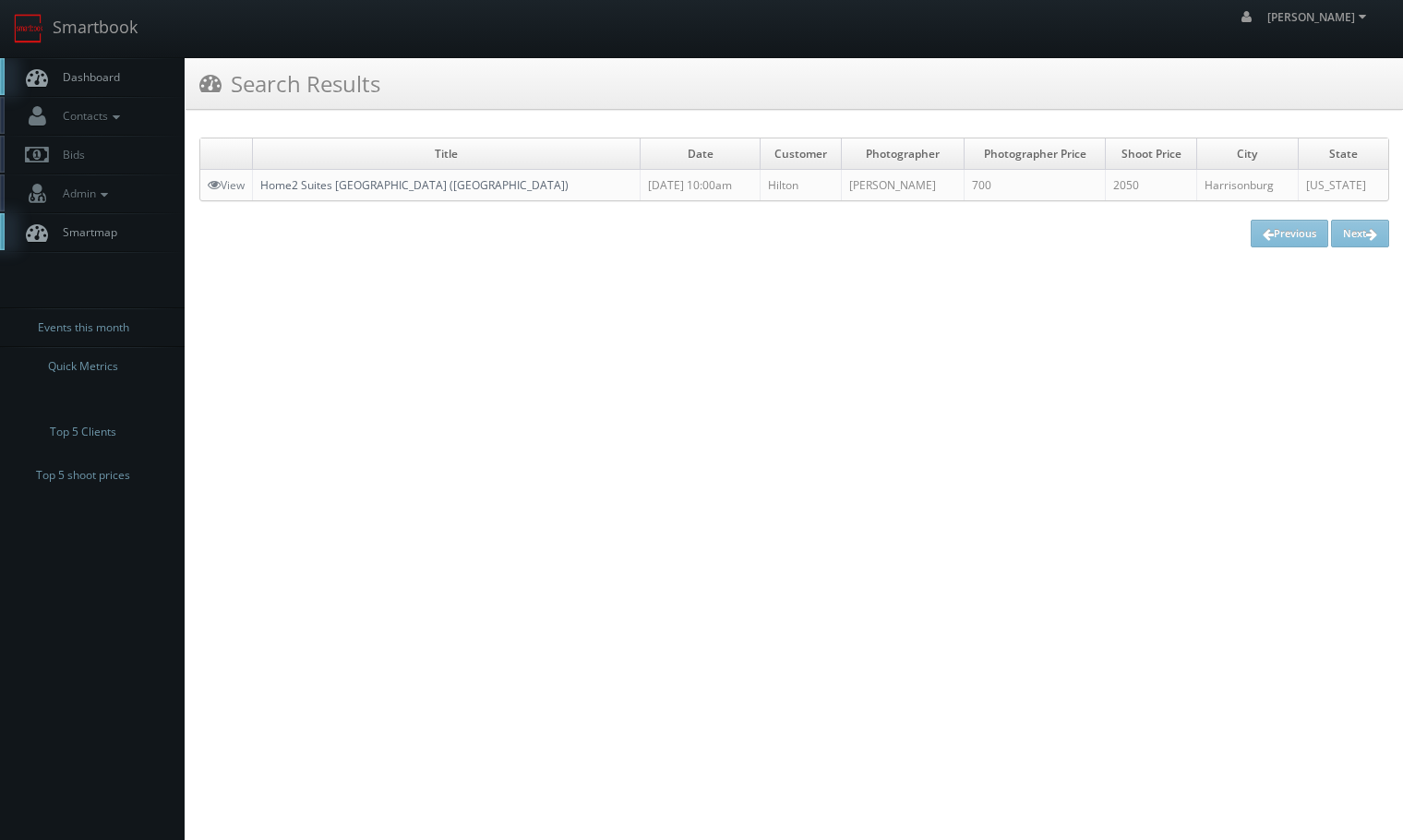
click at [397, 187] on link "Home2 Suites [GEOGRAPHIC_DATA] ([GEOGRAPHIC_DATA])" at bounding box center [414, 185] width 309 height 16
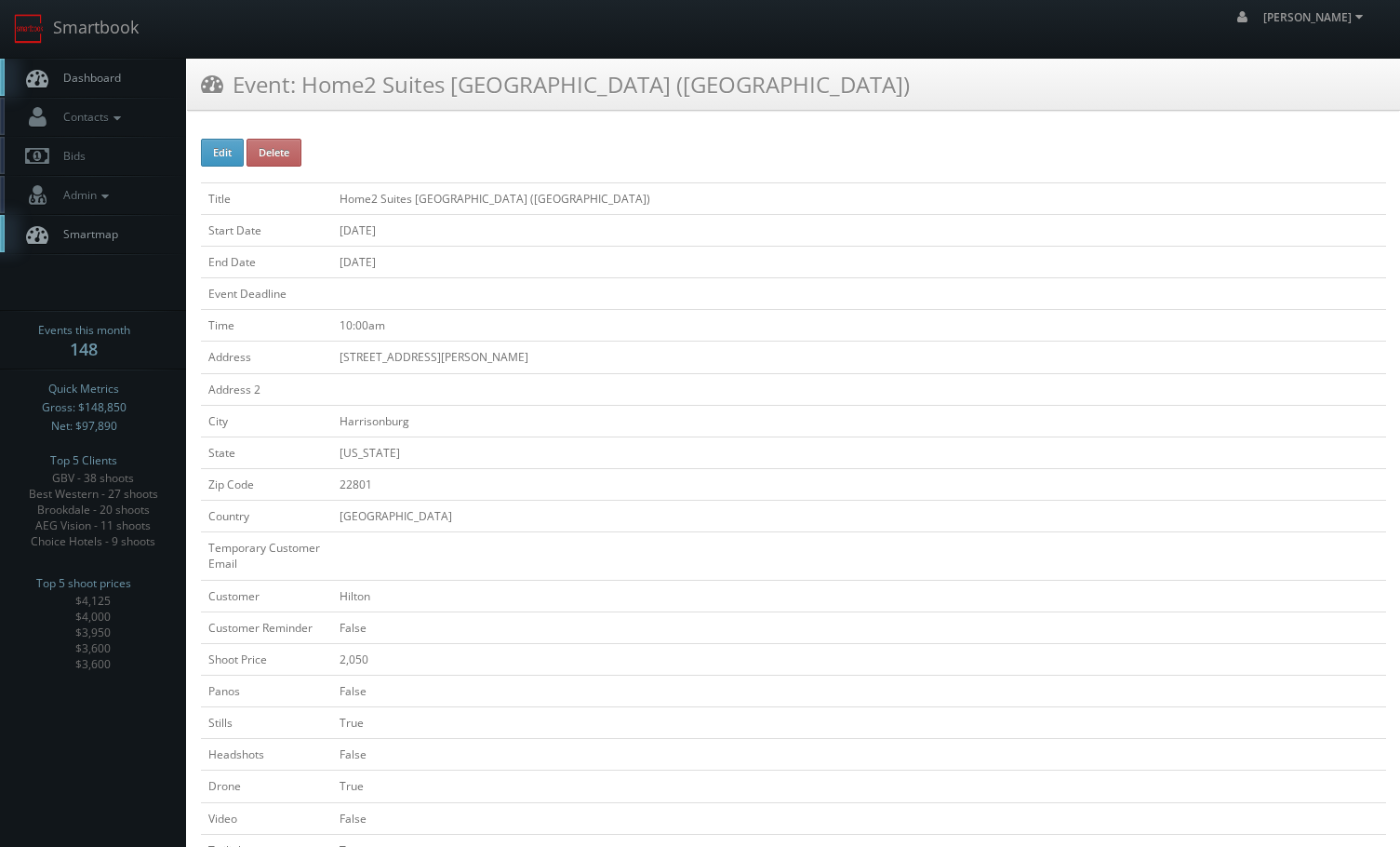
drag, startPoint x: 566, startPoint y: 676, endPoint x: 538, endPoint y: 621, distance: 61.7
drag, startPoint x: 521, startPoint y: 588, endPoint x: 489, endPoint y: 359, distance: 231.2
click at [101, 44] on link "Smartbook" at bounding box center [76, 28] width 152 height 58
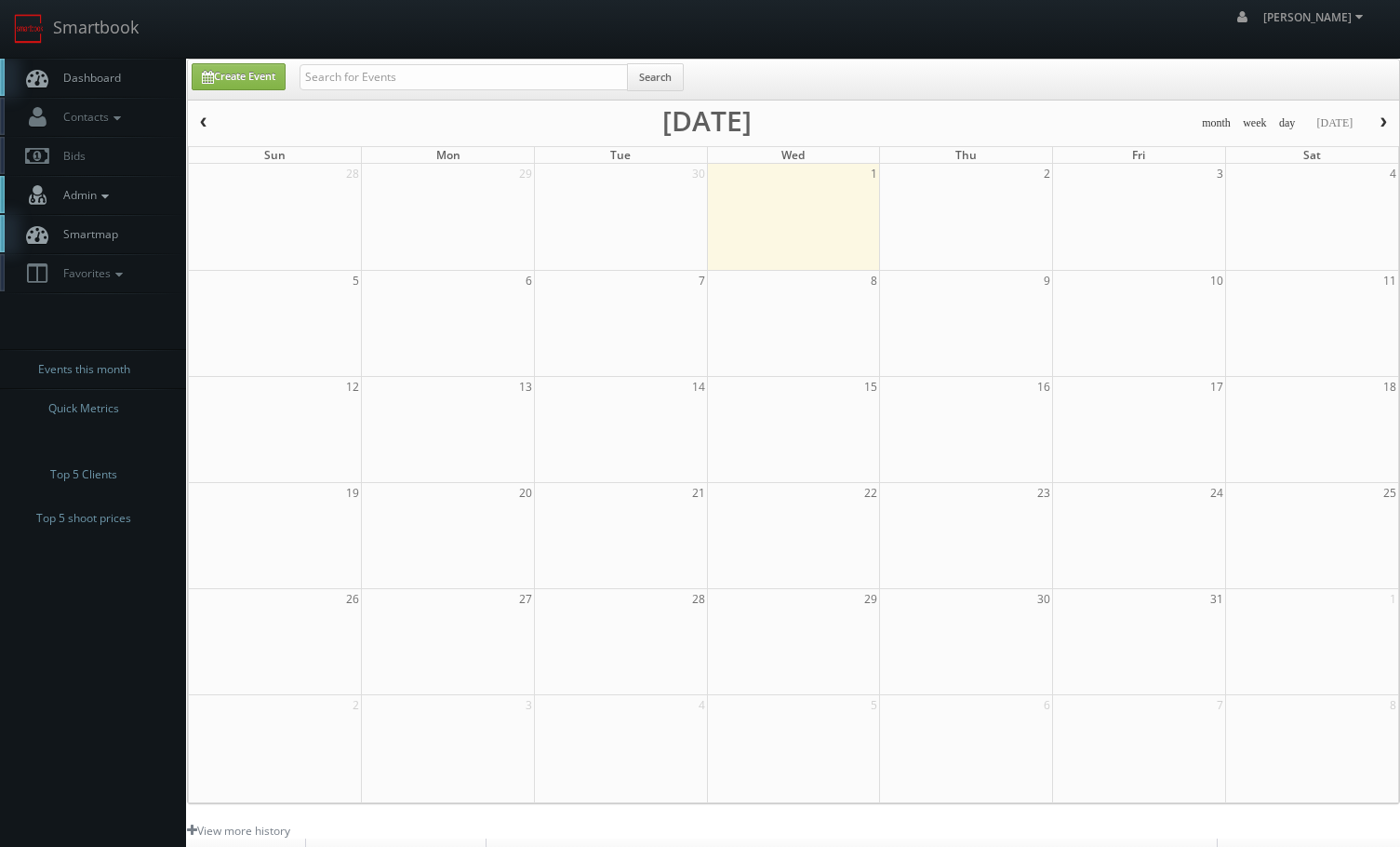
click at [106, 199] on icon at bounding box center [105, 195] width 17 height 13
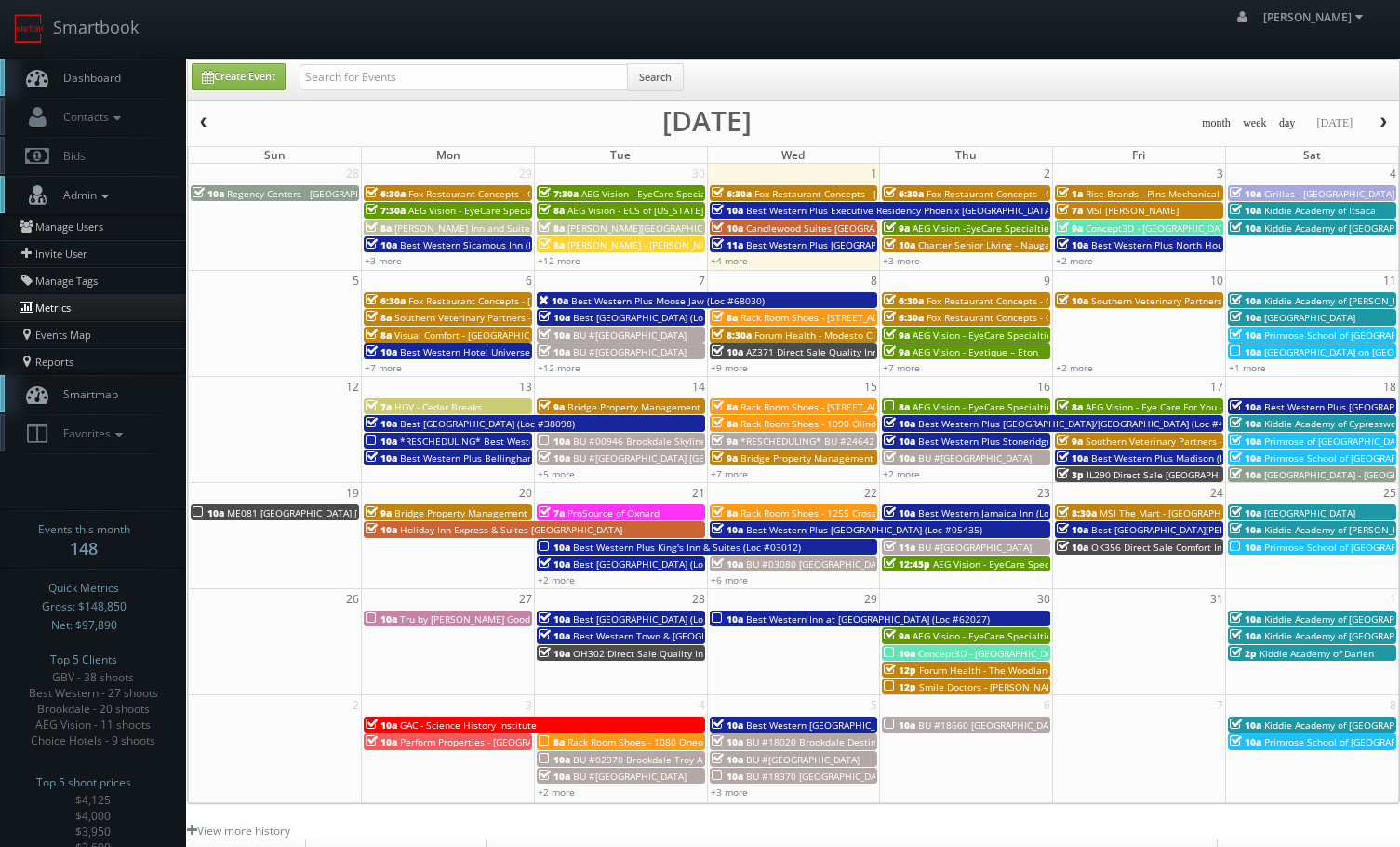
click at [79, 303] on link "Metrics" at bounding box center [93, 307] width 186 height 26
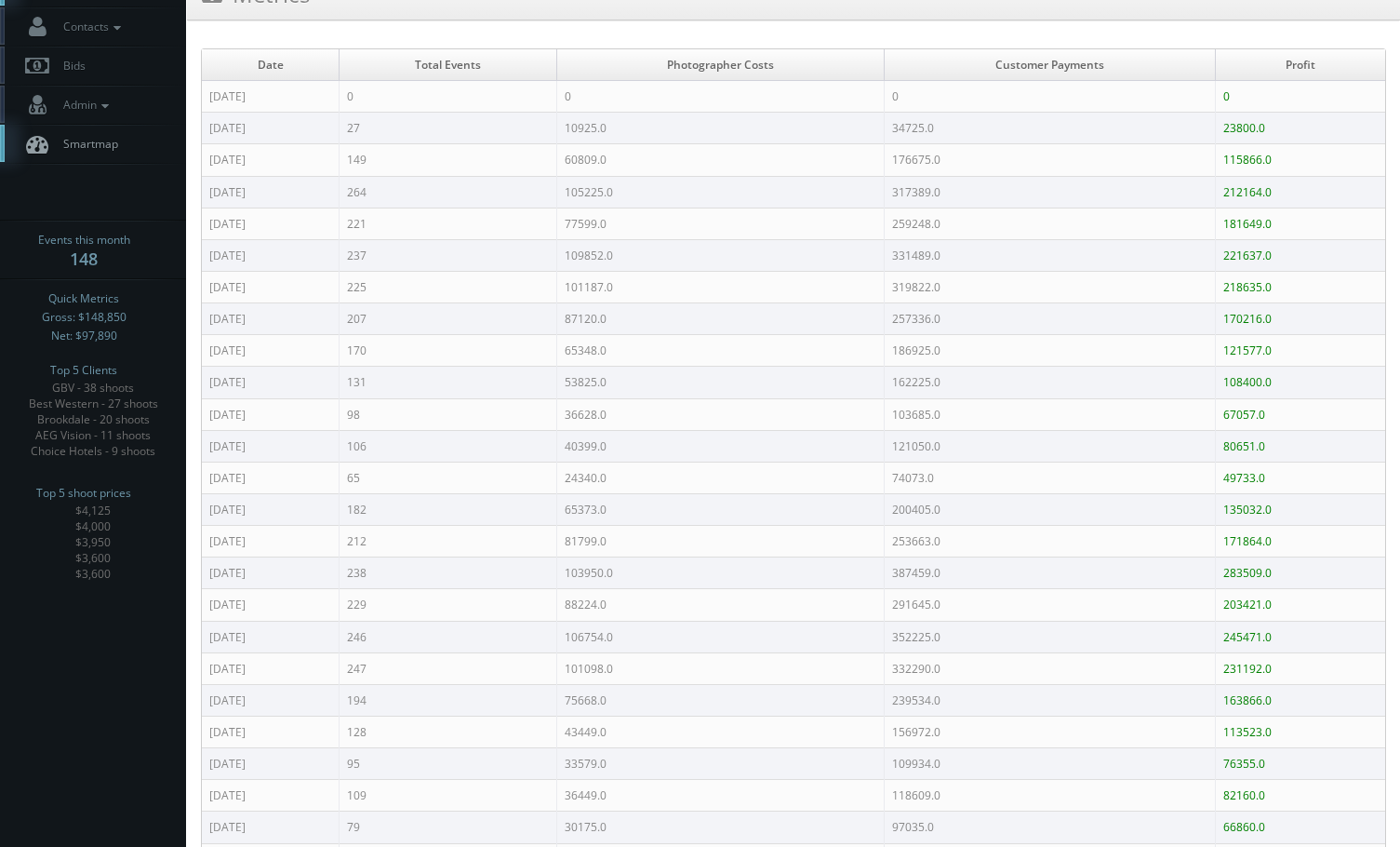
scroll to position [93, 0]
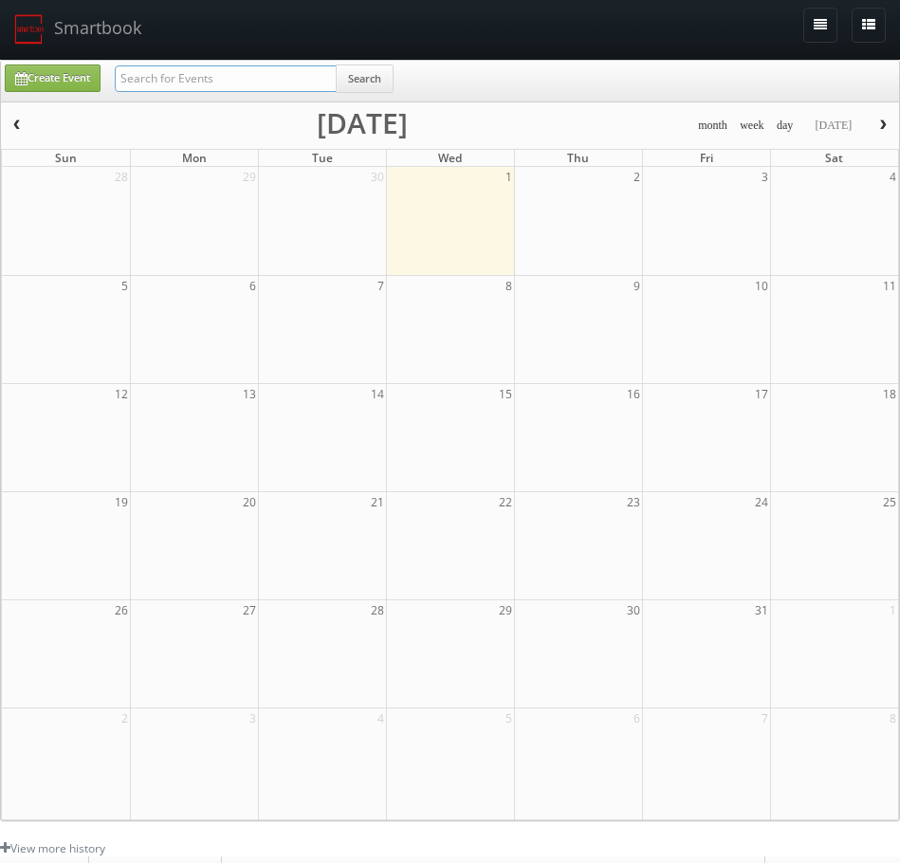
click at [219, 70] on input "text" at bounding box center [226, 78] width 222 height 27
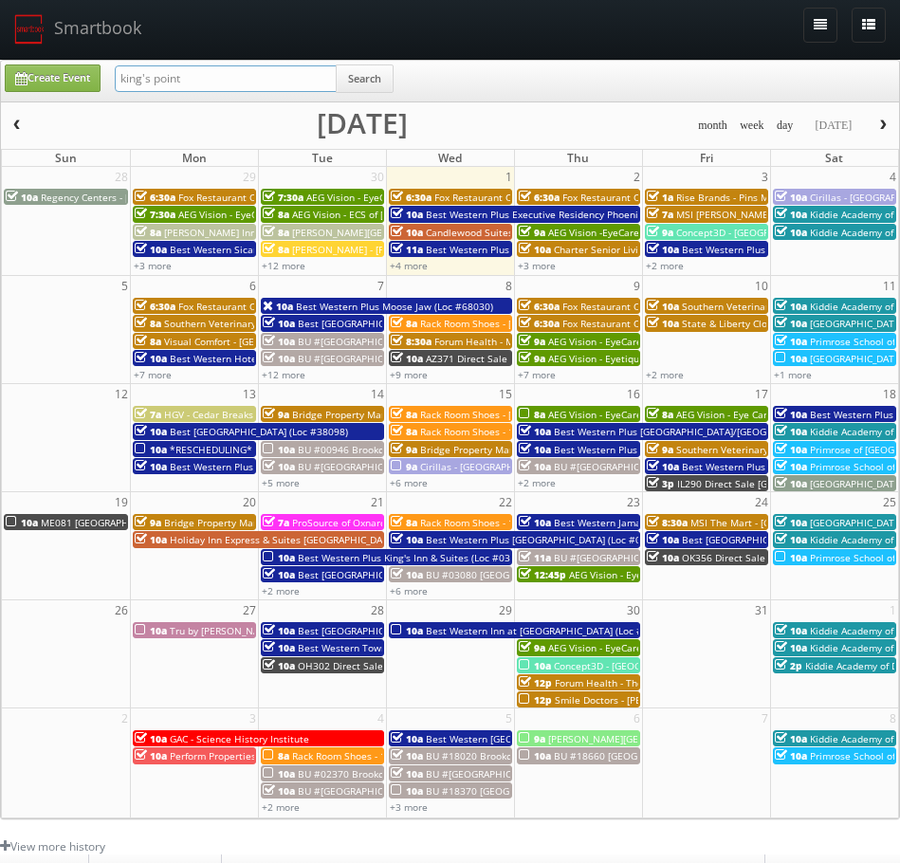
type input "king's point"
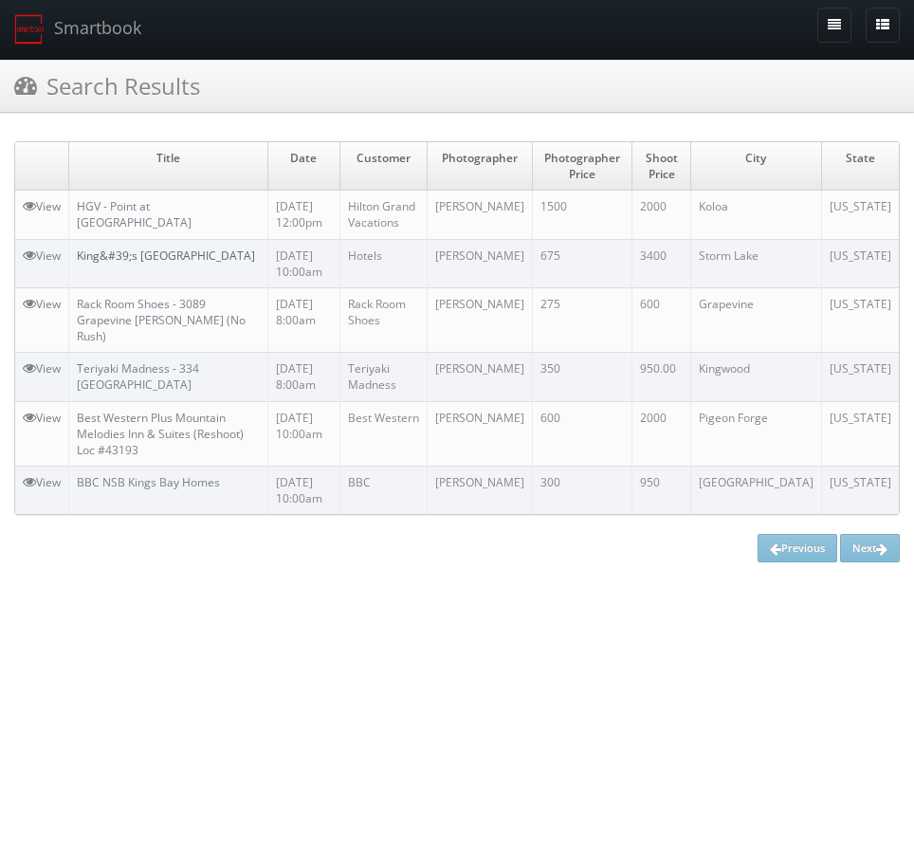
click at [127, 251] on link "King&#39;s [GEOGRAPHIC_DATA]" at bounding box center [166, 255] width 178 height 16
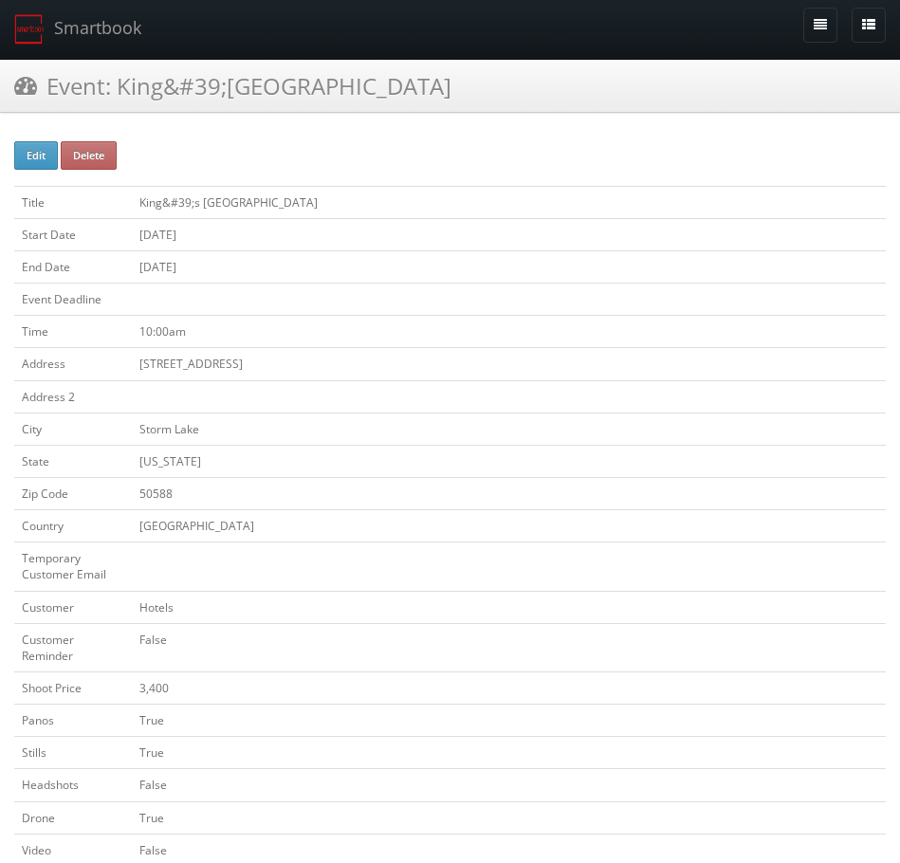
drag, startPoint x: 213, startPoint y: 208, endPoint x: 244, endPoint y: -46, distance: 255.9
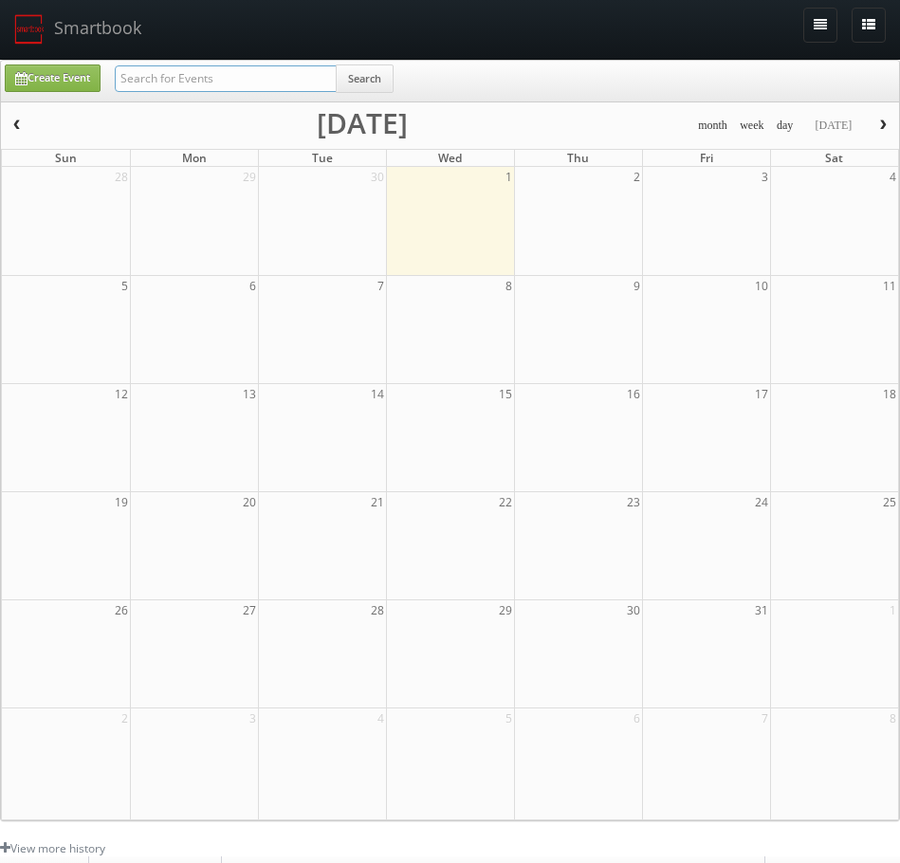
click at [176, 81] on input "text" at bounding box center [226, 78] width 222 height 27
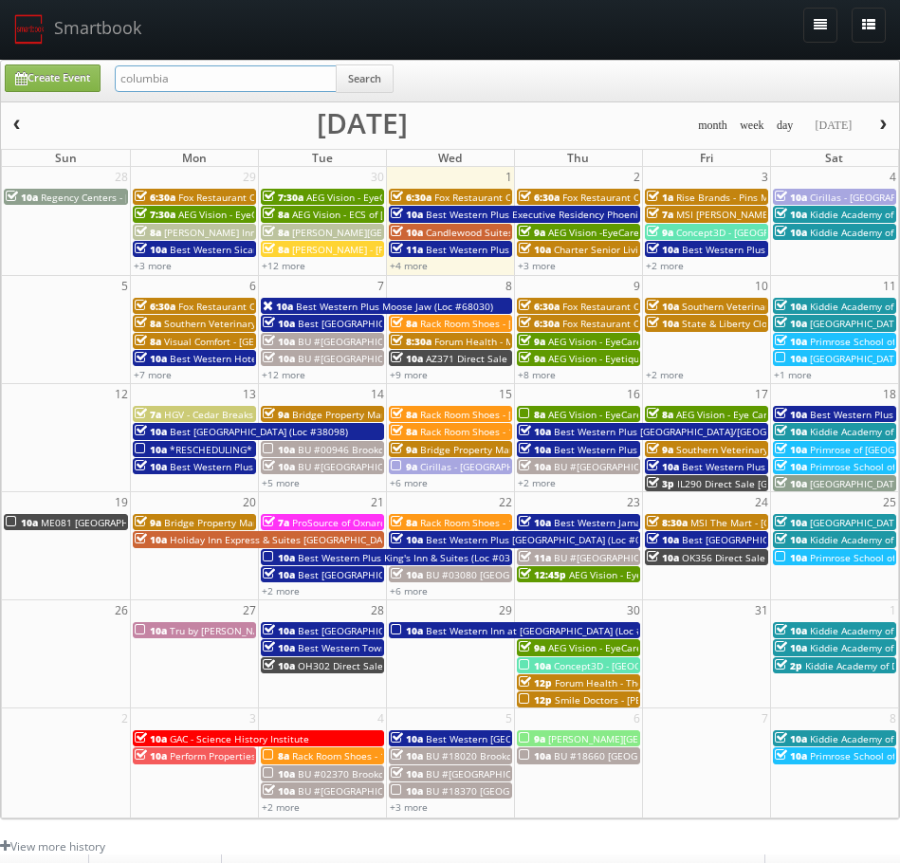
type input "columbia"
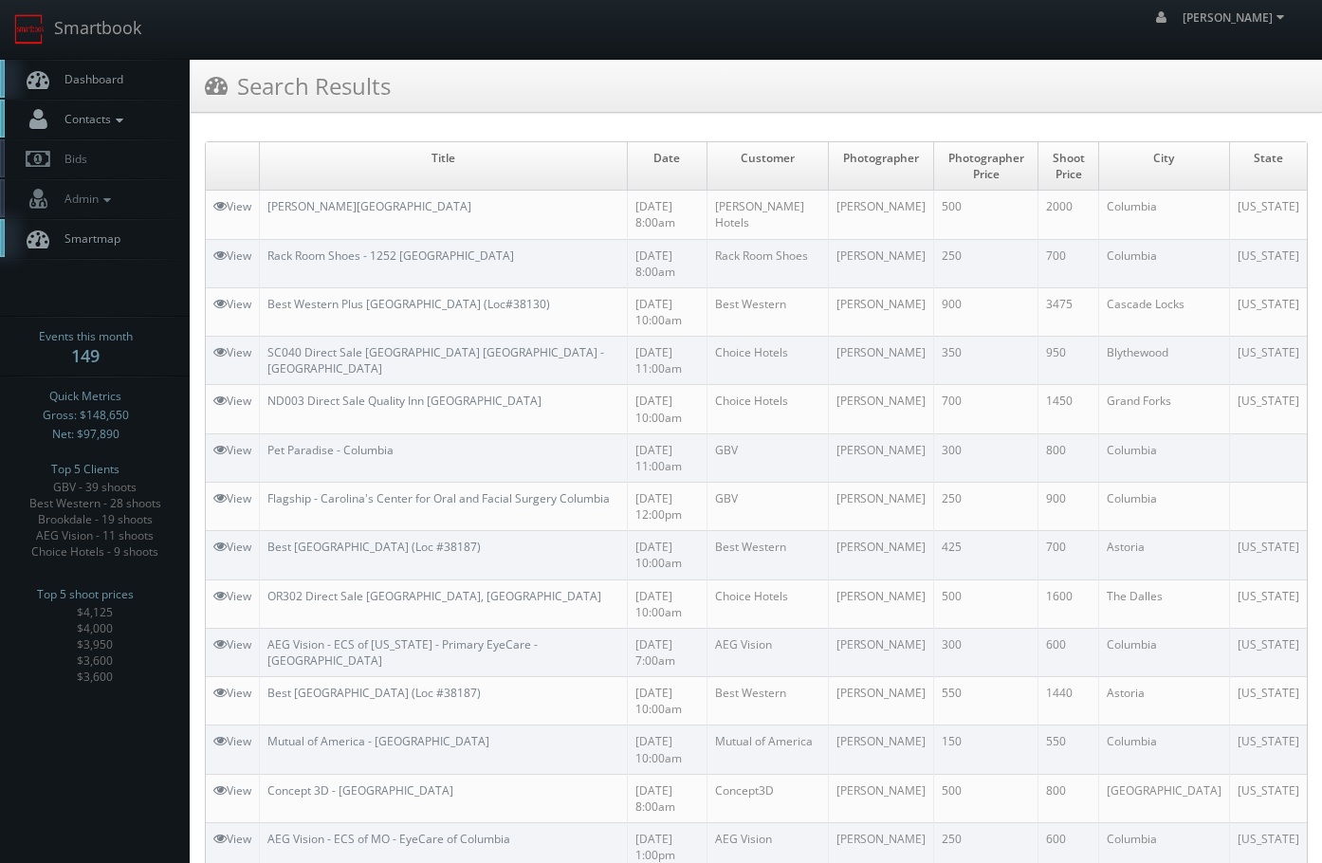
click at [107, 132] on link "Contacts" at bounding box center [95, 119] width 190 height 39
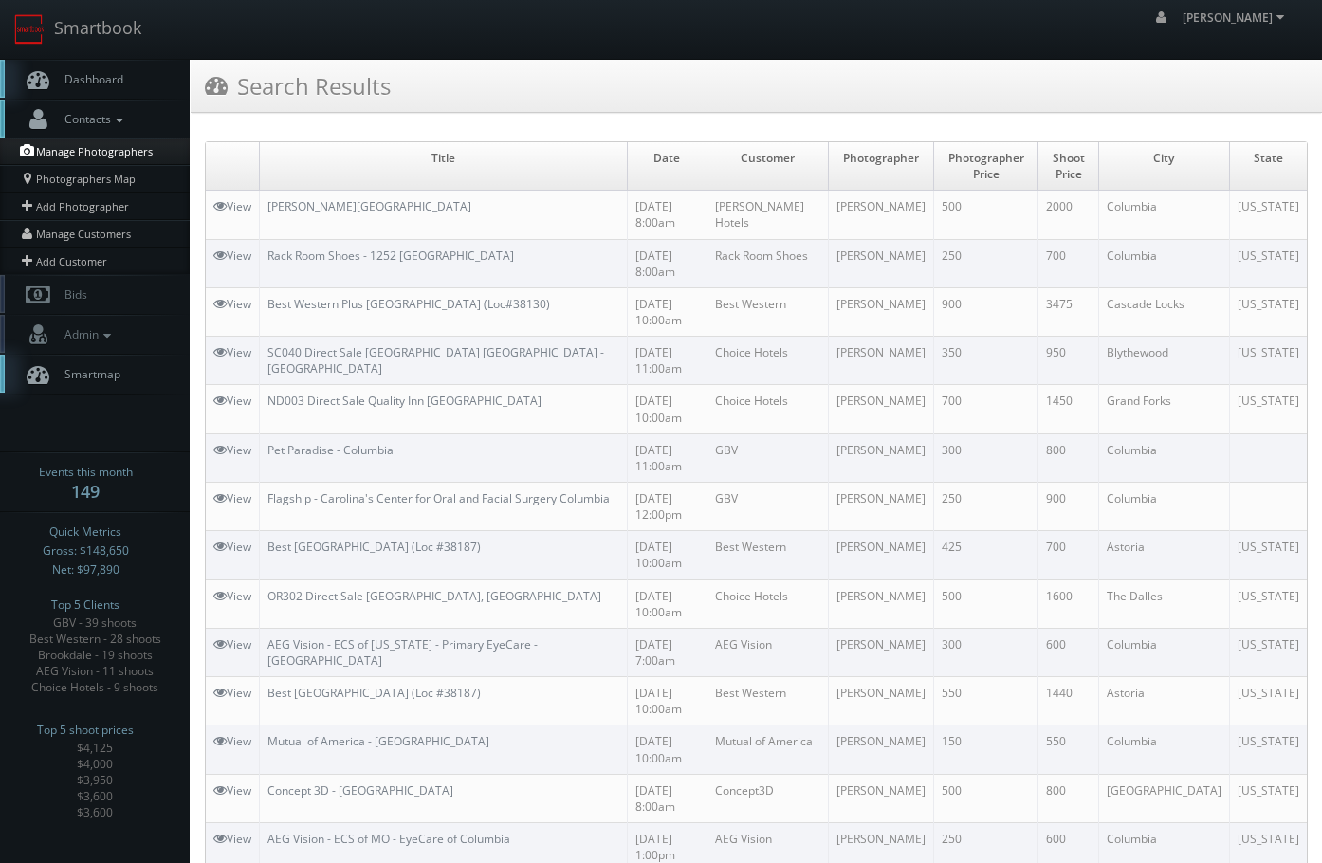
click at [83, 153] on link "Manage Photographers" at bounding box center [95, 151] width 190 height 27
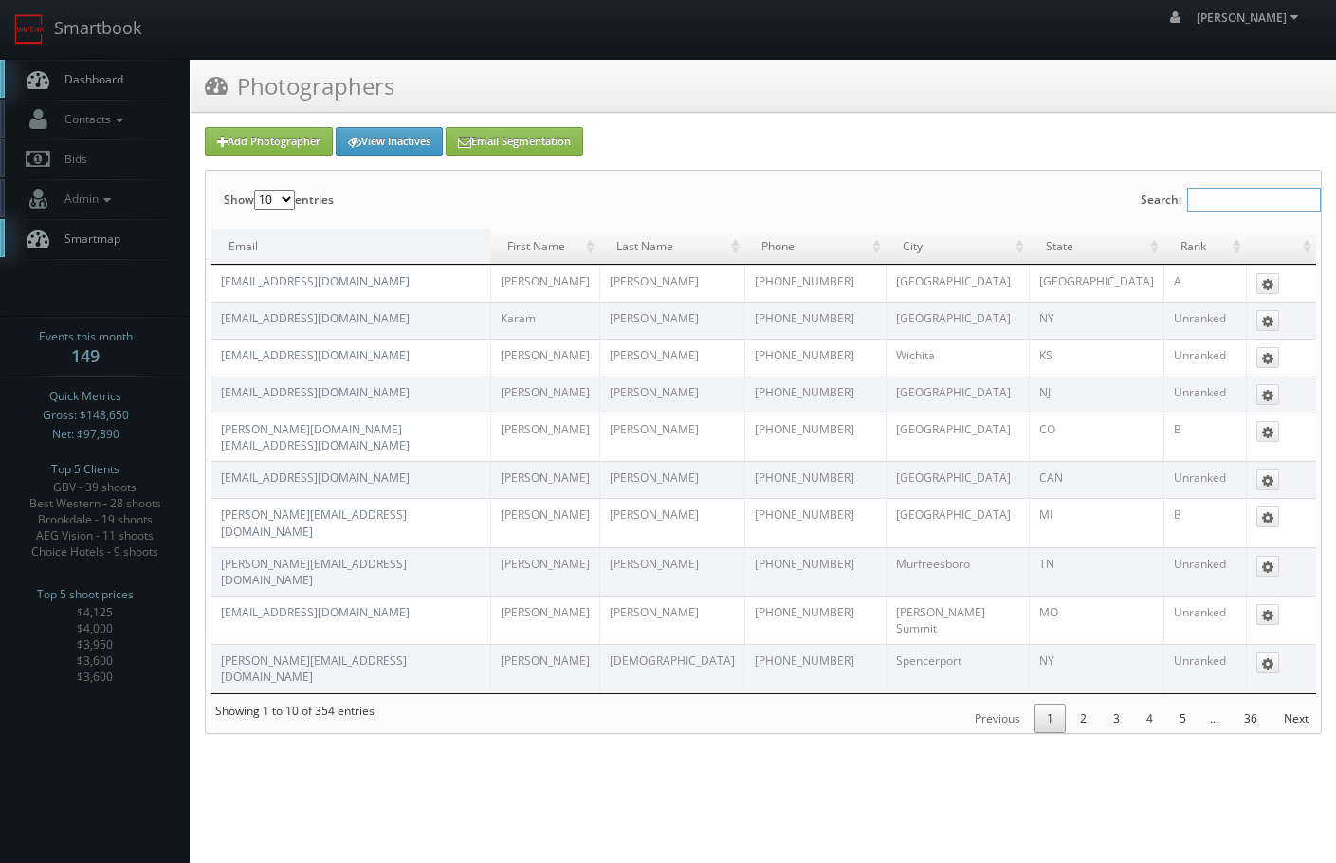
click at [1207, 208] on input "Search:" at bounding box center [1254, 200] width 134 height 25
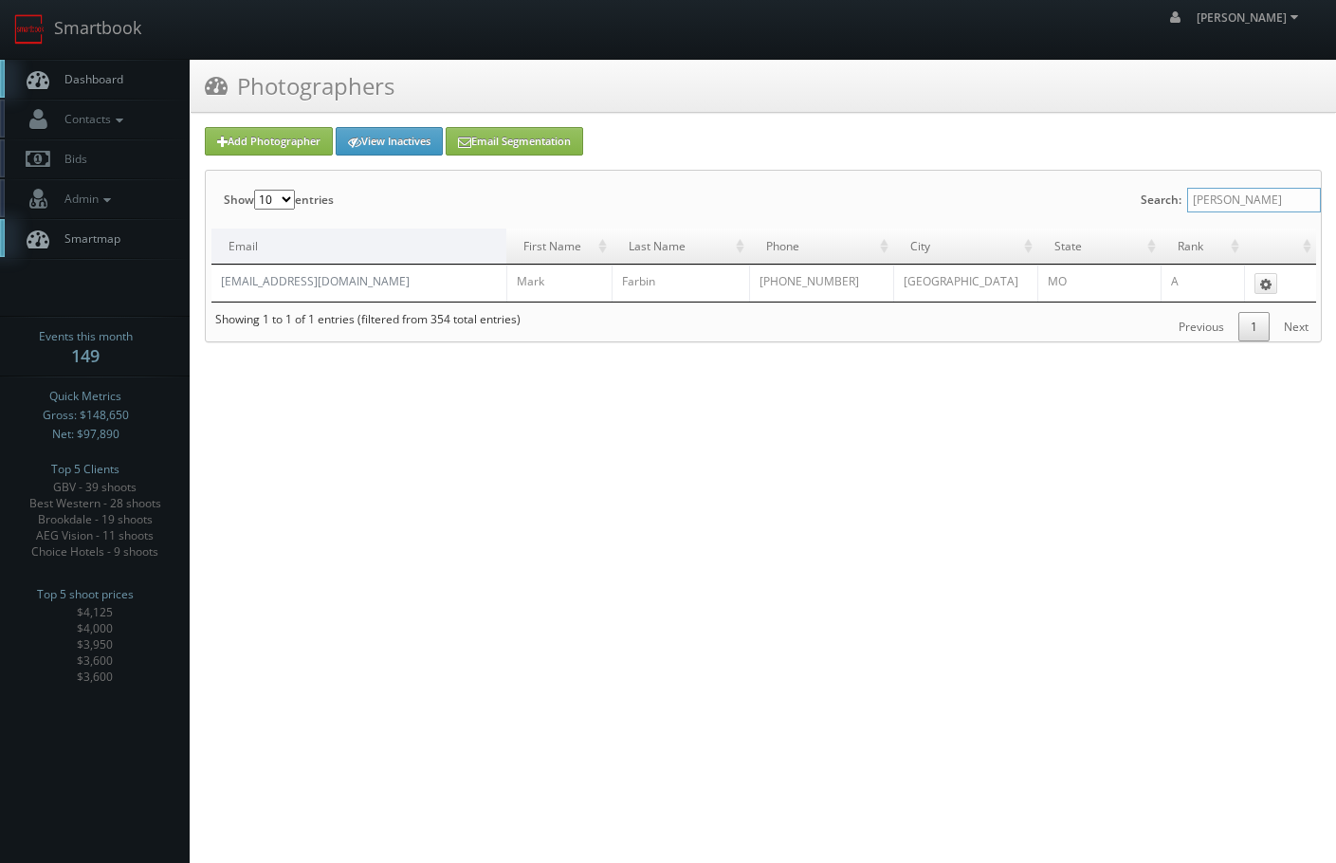
type input "[PERSON_NAME]"
drag, startPoint x: 350, startPoint y: 281, endPoint x: 224, endPoint y: 291, distance: 126.5
click at [224, 291] on td "[EMAIL_ADDRESS][DOMAIN_NAME]" at bounding box center [358, 283] width 295 height 37
copy link "mfarbin@gmail.com"
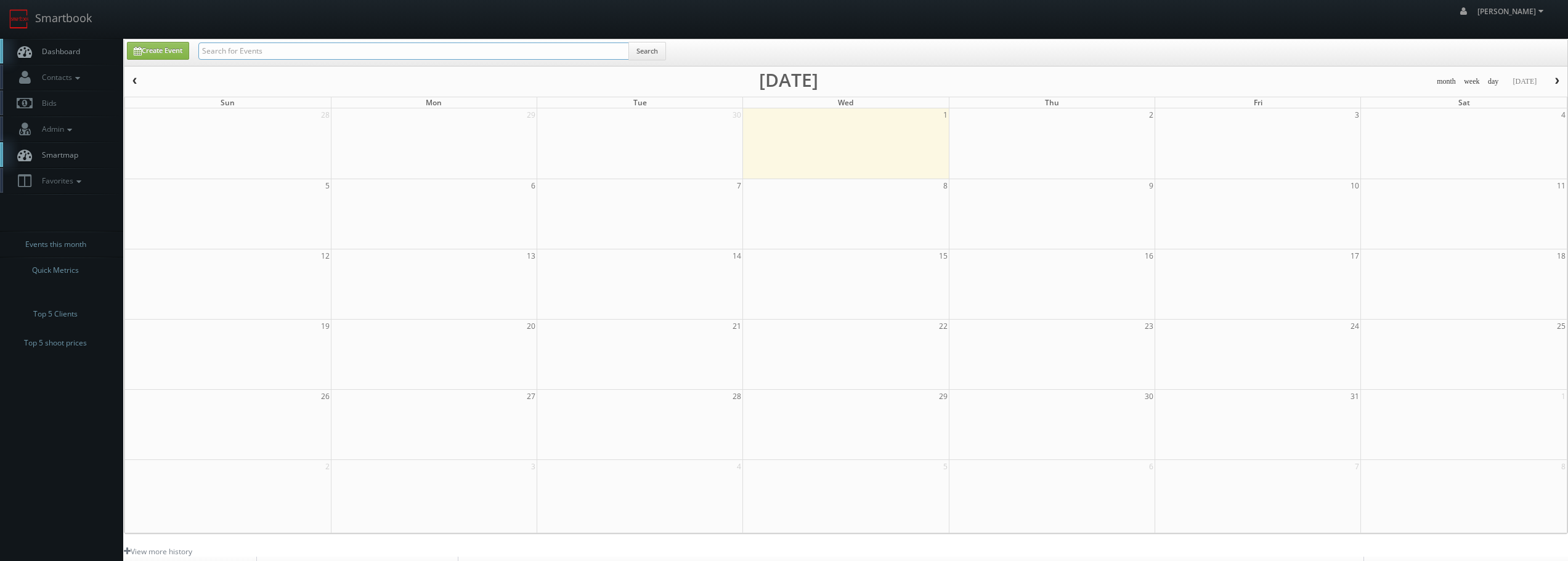
click at [365, 47] on input "text" at bounding box center [413, 51] width 431 height 18
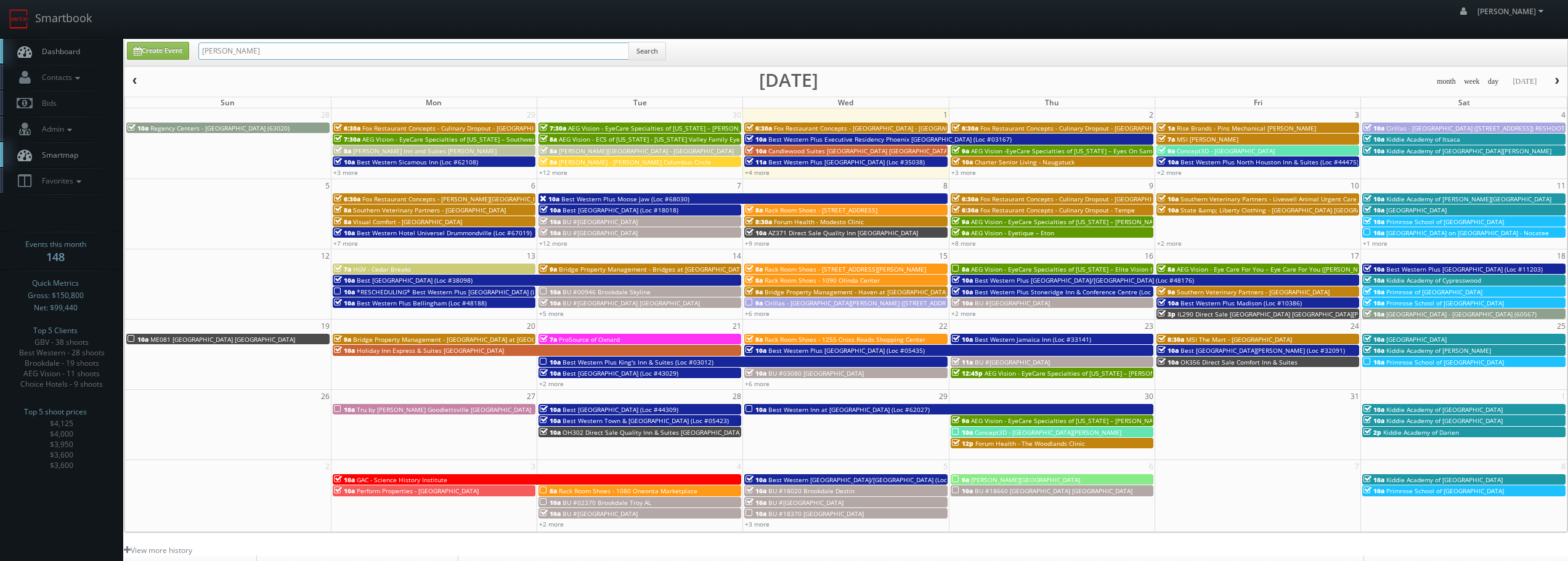
type input "[PERSON_NAME]"
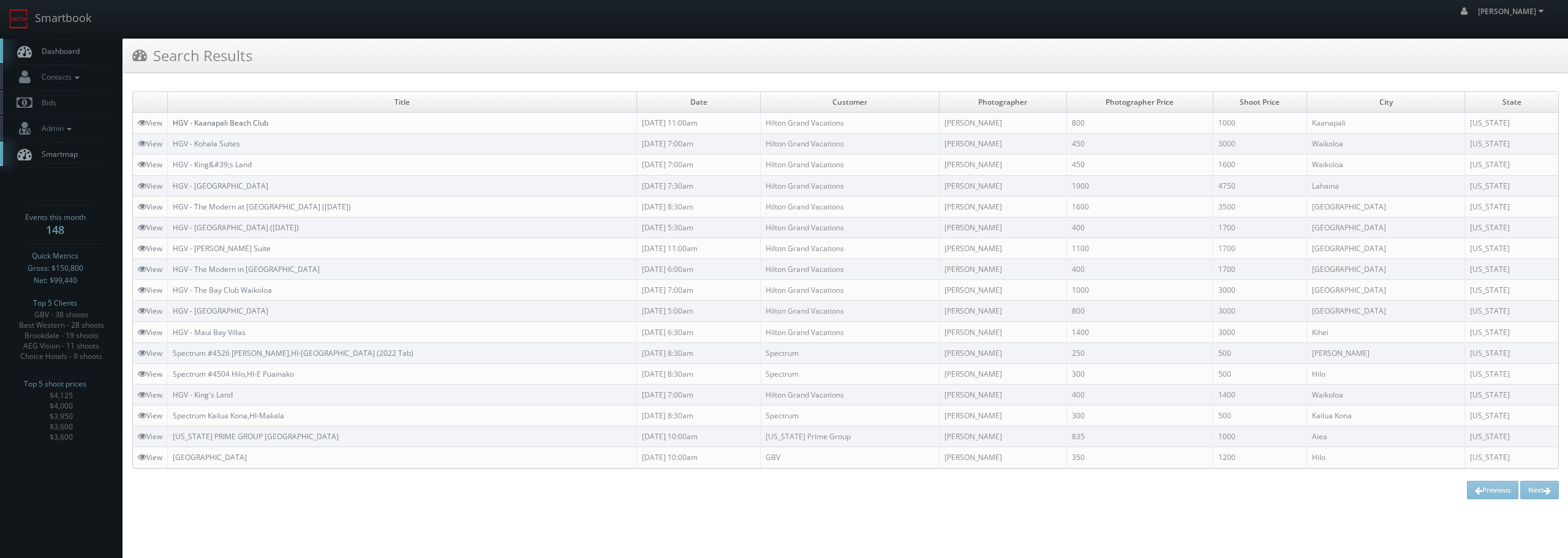
click at [209, 126] on link "HGV - Kaanapali Beach Club" at bounding box center [220, 123] width 96 height 10
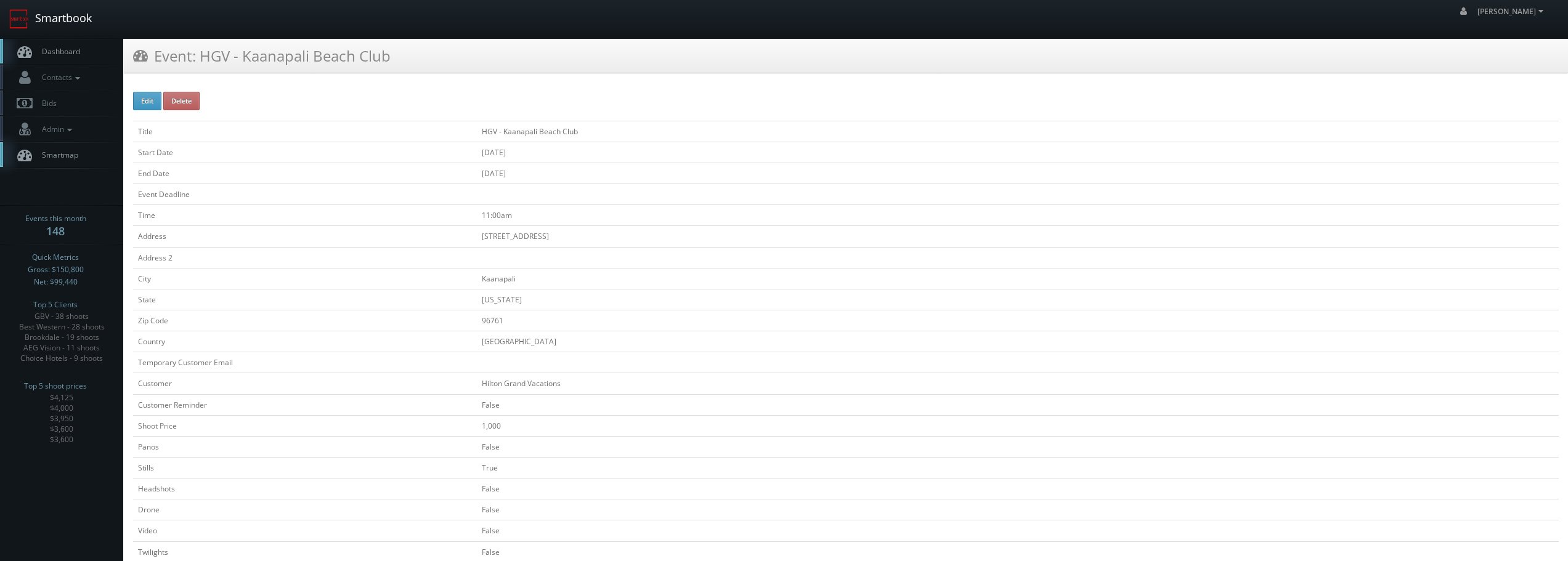
click at [42, 25] on link "Smartbook" at bounding box center [50, 19] width 101 height 38
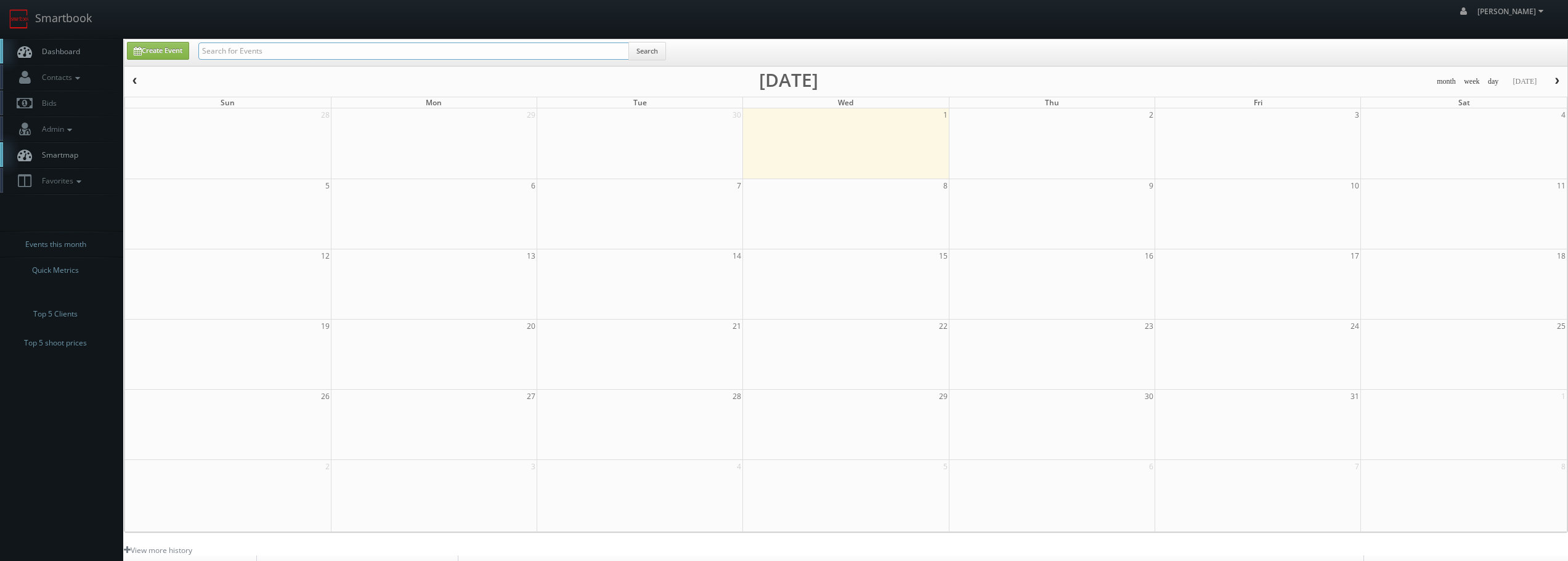
click at [294, 45] on input "text" at bounding box center [413, 51] width 431 height 18
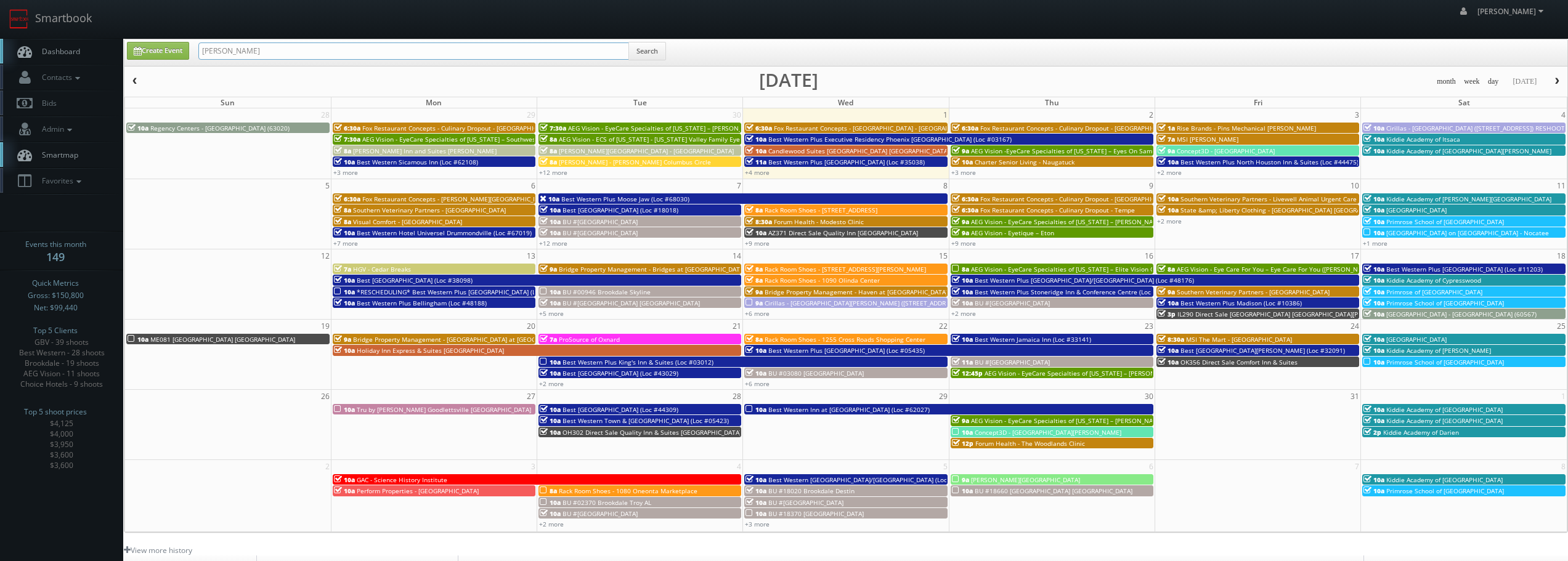
type input "[PERSON_NAME]"
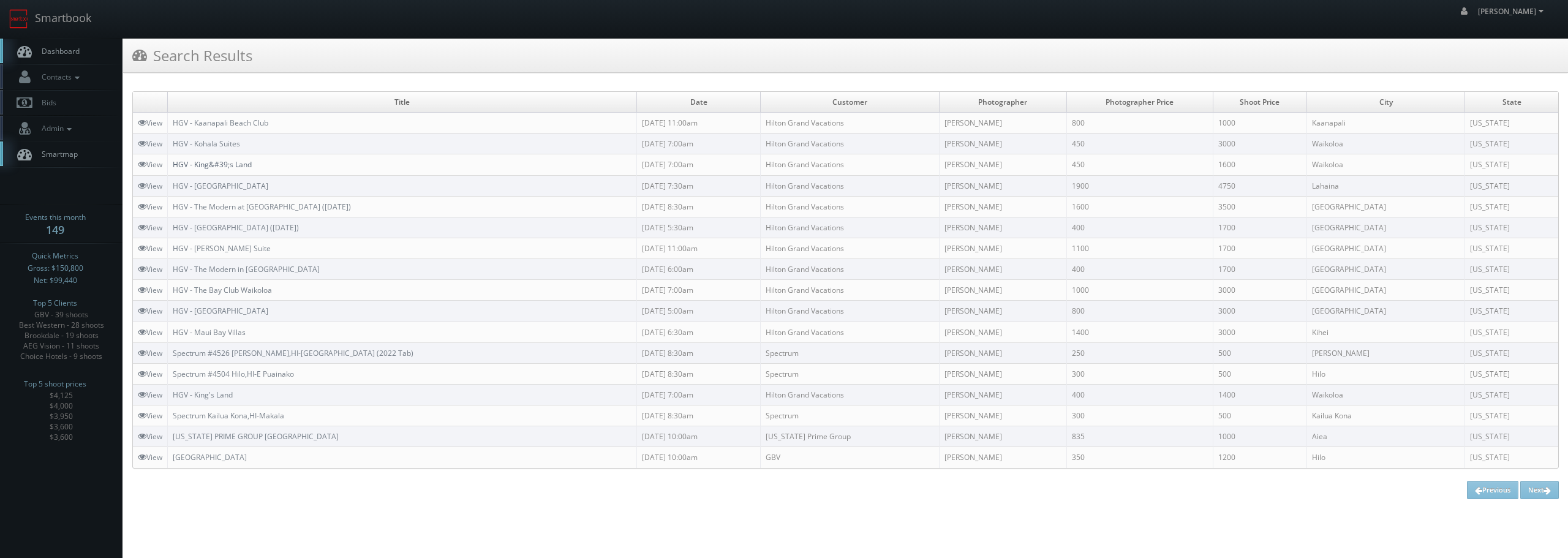
click at [223, 166] on link "HGV - King&#39;s Land" at bounding box center [212, 165] width 79 height 10
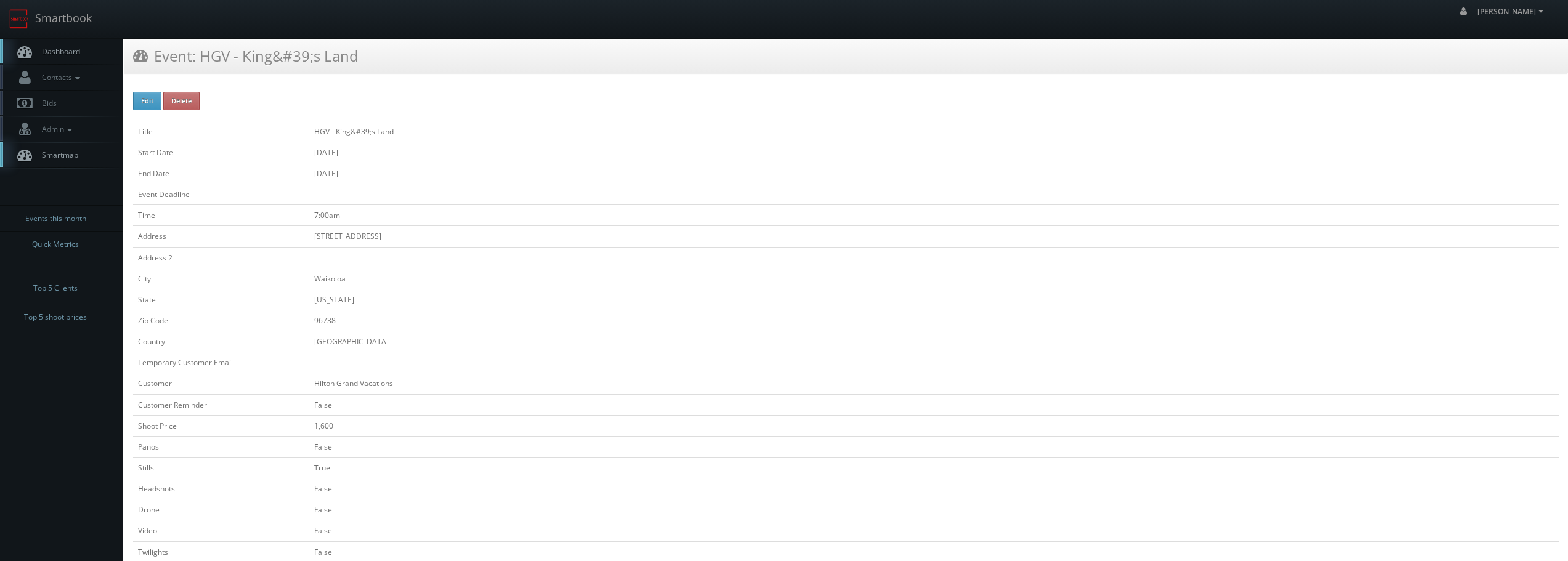
scroll to position [431, 0]
